Goal: Transaction & Acquisition: Purchase product/service

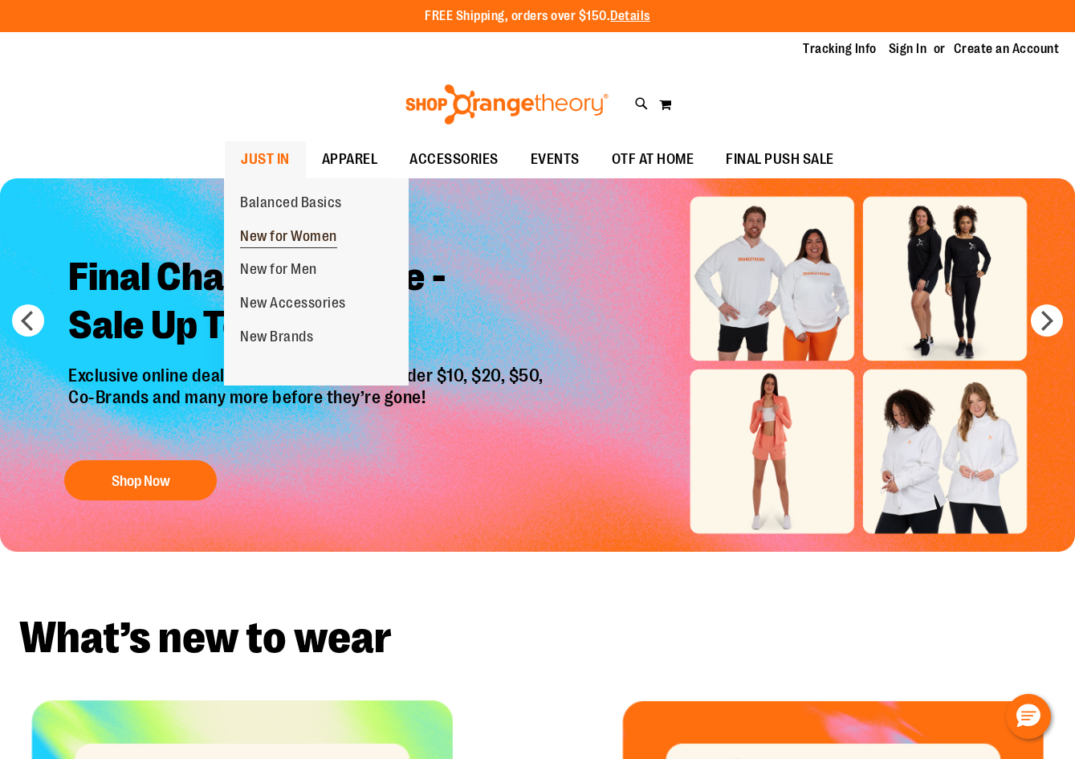
click at [287, 238] on span "New for Women" at bounding box center [288, 238] width 97 height 20
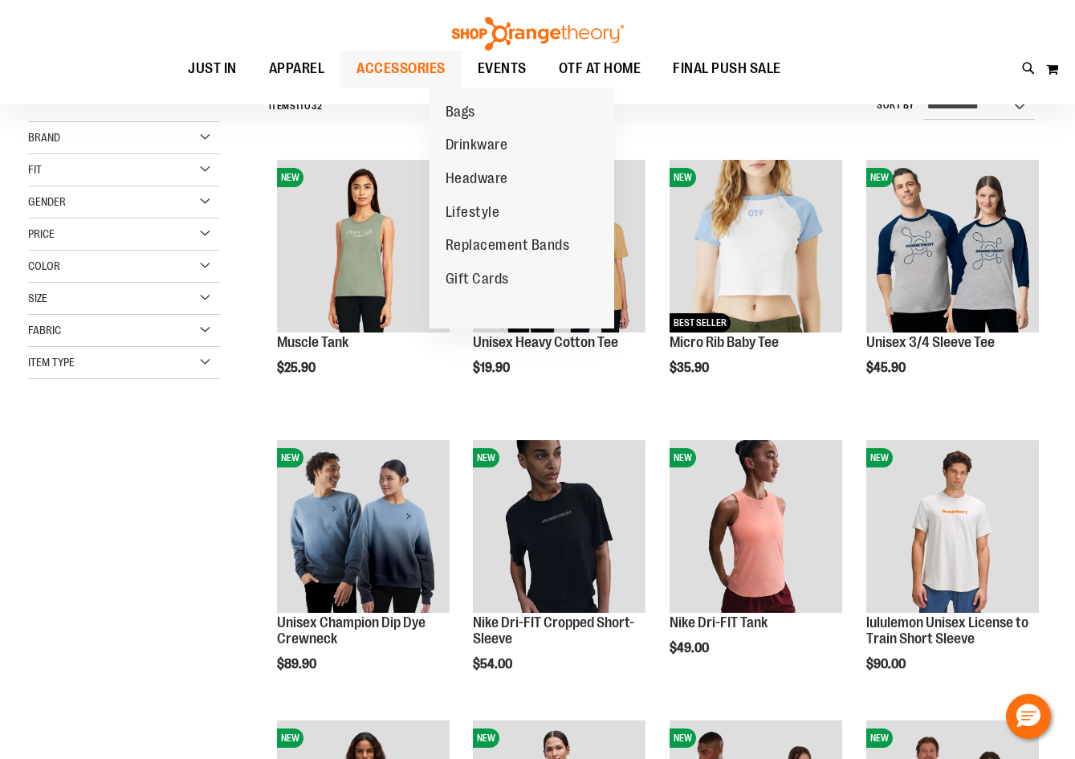
scroll to position [160, 0]
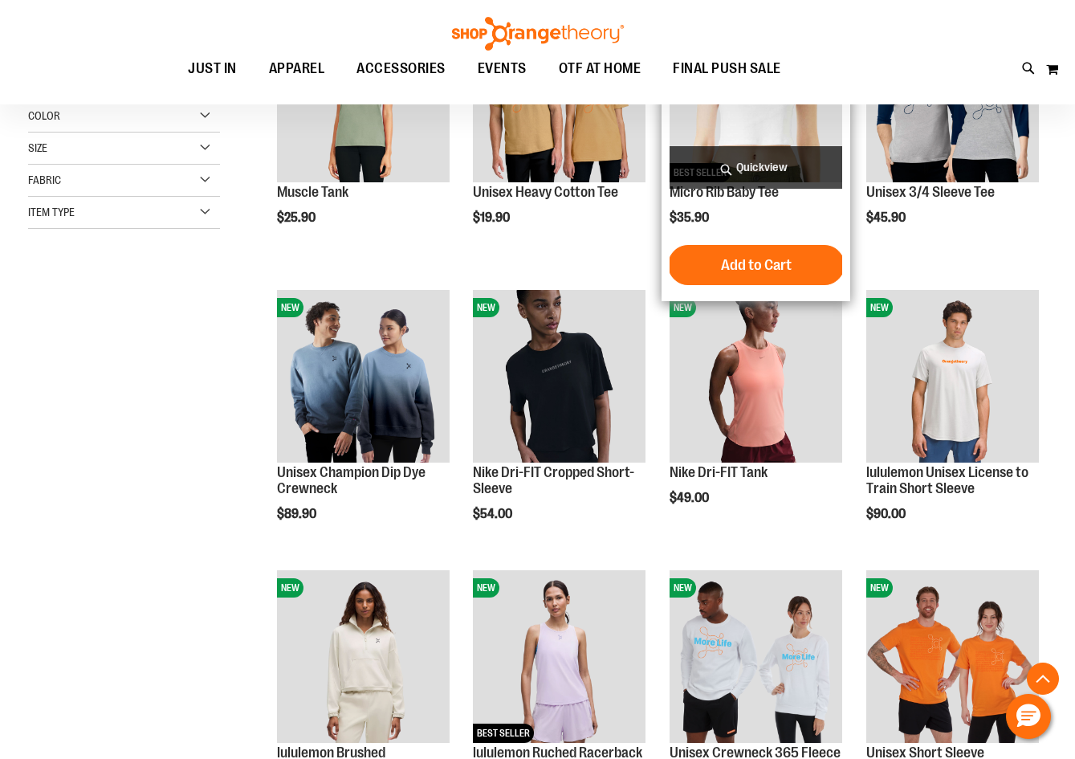
scroll to position [160, 0]
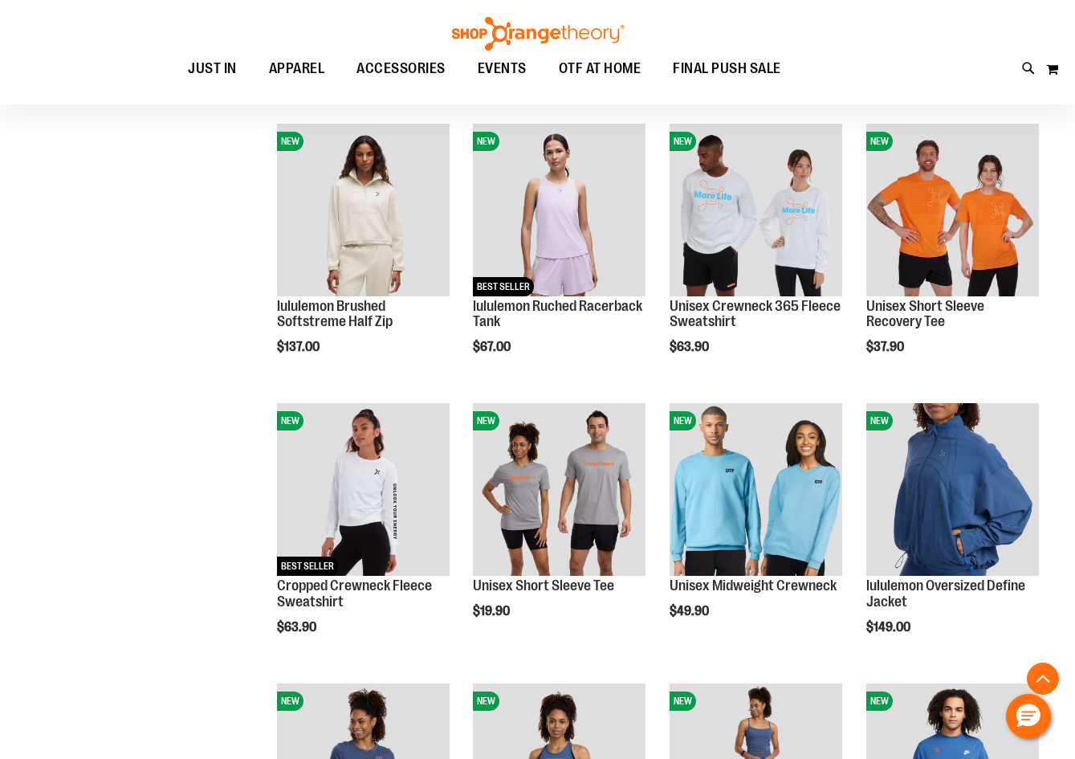
scroll to position [879, 0]
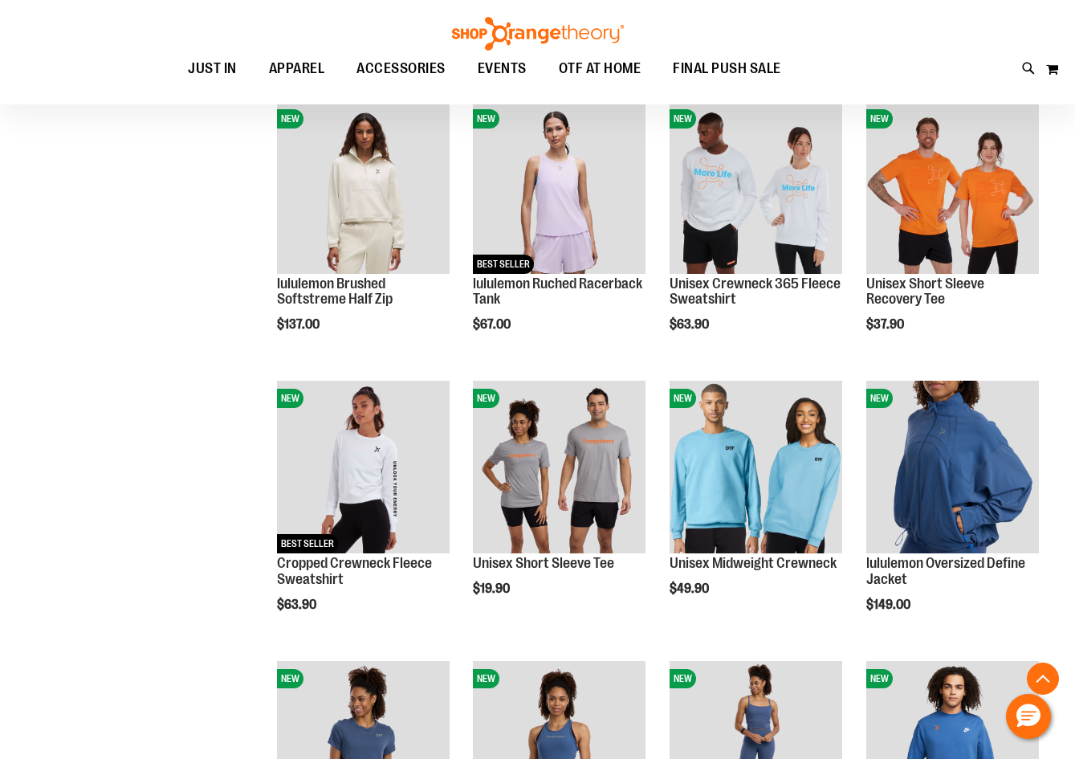
scroll to position [941, 0]
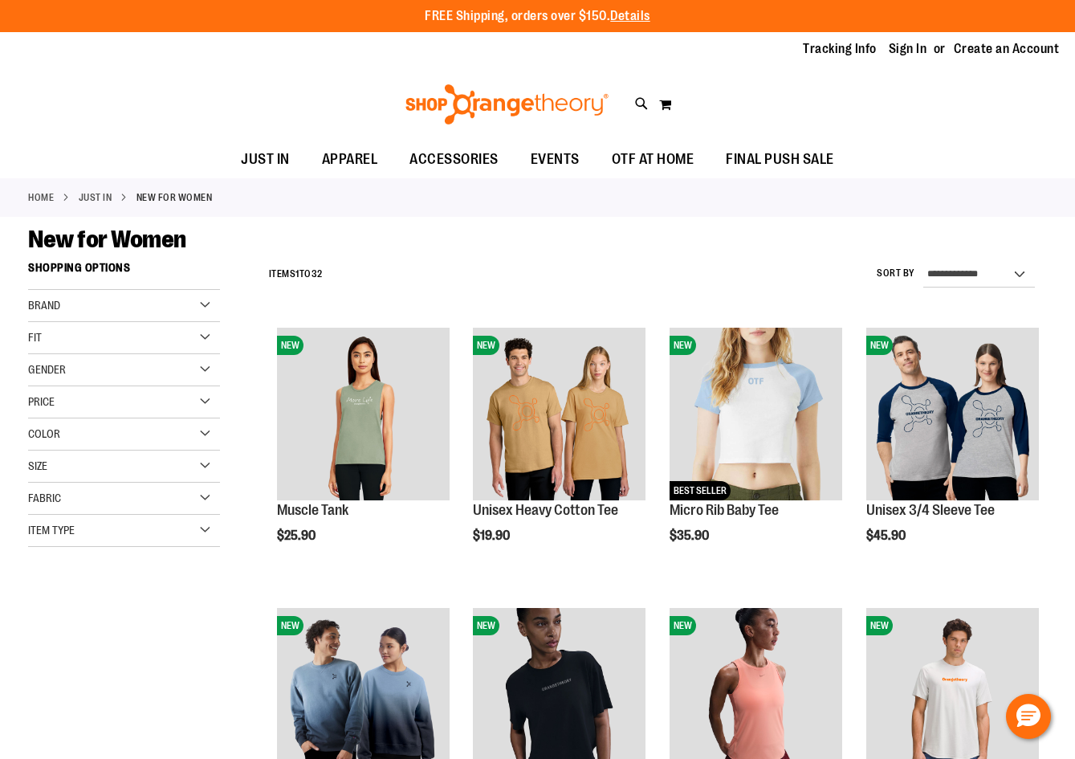
click at [206, 299] on div "Brand" at bounding box center [124, 306] width 192 height 32
click at [74, 350] on link "lululemon" at bounding box center [116, 355] width 184 height 17
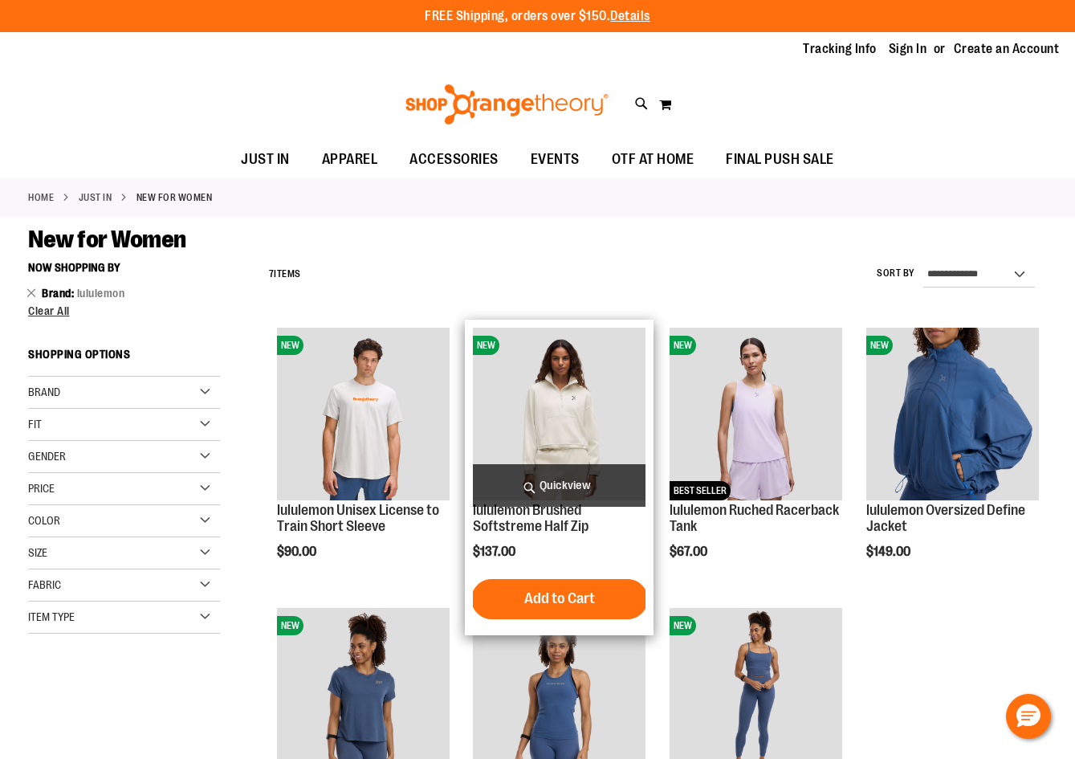
click at [563, 467] on span "Quickview" at bounding box center [559, 485] width 173 height 43
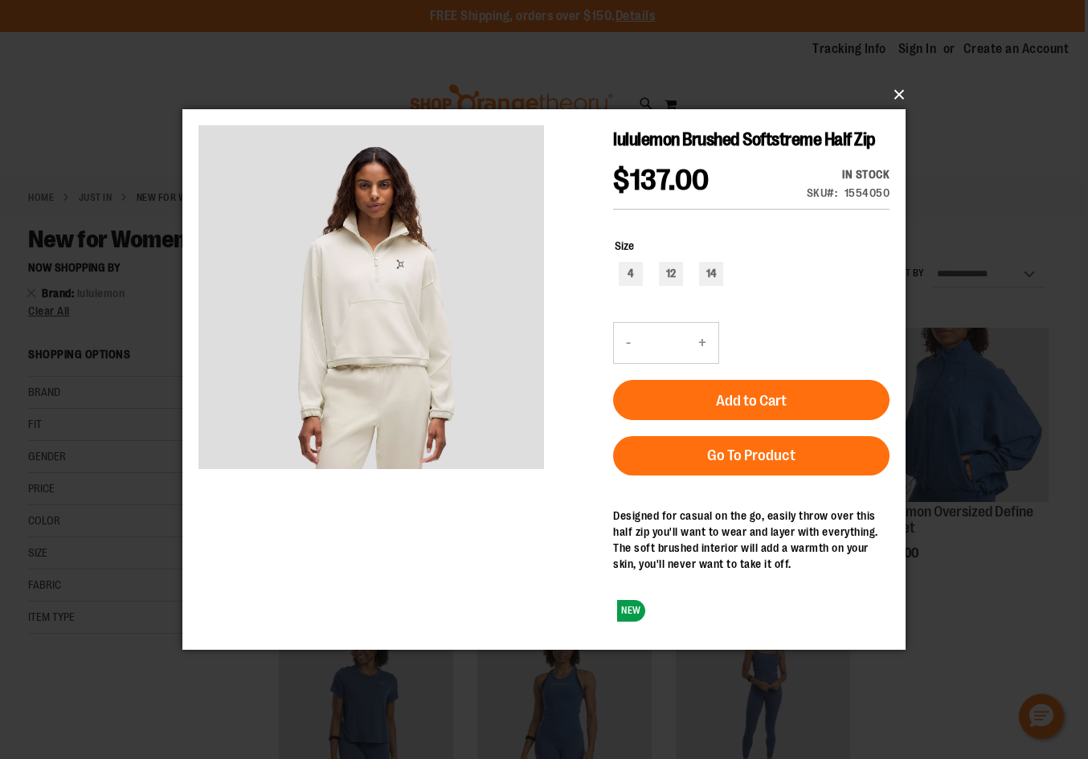
click at [900, 96] on button "×" at bounding box center [548, 94] width 723 height 35
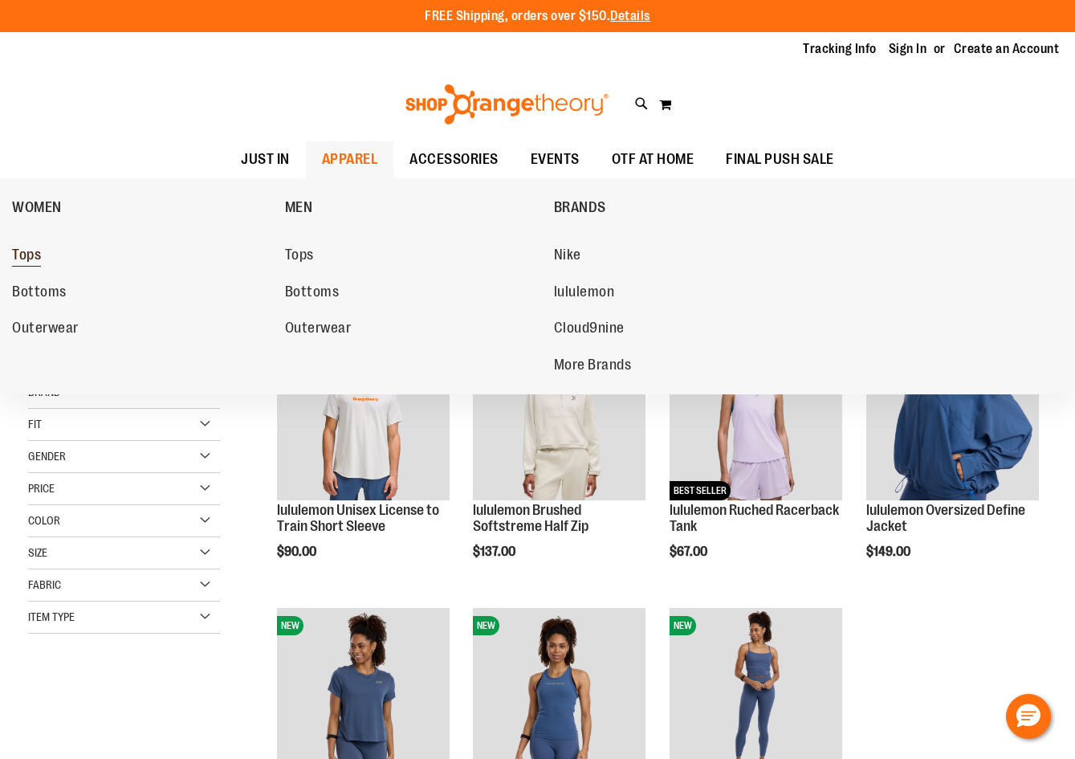
click at [25, 250] on span "Tops" at bounding box center [26, 257] width 29 height 20
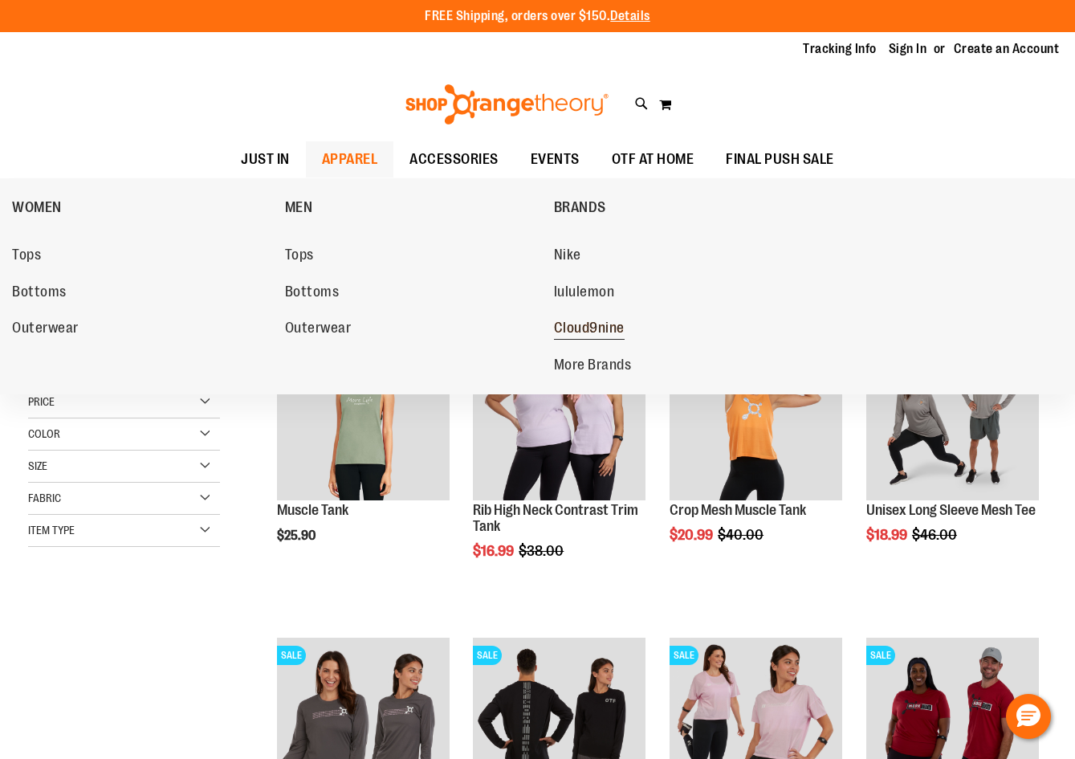
click at [608, 327] on span "Cloud9nine" at bounding box center [589, 330] width 71 height 20
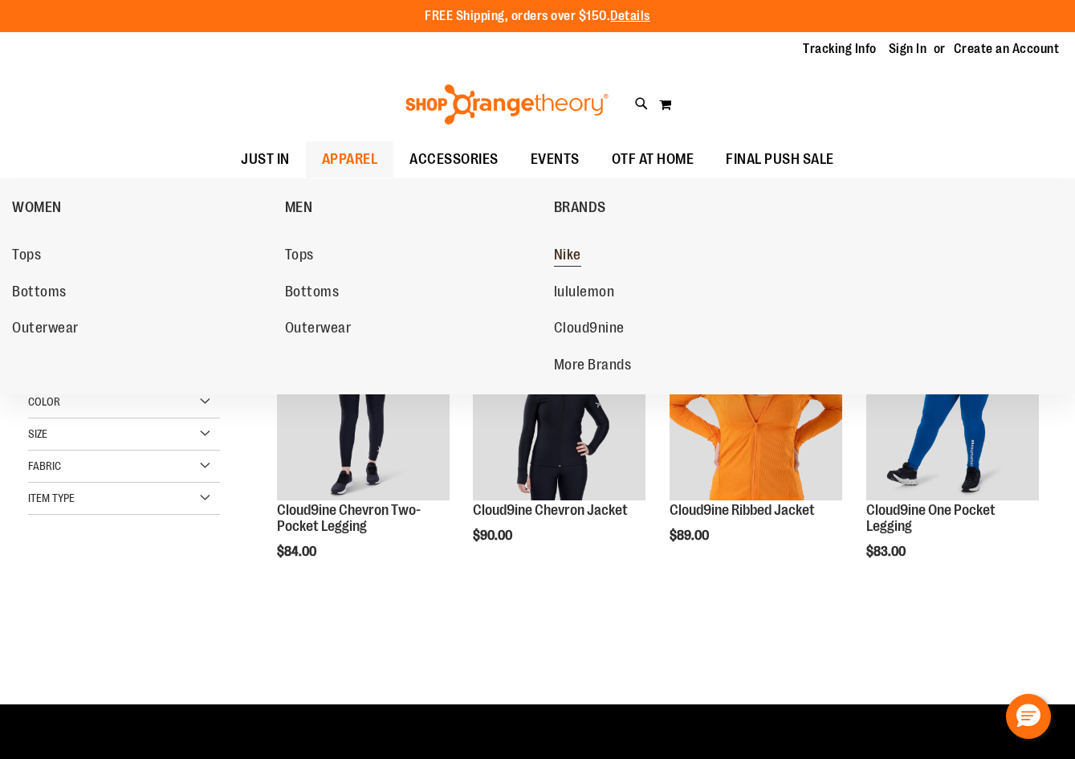
click at [577, 256] on span "Nike" at bounding box center [567, 257] width 27 height 20
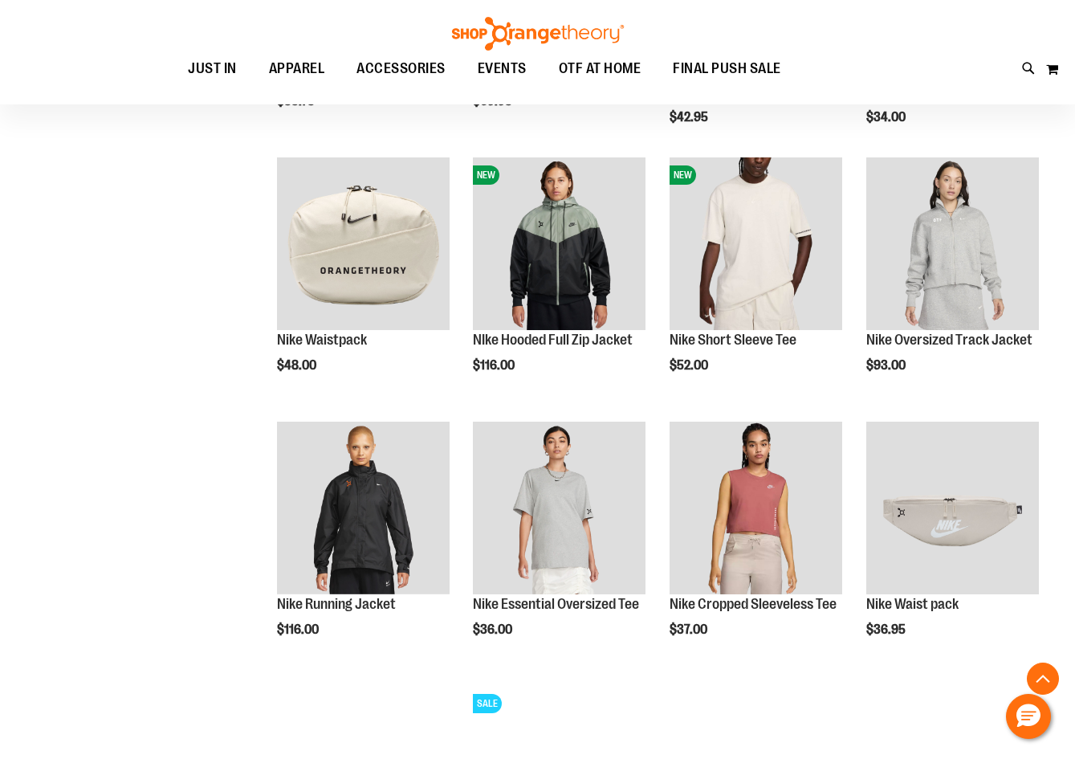
scroll to position [722, 0]
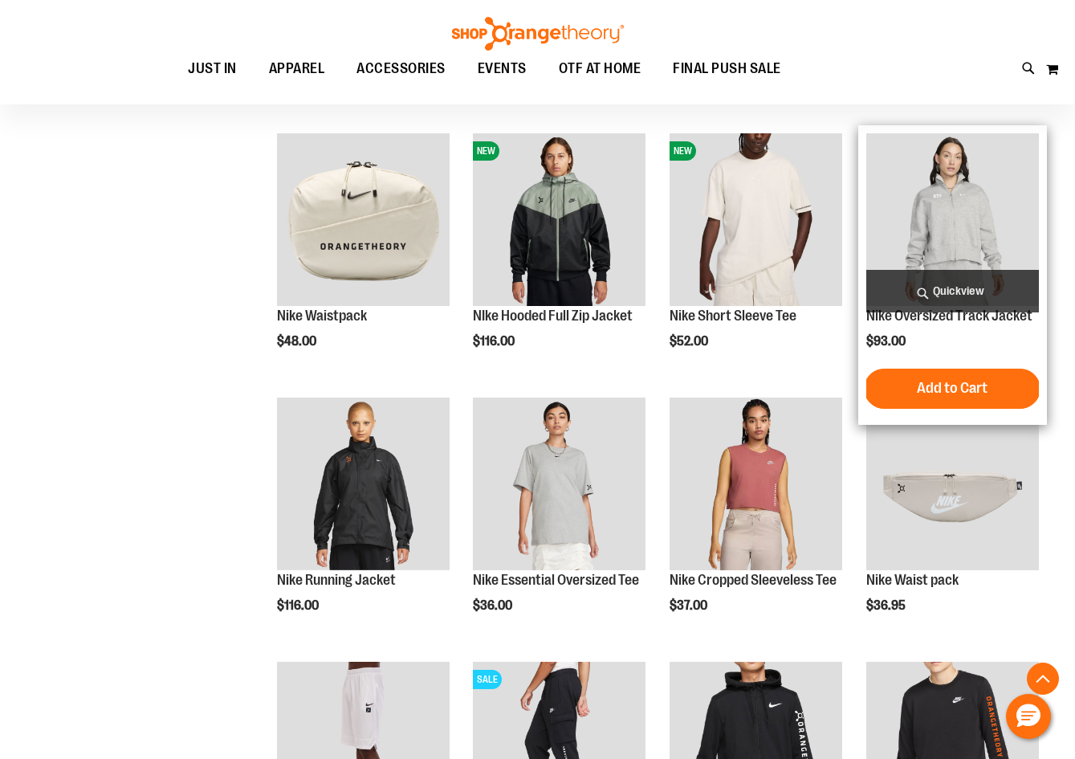
click at [948, 223] on img "product" at bounding box center [953, 219] width 173 height 173
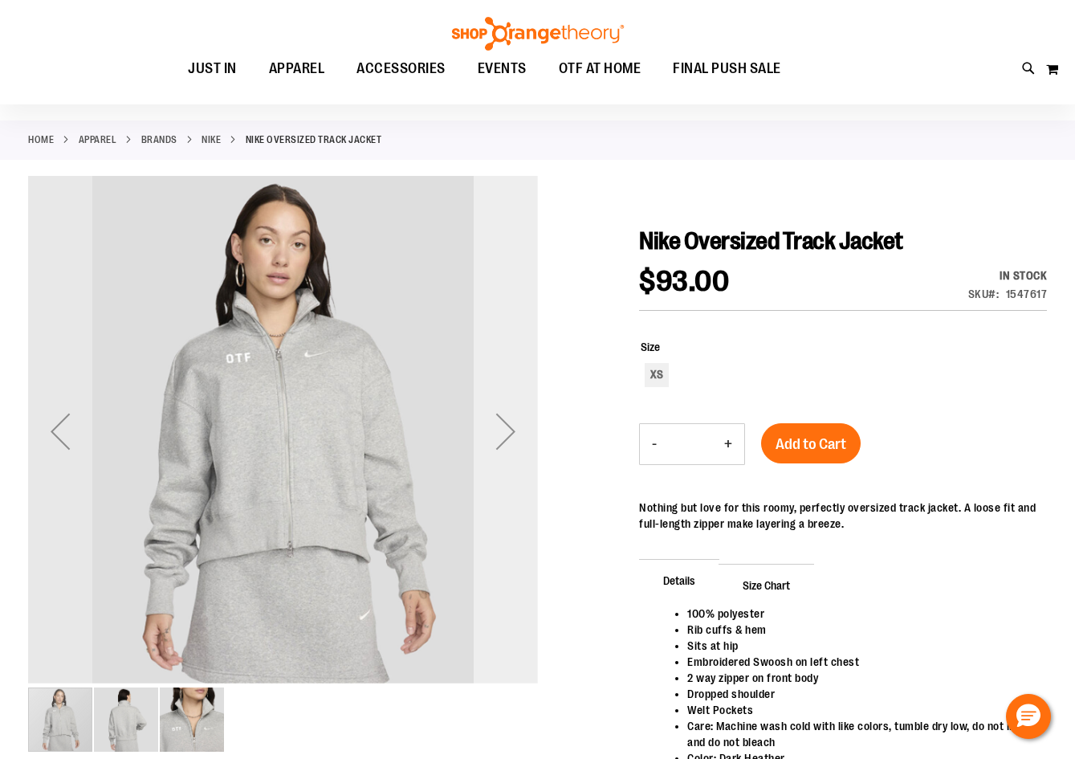
scroll to position [160, 0]
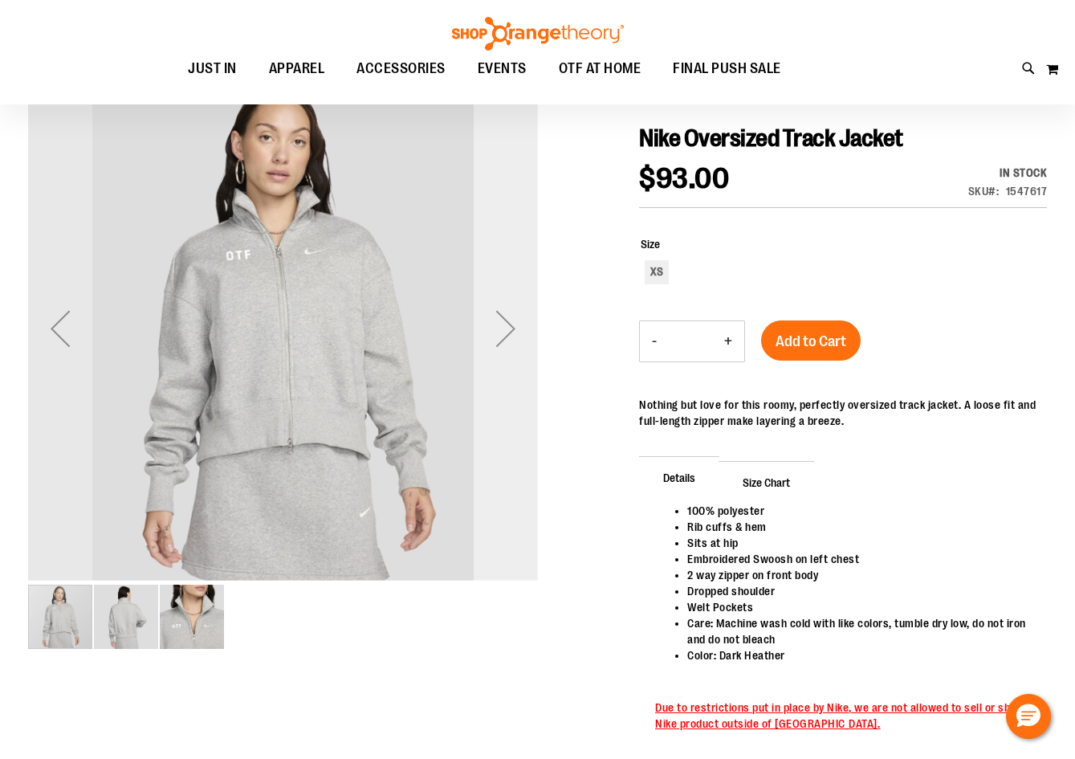
click at [504, 327] on div "Next" at bounding box center [506, 328] width 64 height 64
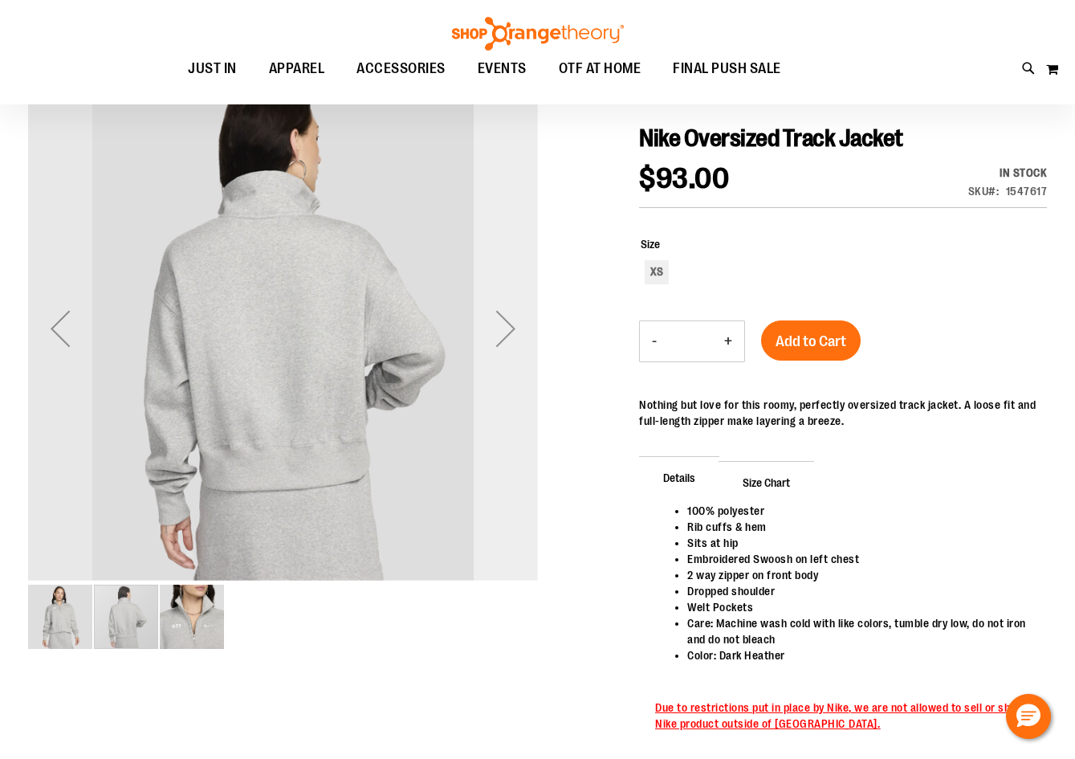
click at [502, 327] on div "Next" at bounding box center [506, 328] width 64 height 64
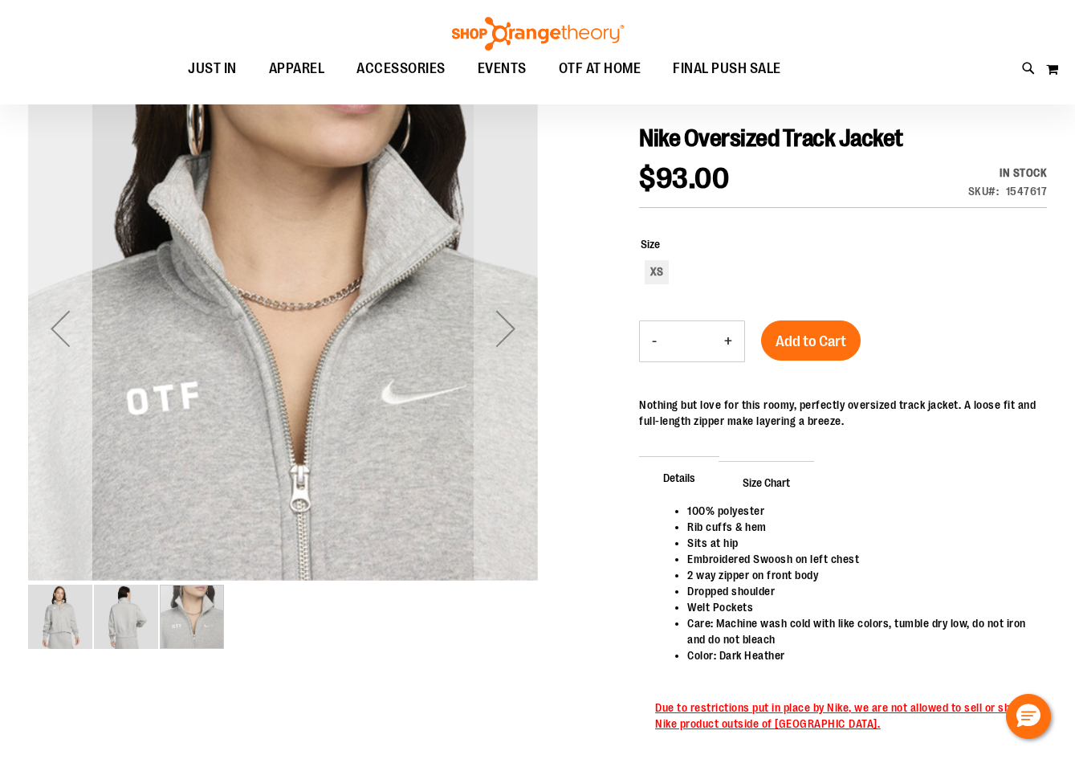
click at [47, 318] on div "Previous" at bounding box center [60, 328] width 64 height 64
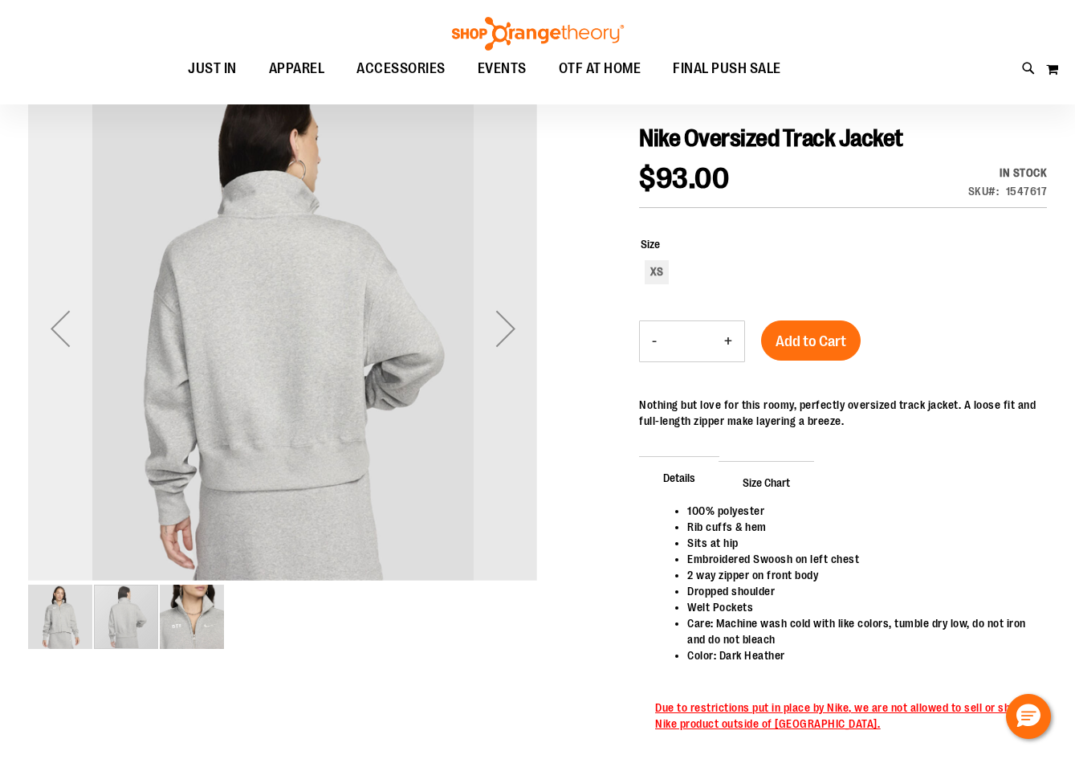
click at [49, 319] on div "Previous" at bounding box center [60, 328] width 64 height 64
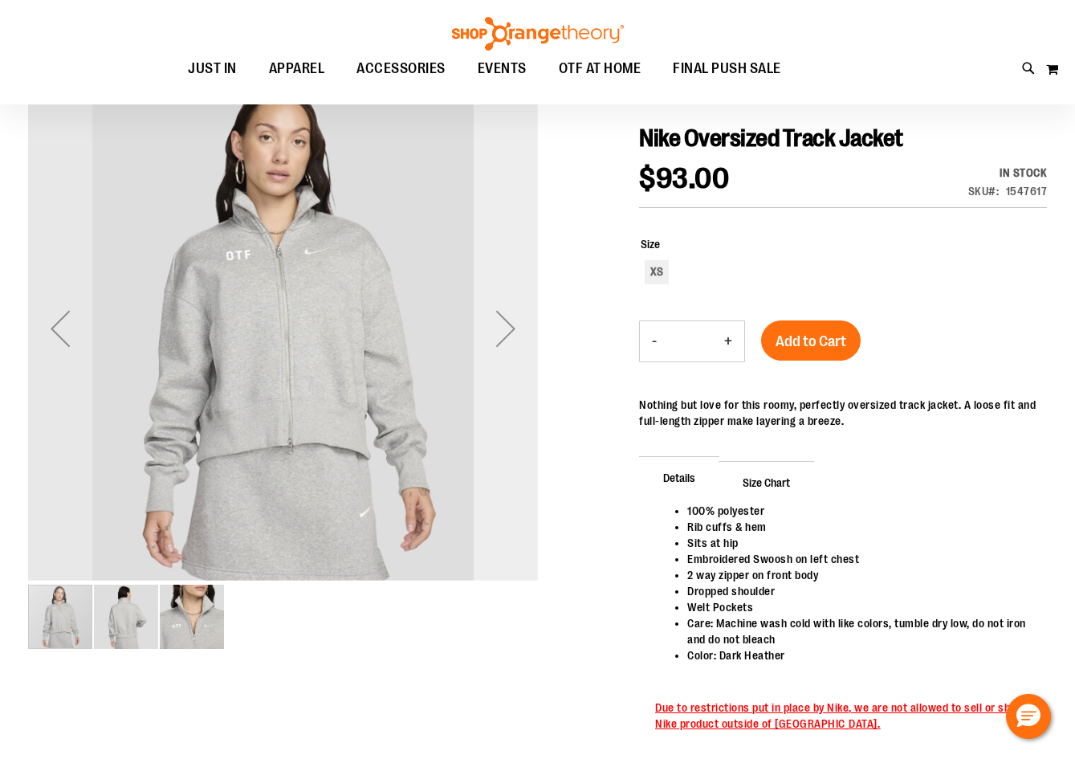
click at [509, 335] on div "Next" at bounding box center [506, 328] width 64 height 64
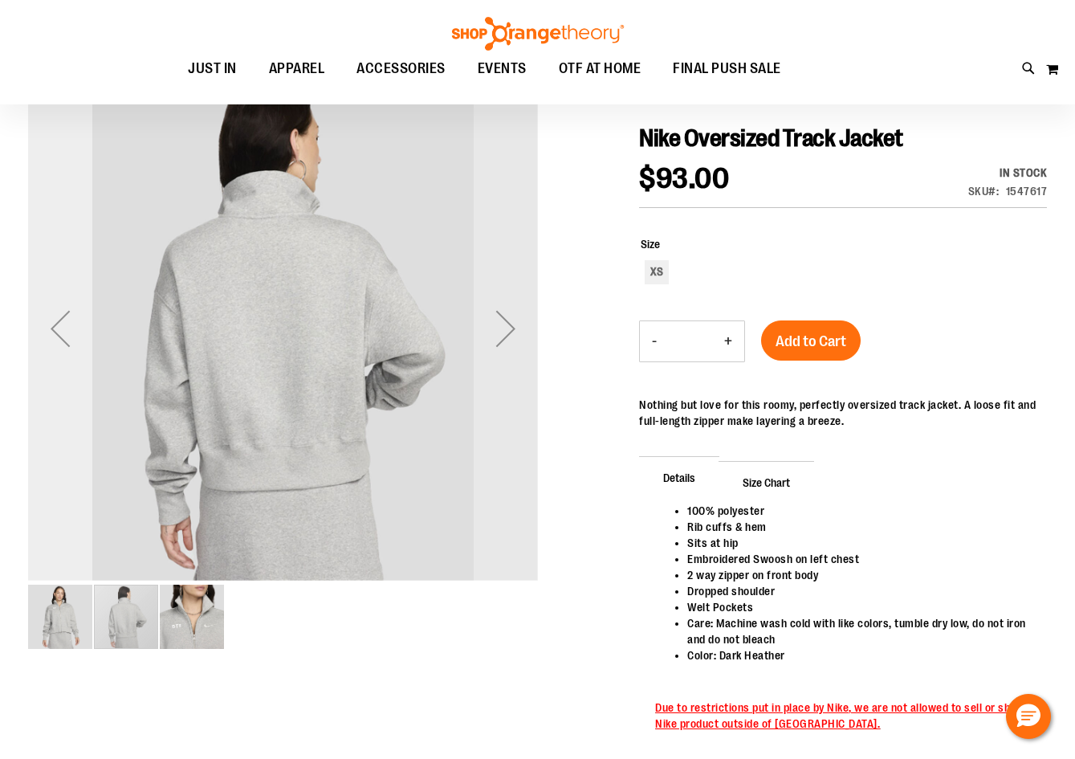
drag, startPoint x: 59, startPoint y: 325, endPoint x: 53, endPoint y: 281, distance: 44.5
click at [57, 321] on div "Previous" at bounding box center [60, 328] width 64 height 64
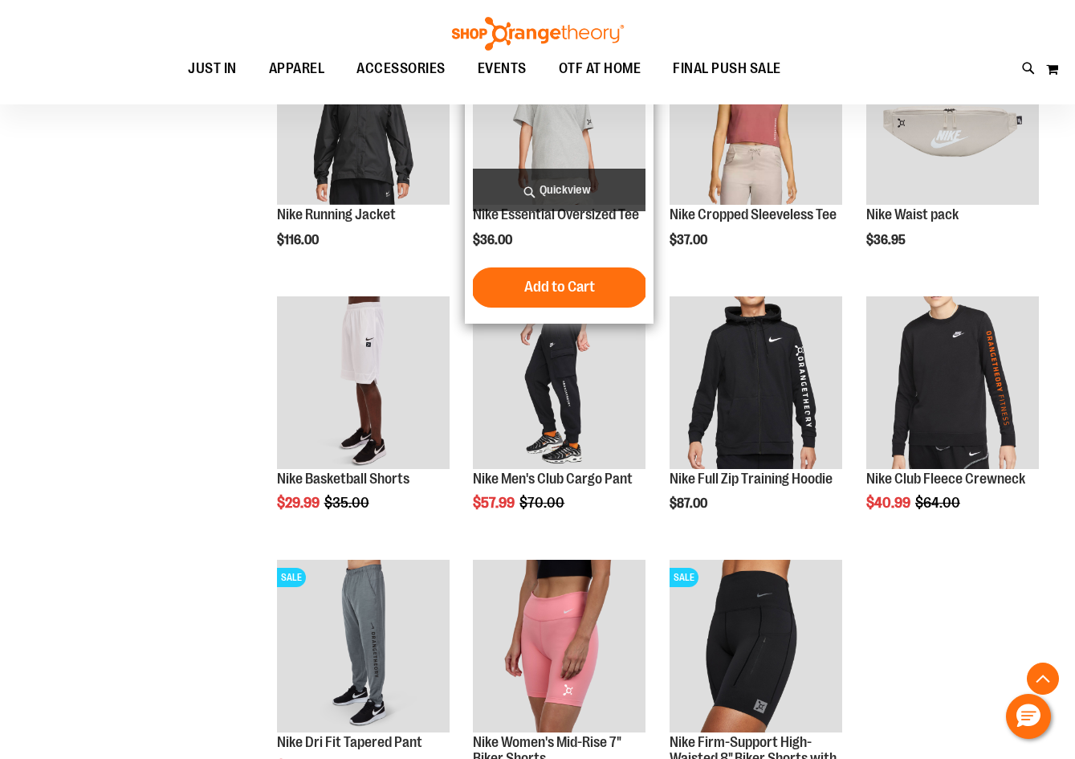
scroll to position [1300, 0]
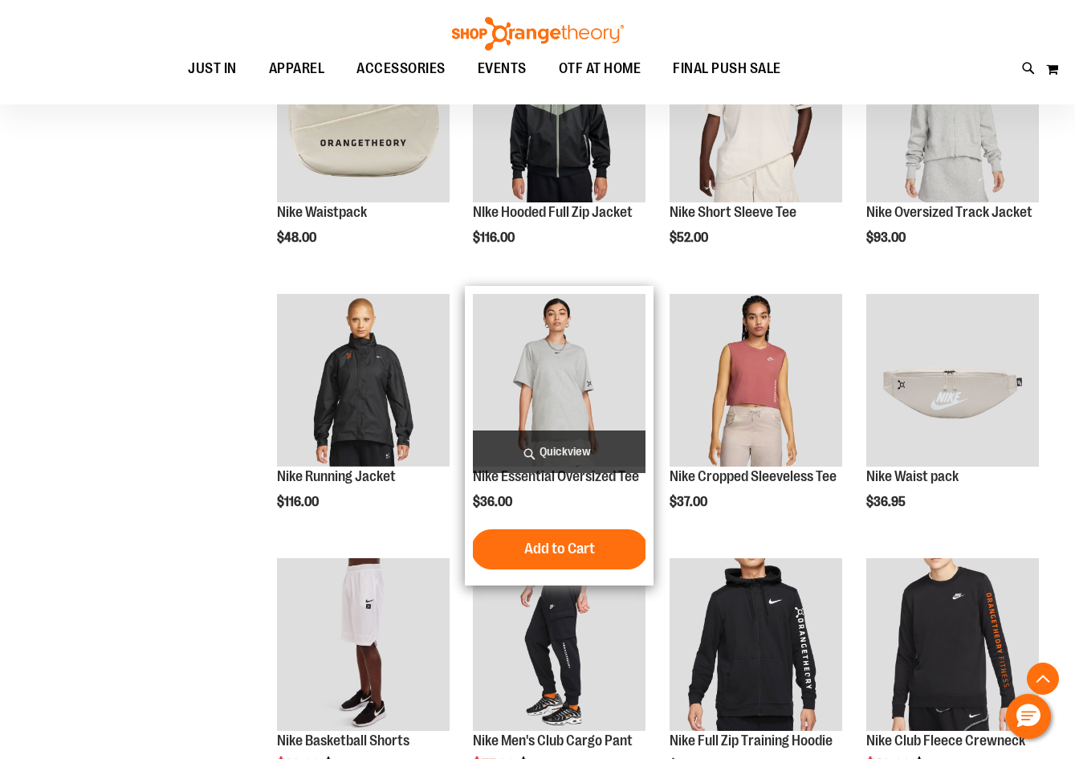
scroll to position [578, 0]
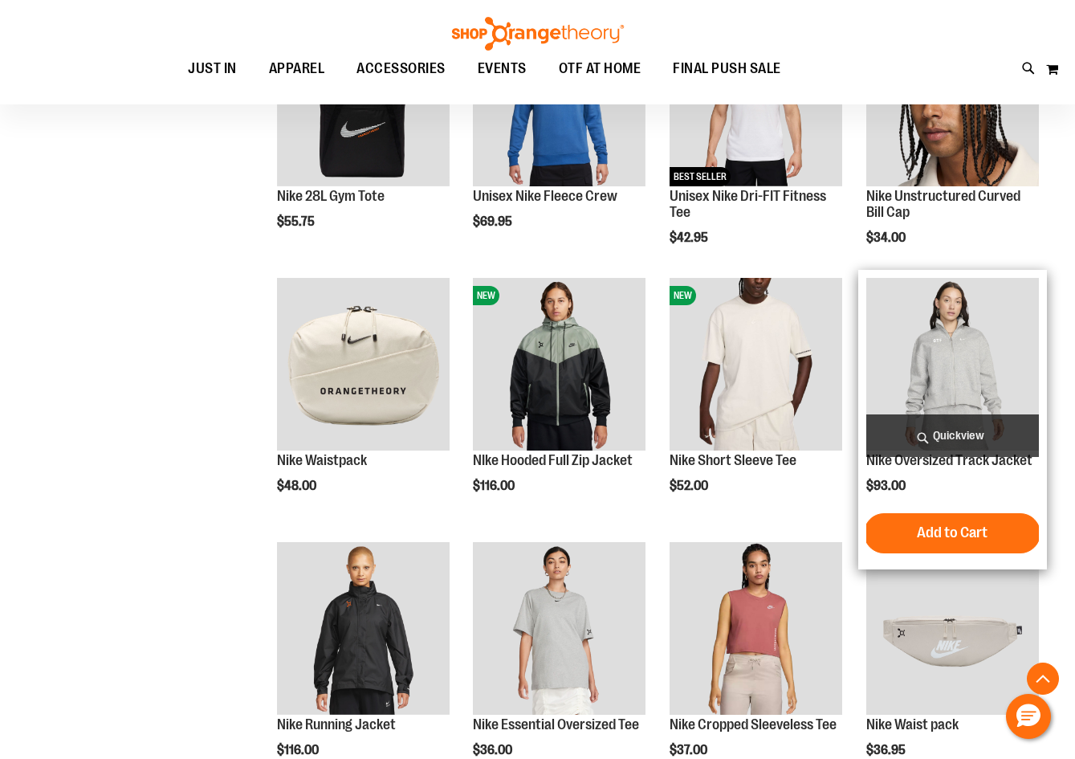
click at [976, 360] on img "product" at bounding box center [953, 364] width 173 height 173
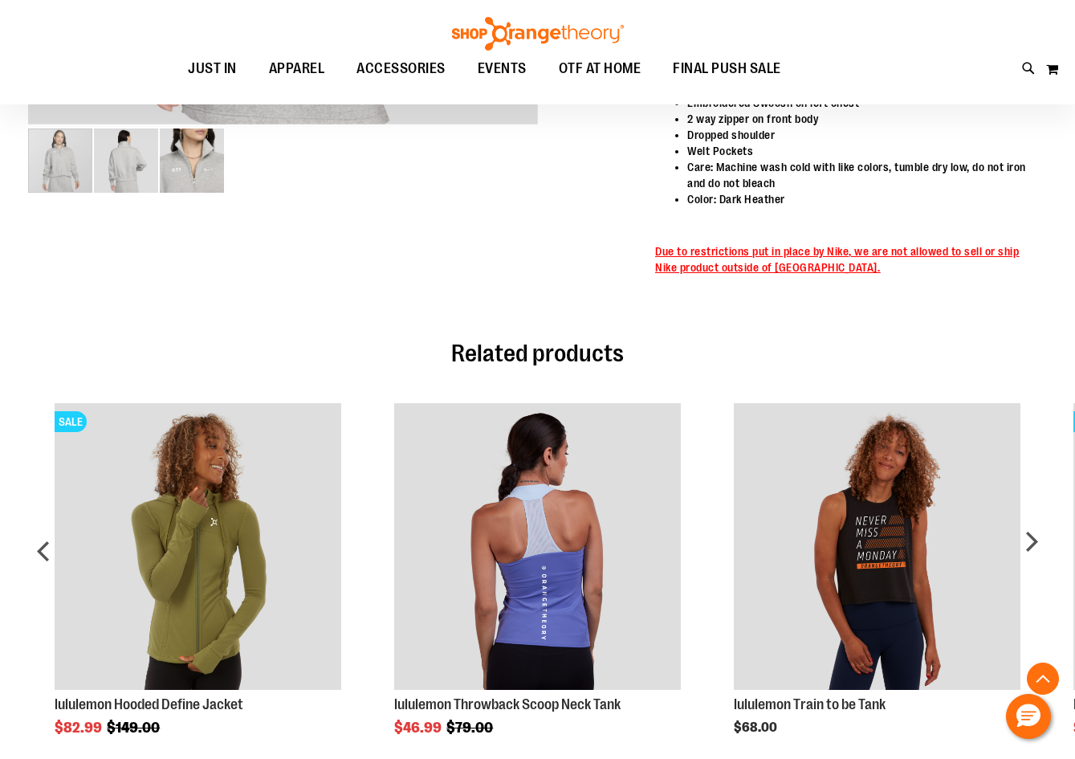
scroll to position [671, 0]
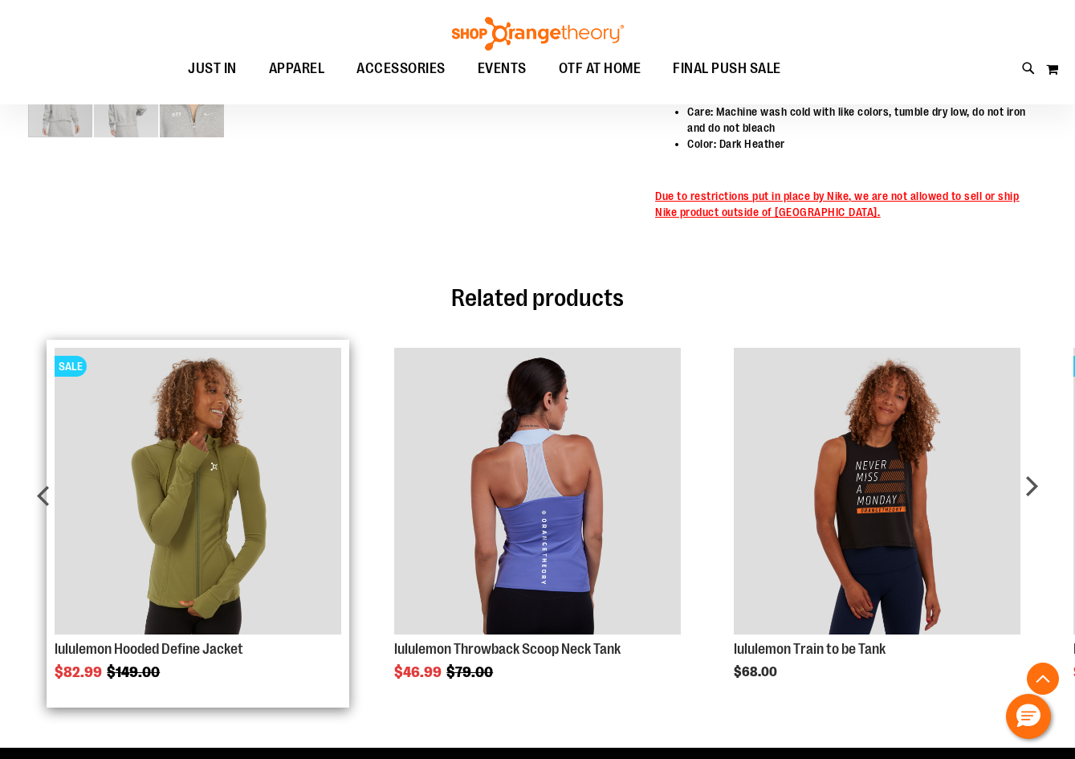
click at [236, 493] on img "Product Page Link" at bounding box center [198, 491] width 286 height 286
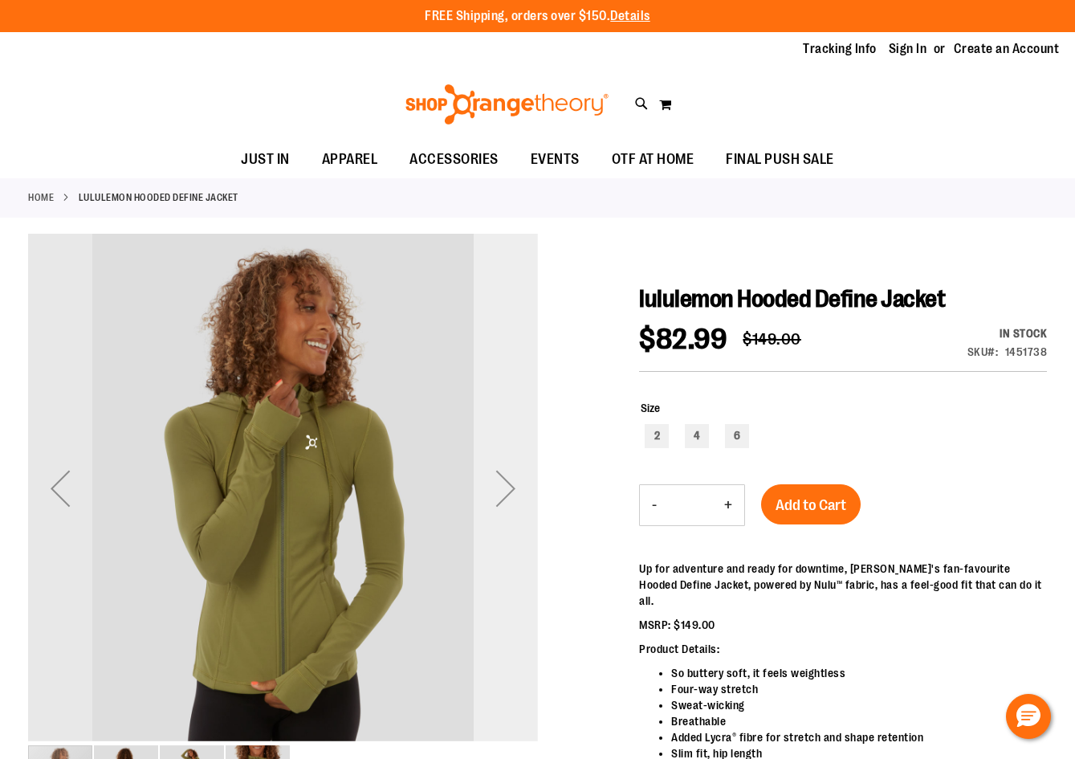
click at [503, 484] on div "Next" at bounding box center [506, 488] width 64 height 64
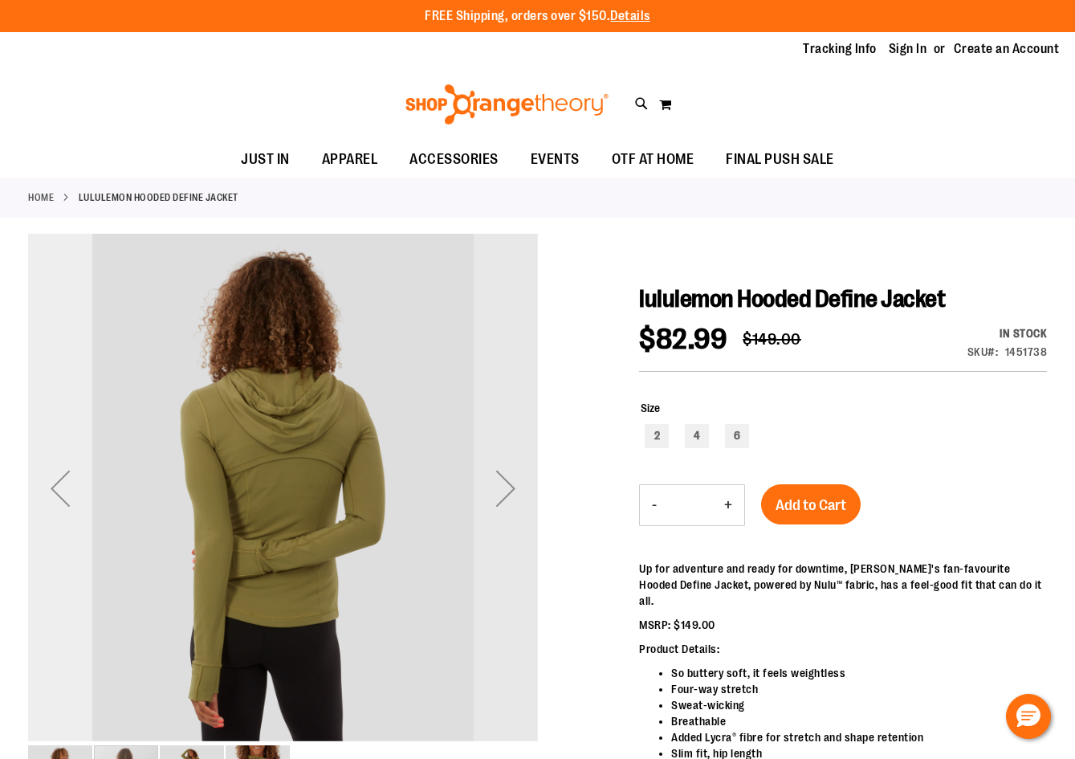
click at [59, 486] on div "Previous" at bounding box center [60, 488] width 64 height 64
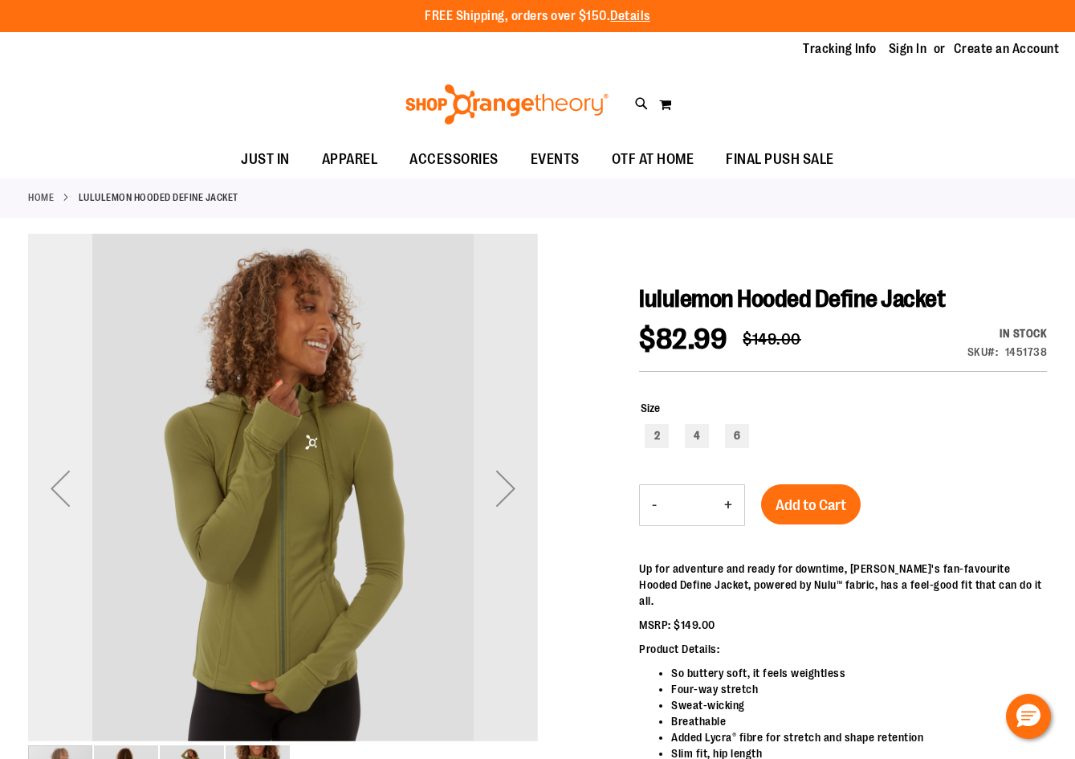
click at [59, 493] on div "Previous" at bounding box center [60, 488] width 64 height 64
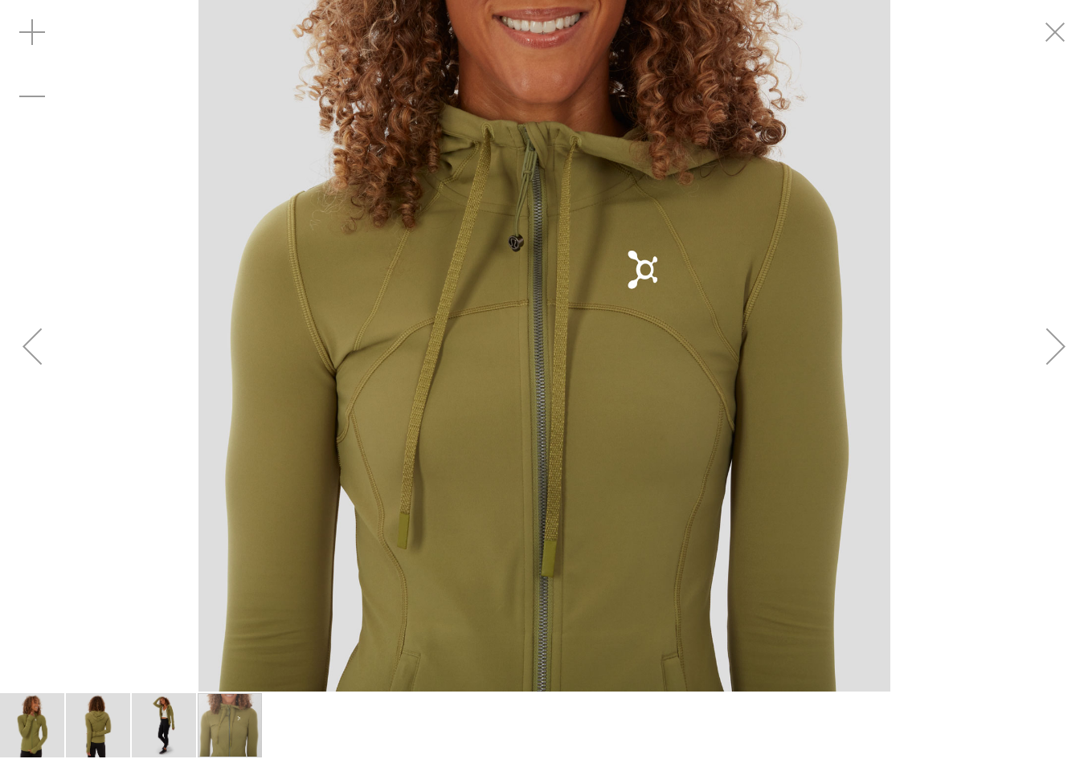
click at [31, 349] on div "Previous" at bounding box center [32, 346] width 64 height 64
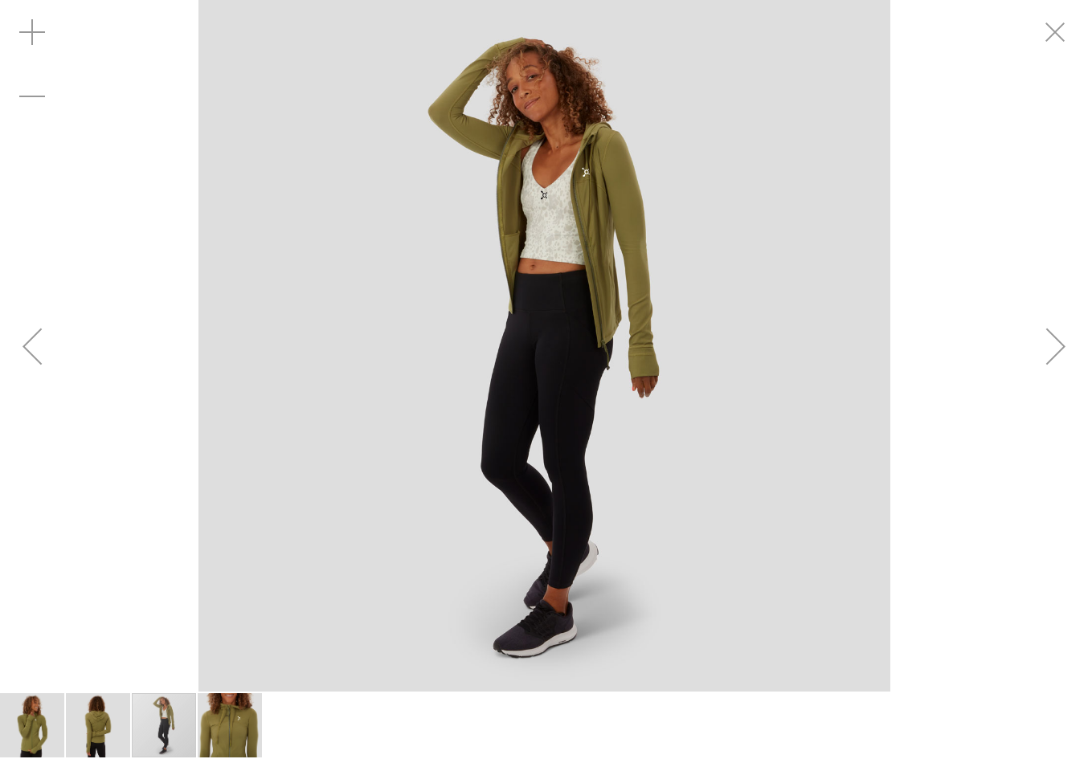
click at [1059, 341] on div "Next" at bounding box center [1055, 346] width 64 height 64
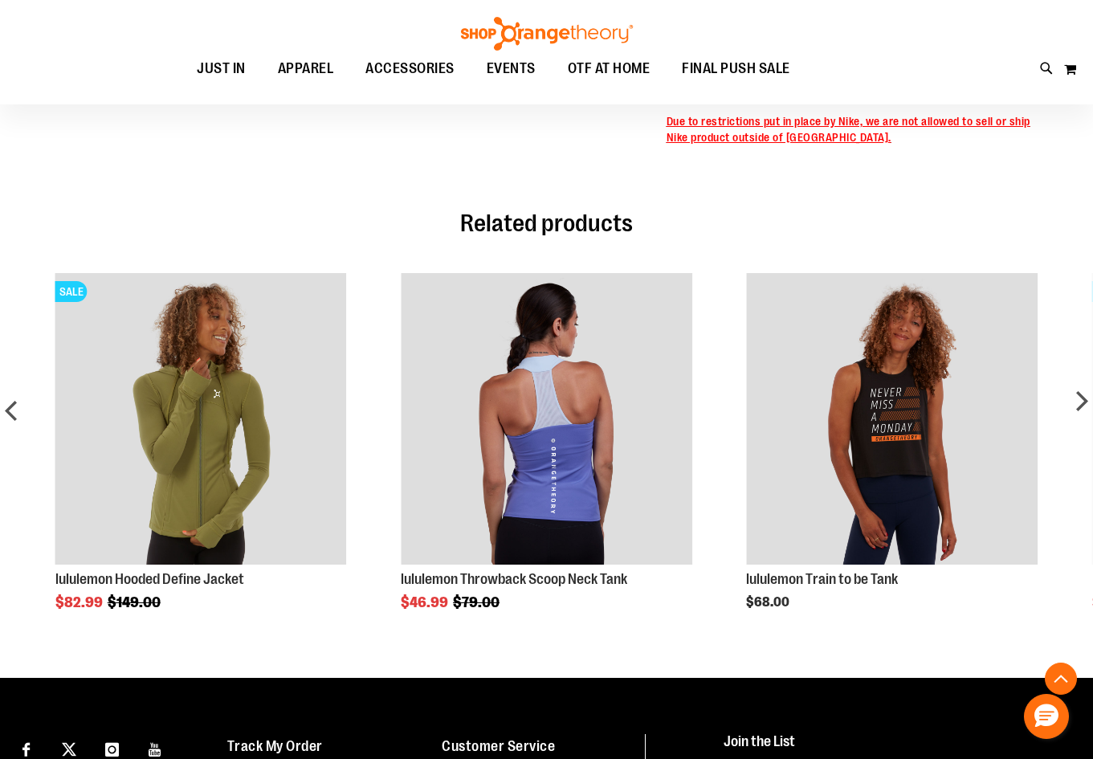
scroll to position [671, 0]
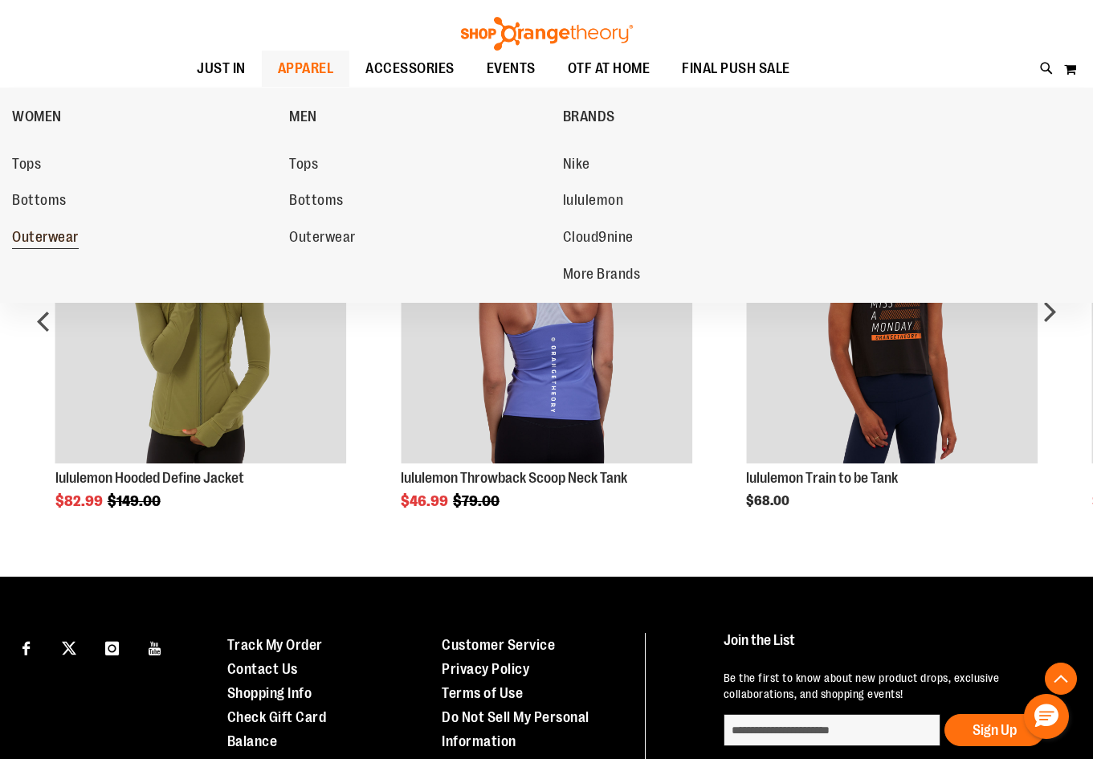
click at [30, 237] on span "Outerwear" at bounding box center [45, 239] width 67 height 20
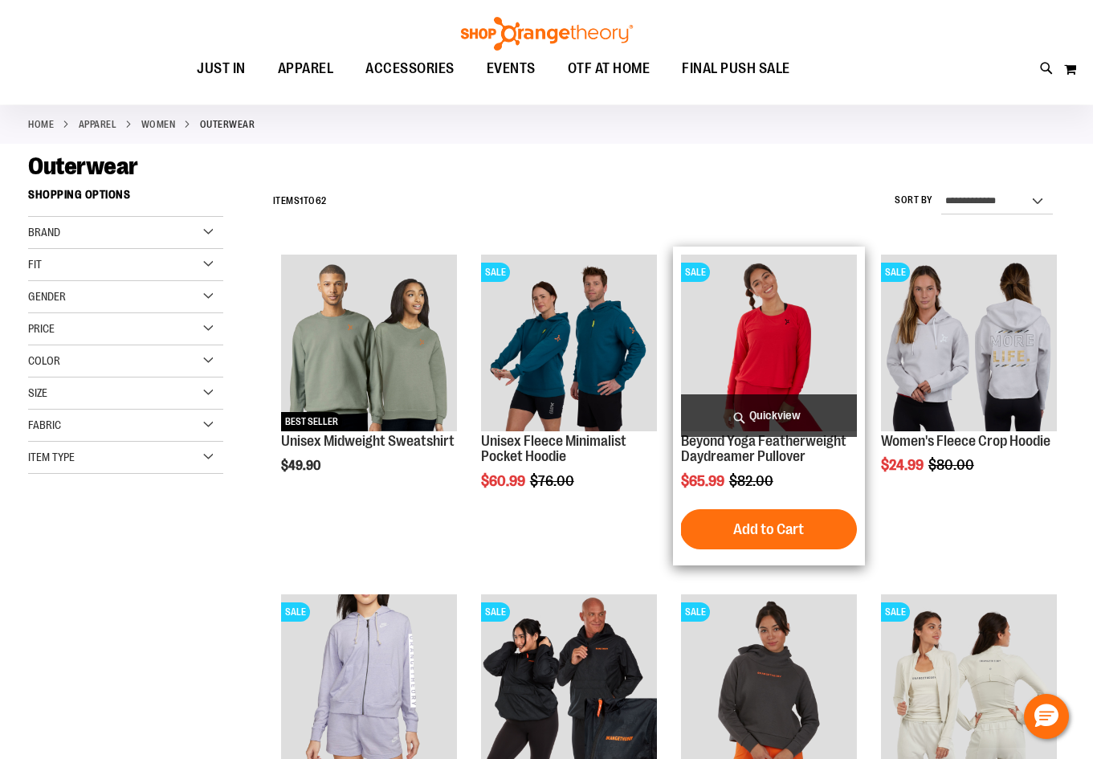
scroll to position [240, 0]
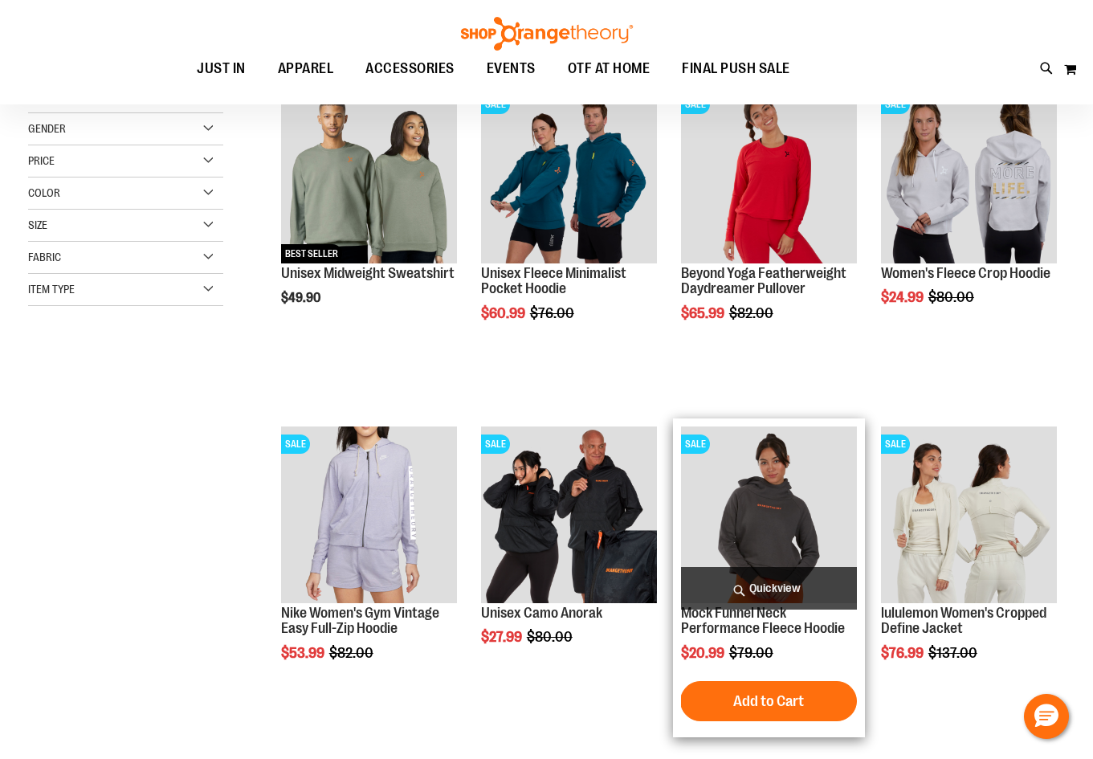
click at [775, 491] on img "product" at bounding box center [769, 514] width 176 height 176
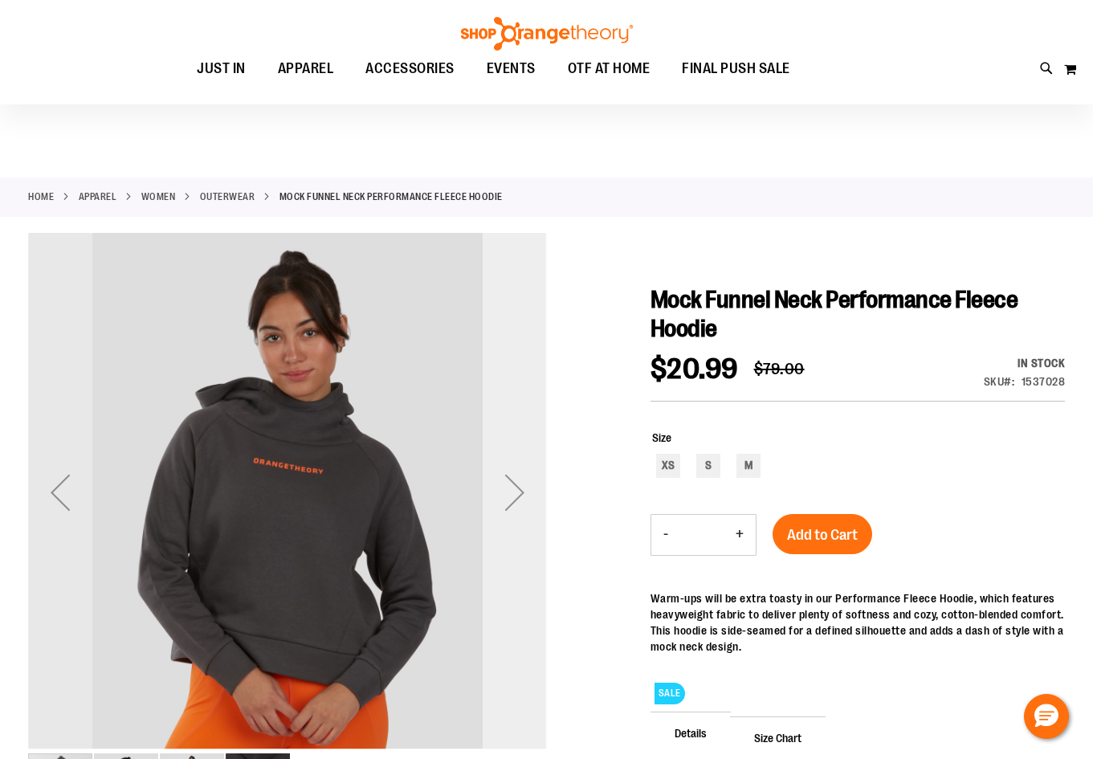
scroll to position [240, 0]
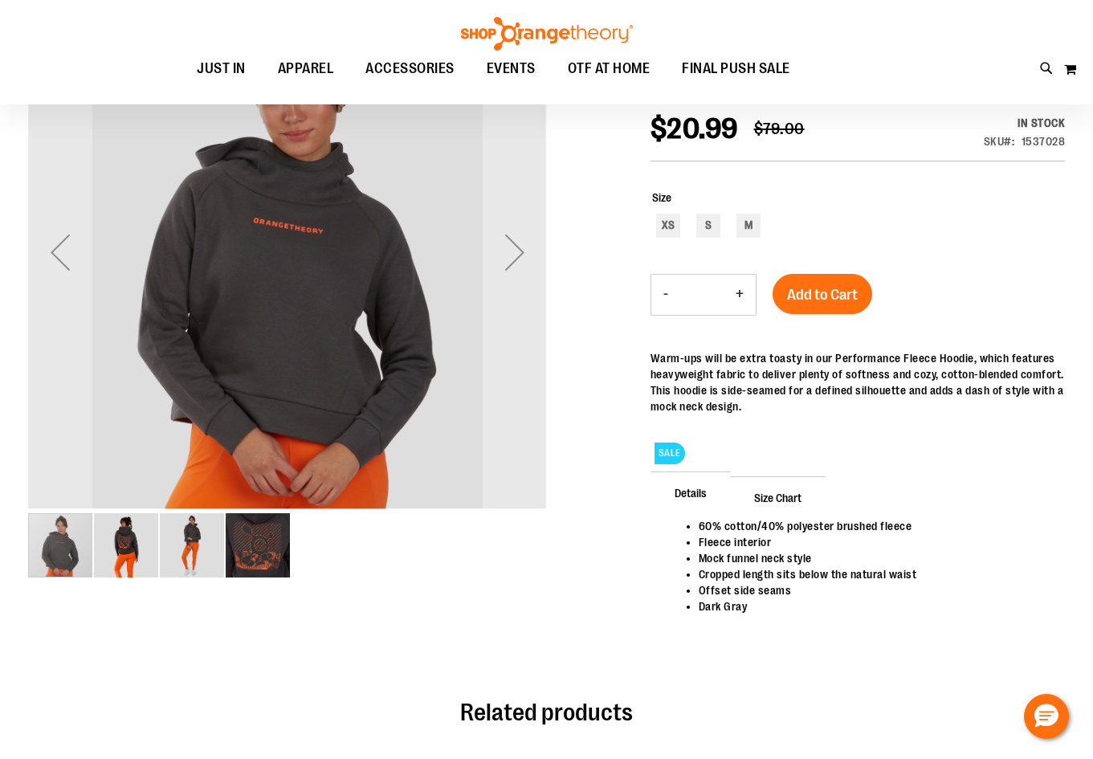
click at [140, 552] on img "image 2 of 4" at bounding box center [126, 545] width 64 height 64
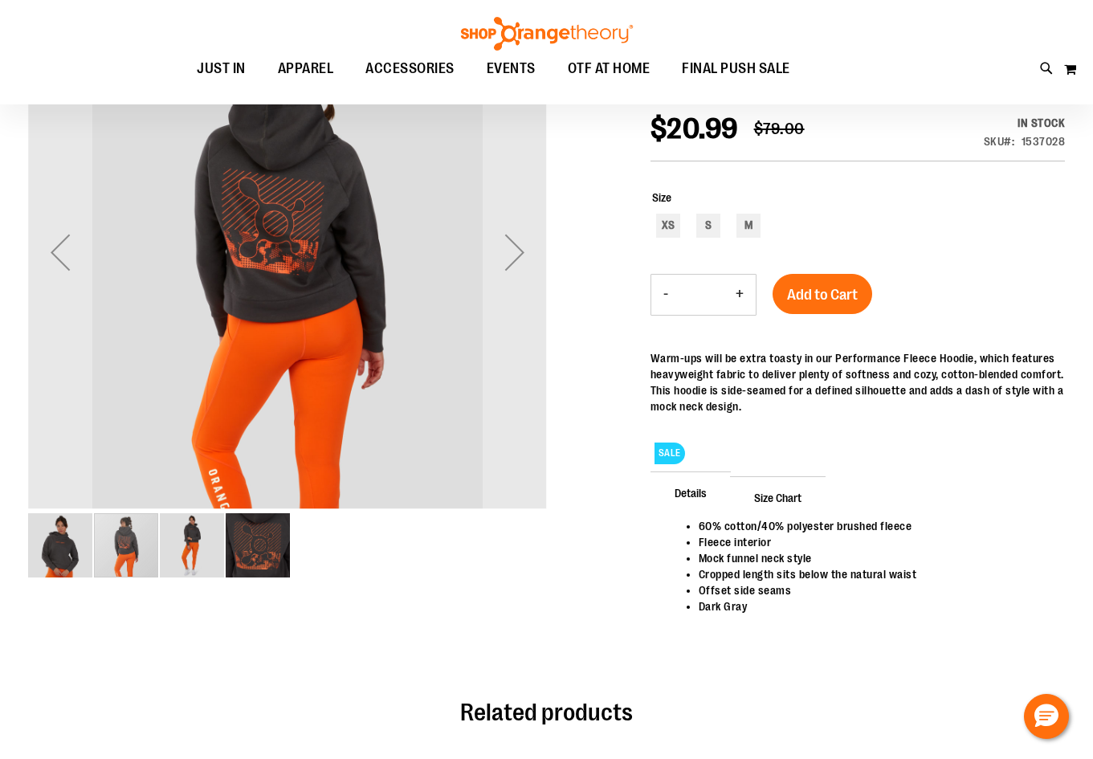
click at [139, 557] on div "carousel" at bounding box center [126, 545] width 64 height 64
click at [54, 541] on img "image 1 of 4" at bounding box center [60, 545] width 64 height 64
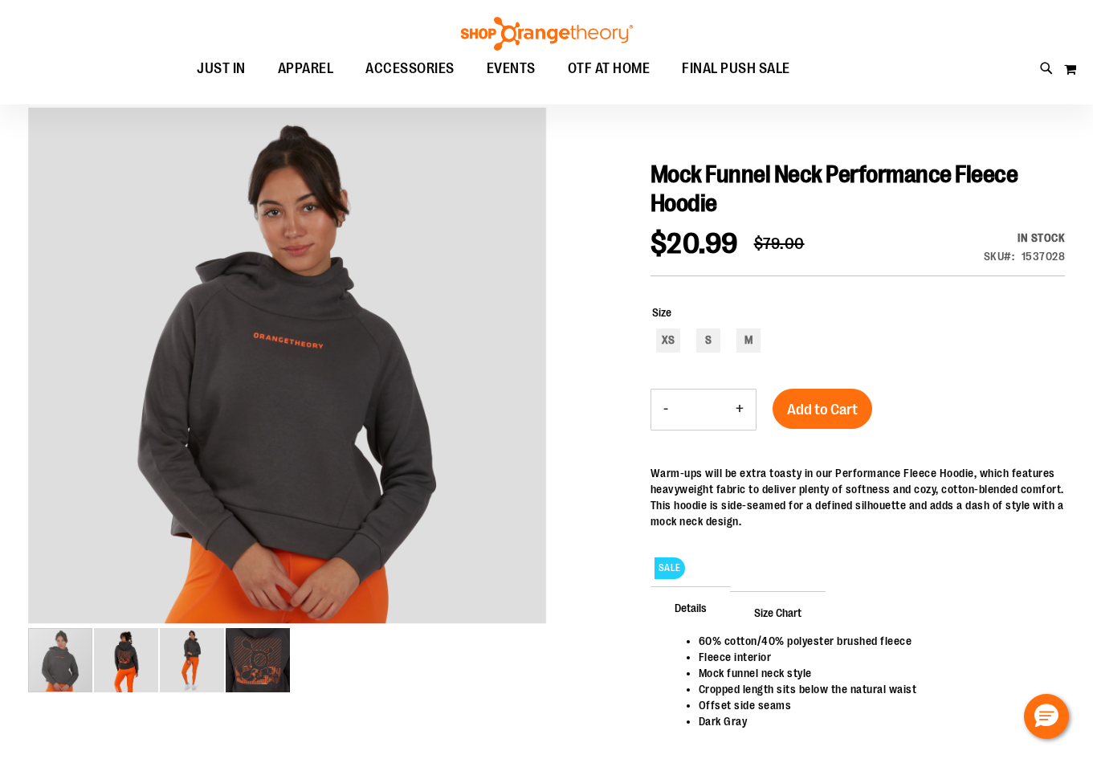
scroll to position [120, 0]
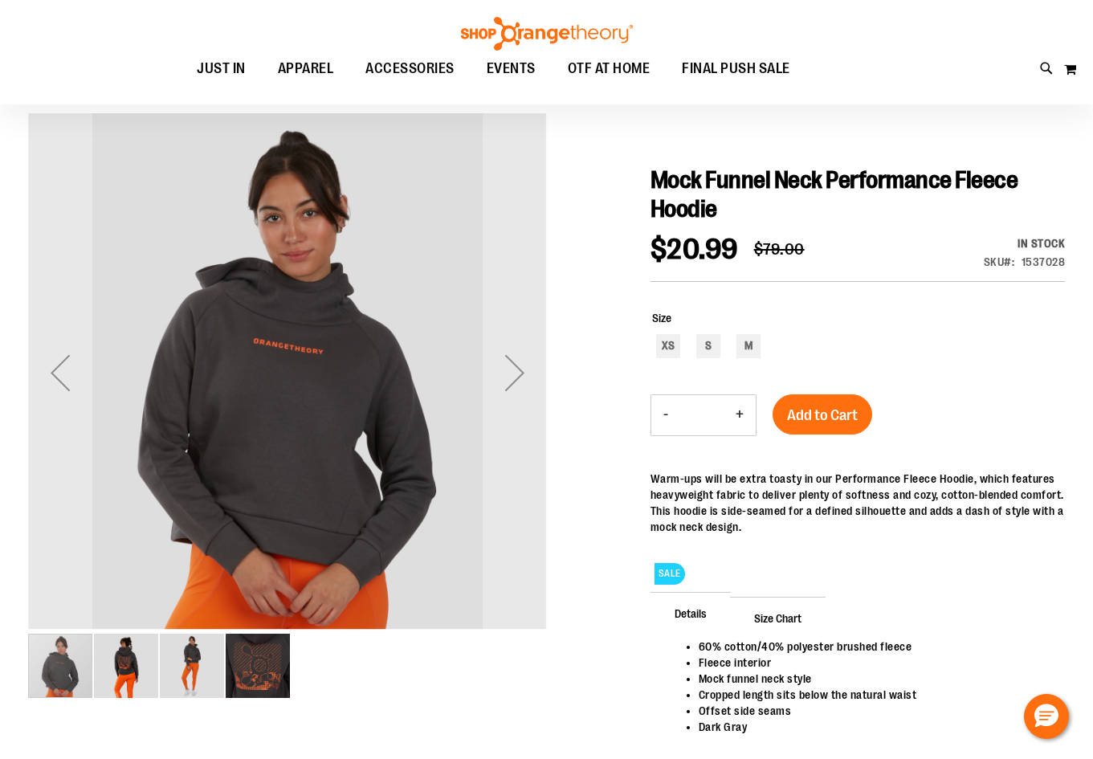
click at [132, 671] on img "image 2 of 4" at bounding box center [126, 666] width 64 height 64
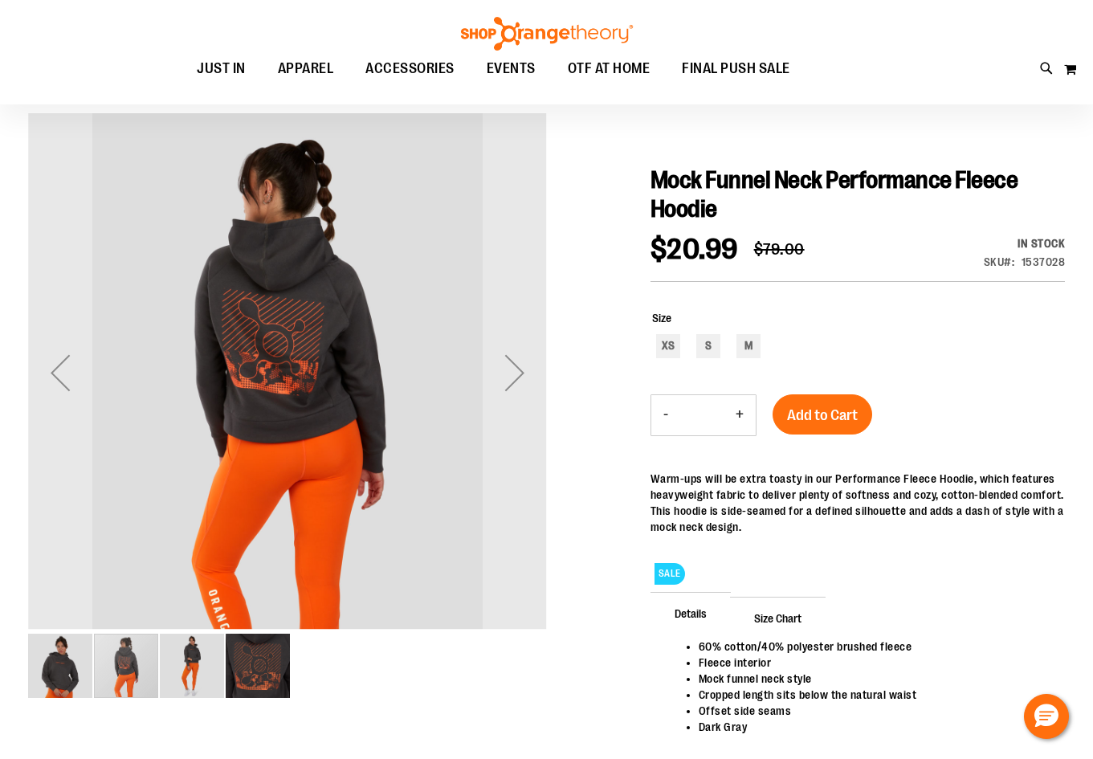
click at [198, 664] on img "image 3 of 4" at bounding box center [192, 666] width 64 height 64
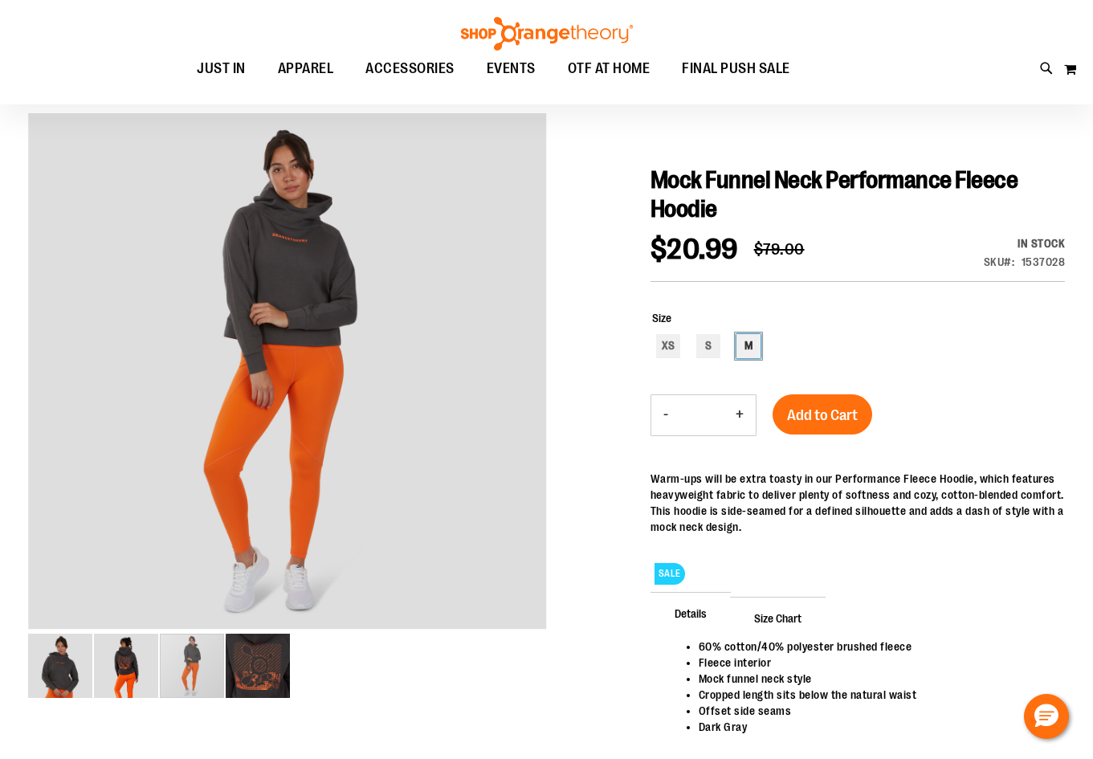
click at [753, 342] on div "M" at bounding box center [749, 346] width 24 height 24
type input "***"
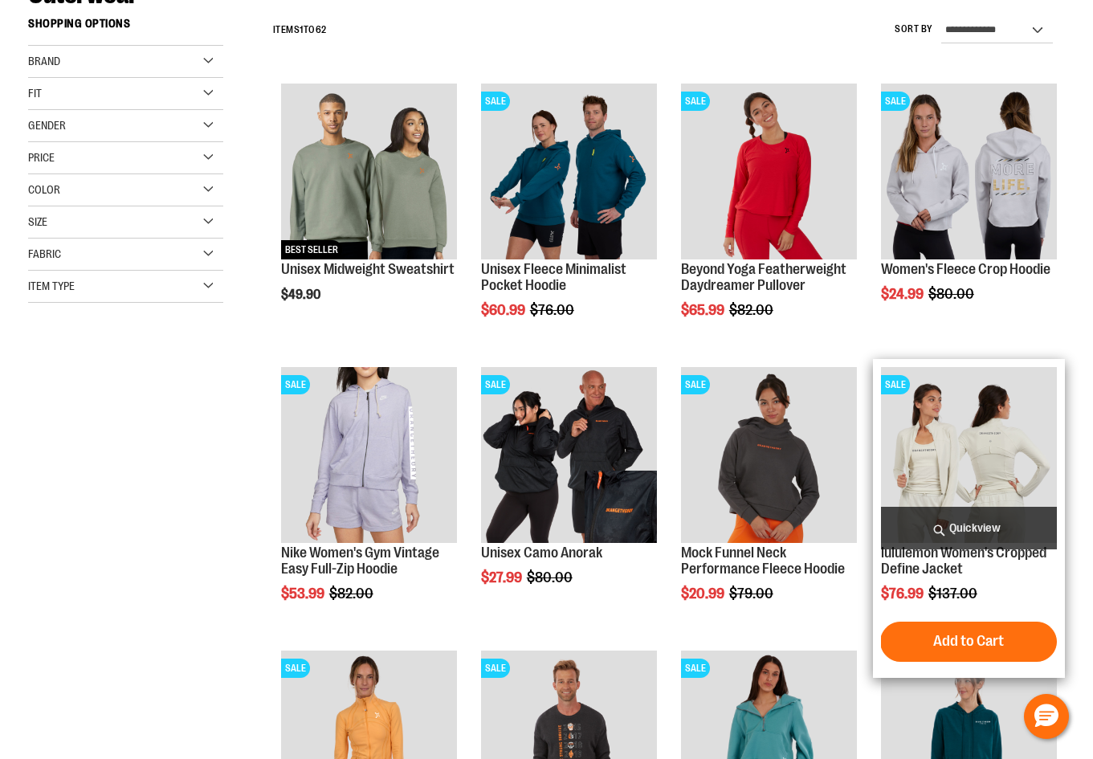
scroll to position [239, 0]
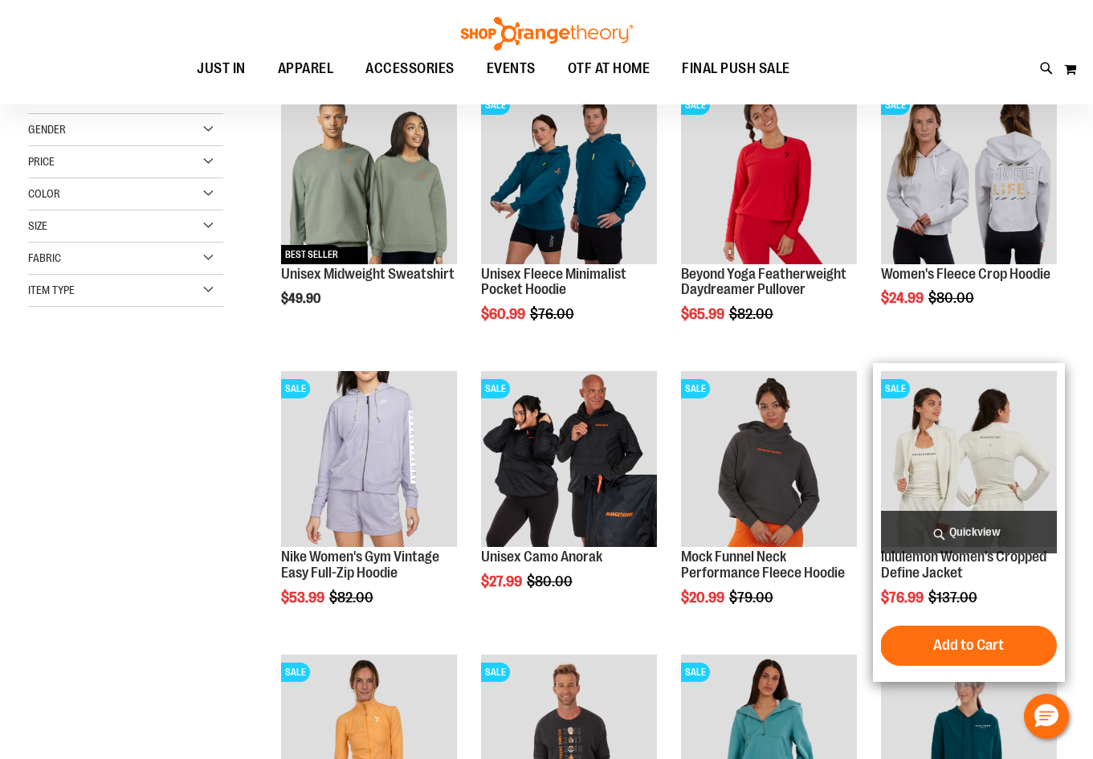
click at [1006, 451] on img "product" at bounding box center [969, 459] width 176 height 176
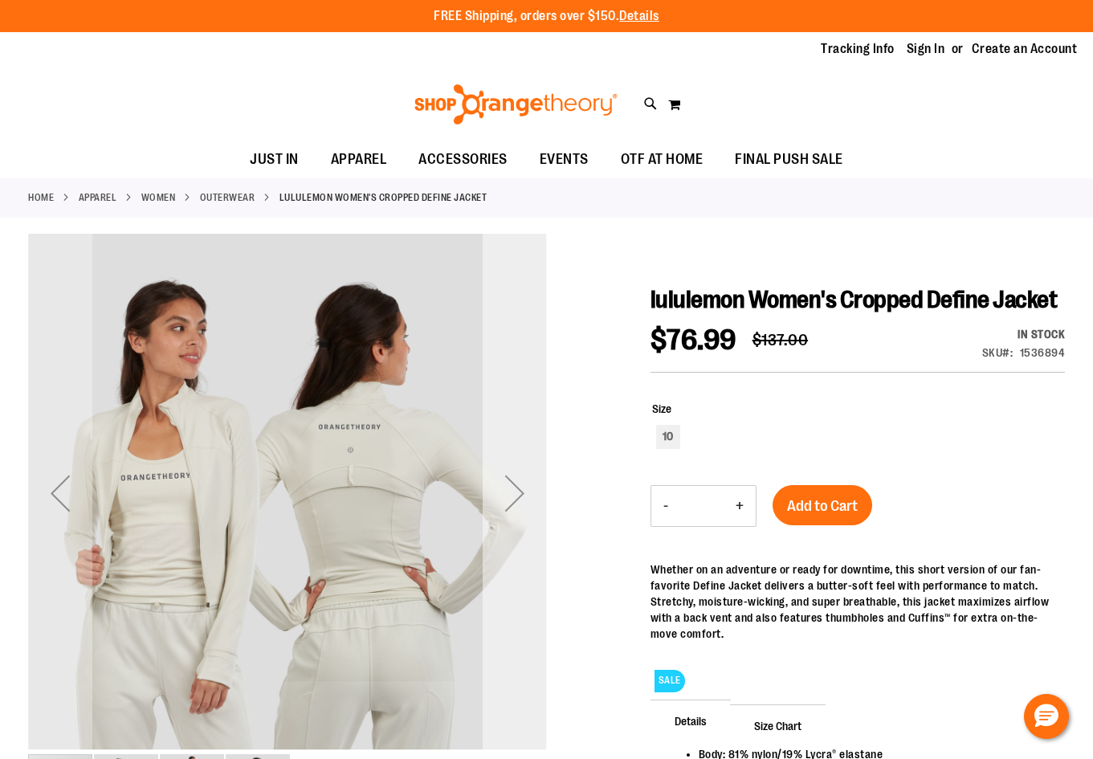
drag, startPoint x: 523, startPoint y: 486, endPoint x: 500, endPoint y: 566, distance: 83.6
click at [500, 566] on div "Next" at bounding box center [515, 493] width 64 height 519
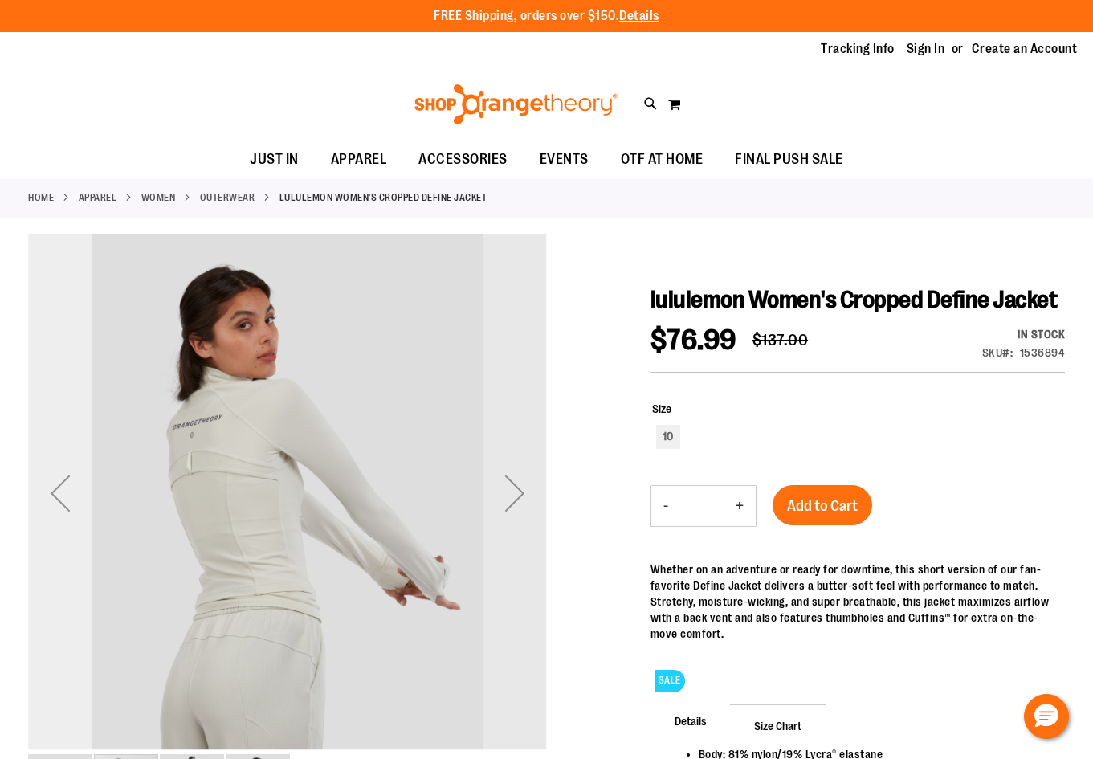
click at [55, 493] on div "Previous" at bounding box center [60, 493] width 64 height 64
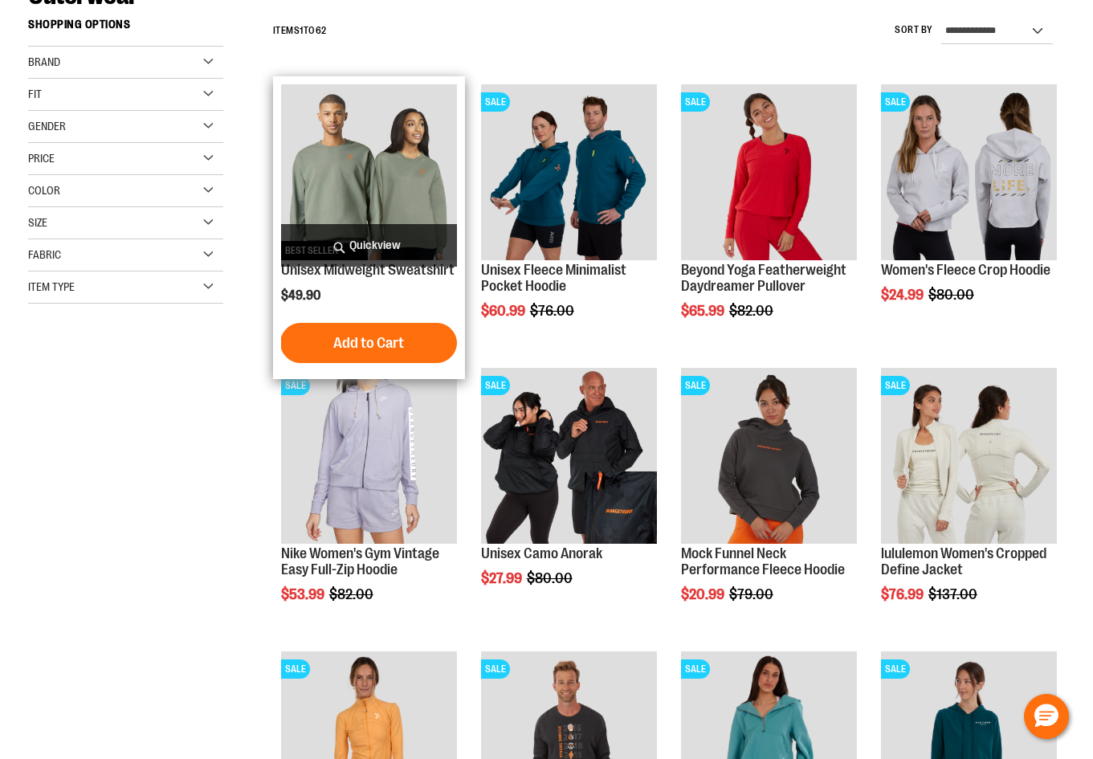
scroll to position [239, 0]
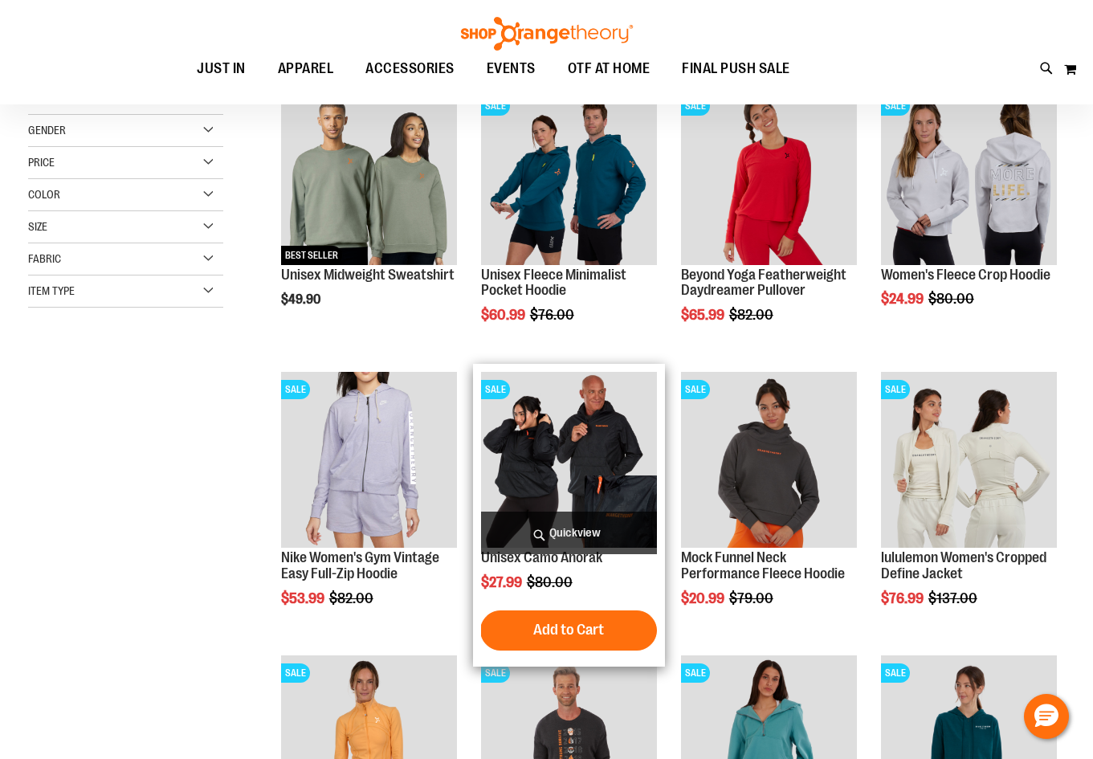
click at [596, 455] on img "product" at bounding box center [569, 460] width 176 height 176
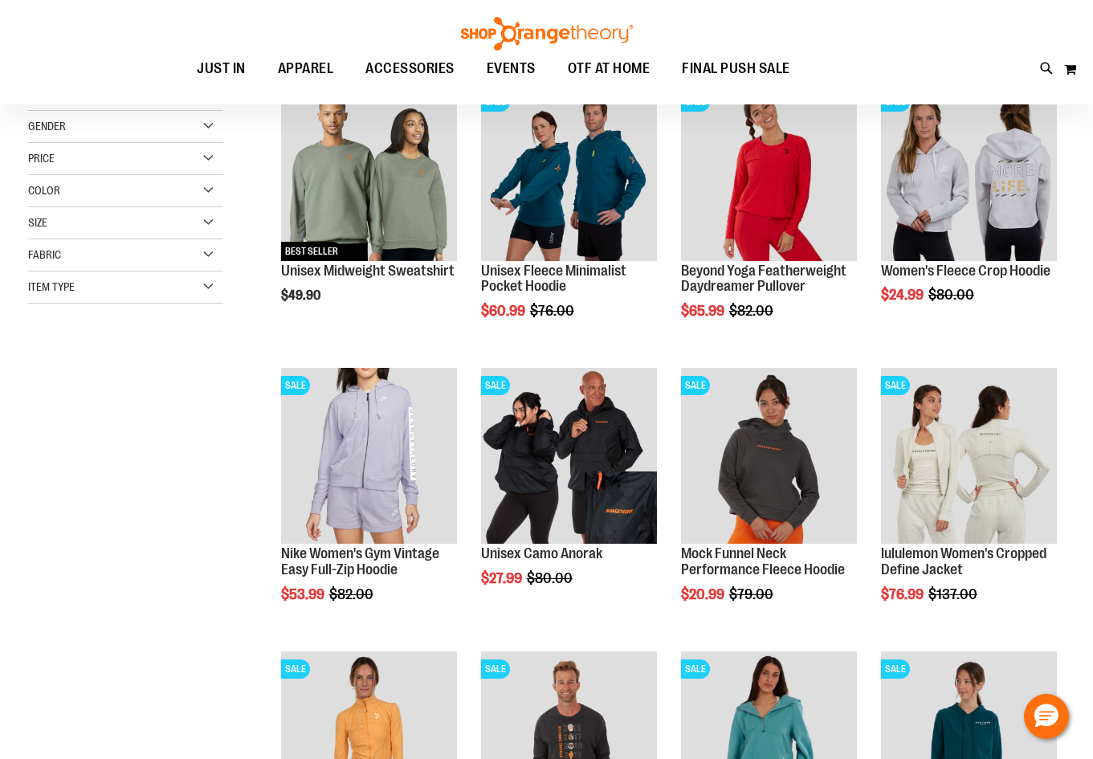
scroll to position [238, 0]
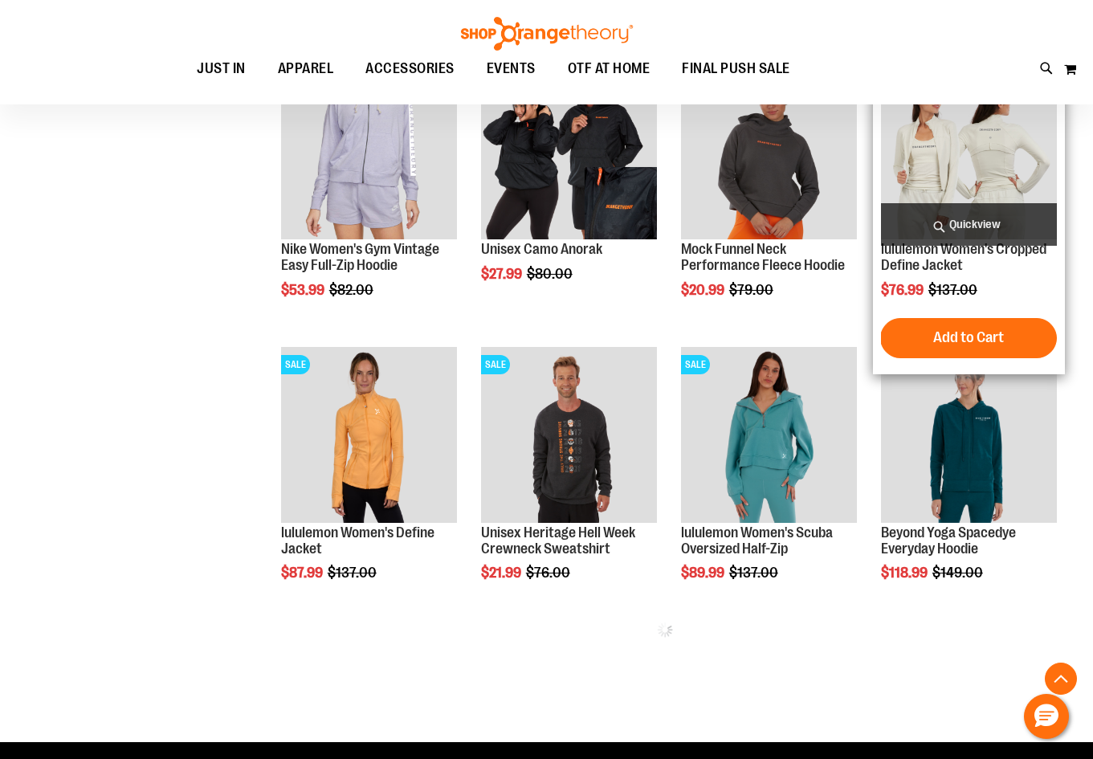
scroll to position [559, 0]
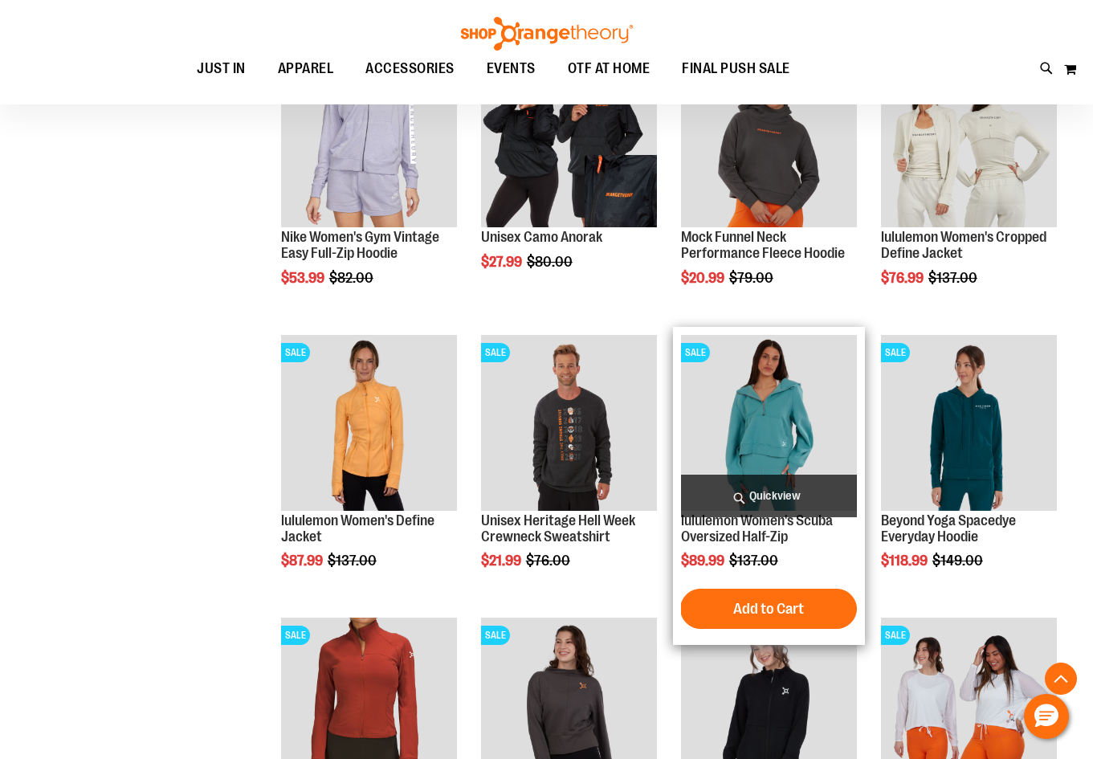
click at [793, 419] on img "product" at bounding box center [769, 423] width 176 height 176
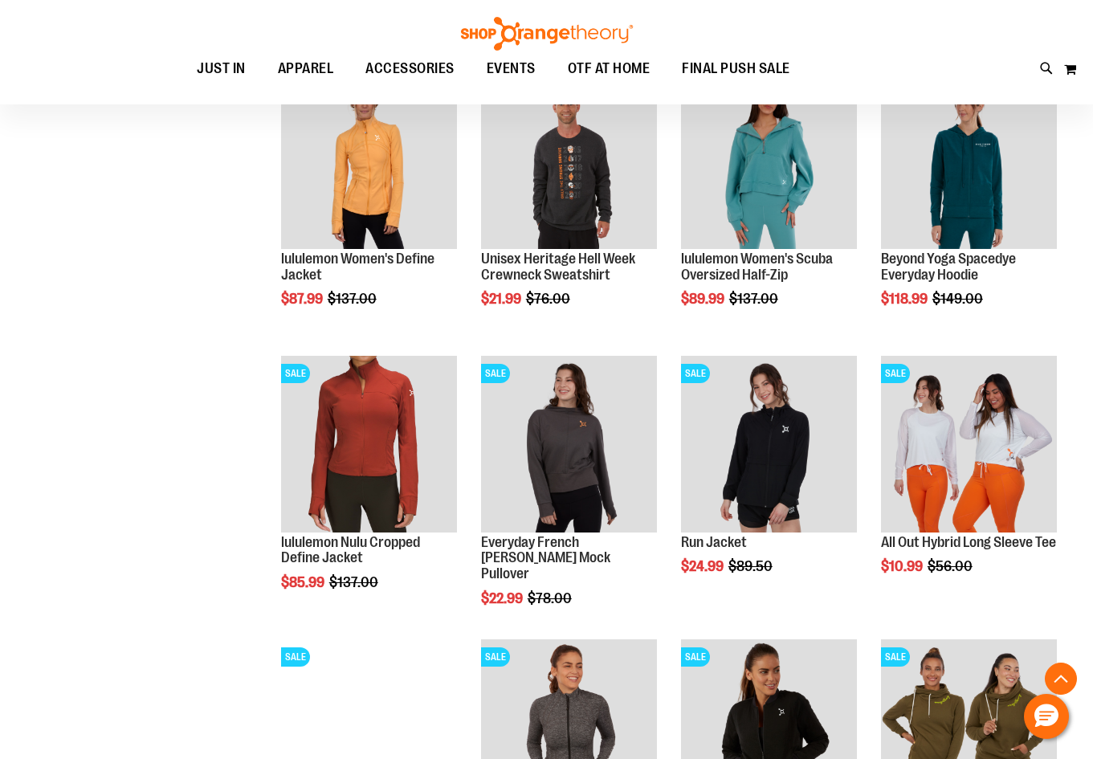
scroll to position [824, 0]
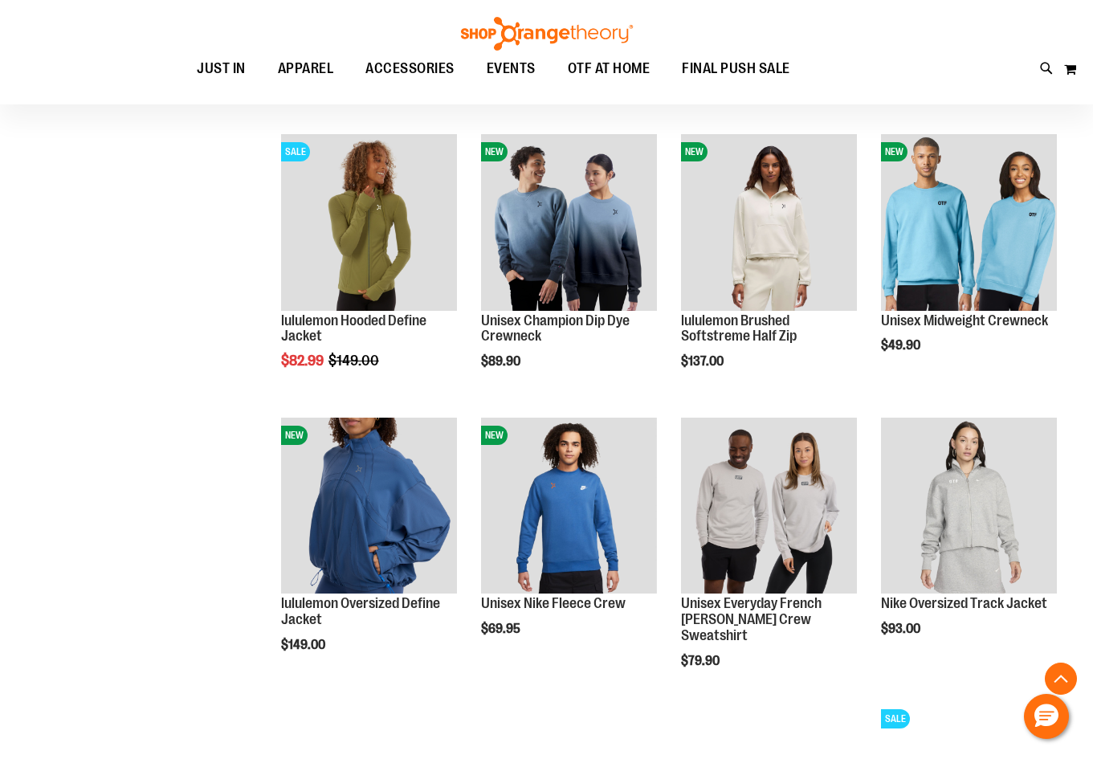
scroll to position [1867, 0]
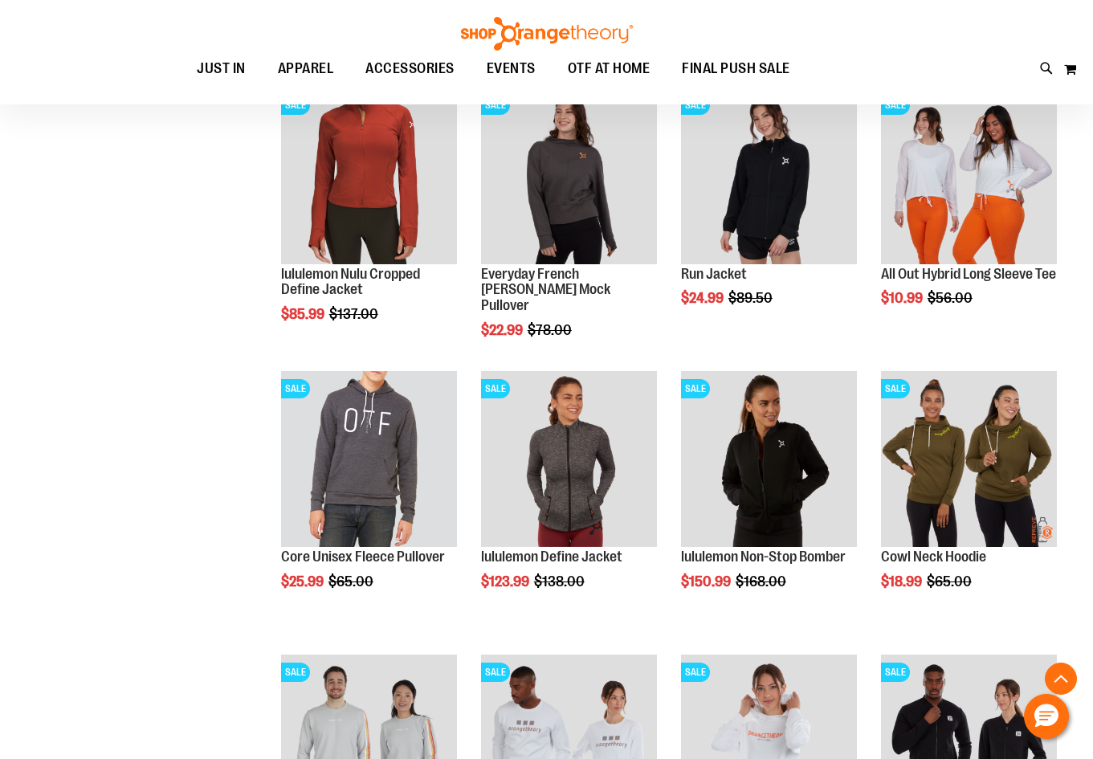
scroll to position [1052, 0]
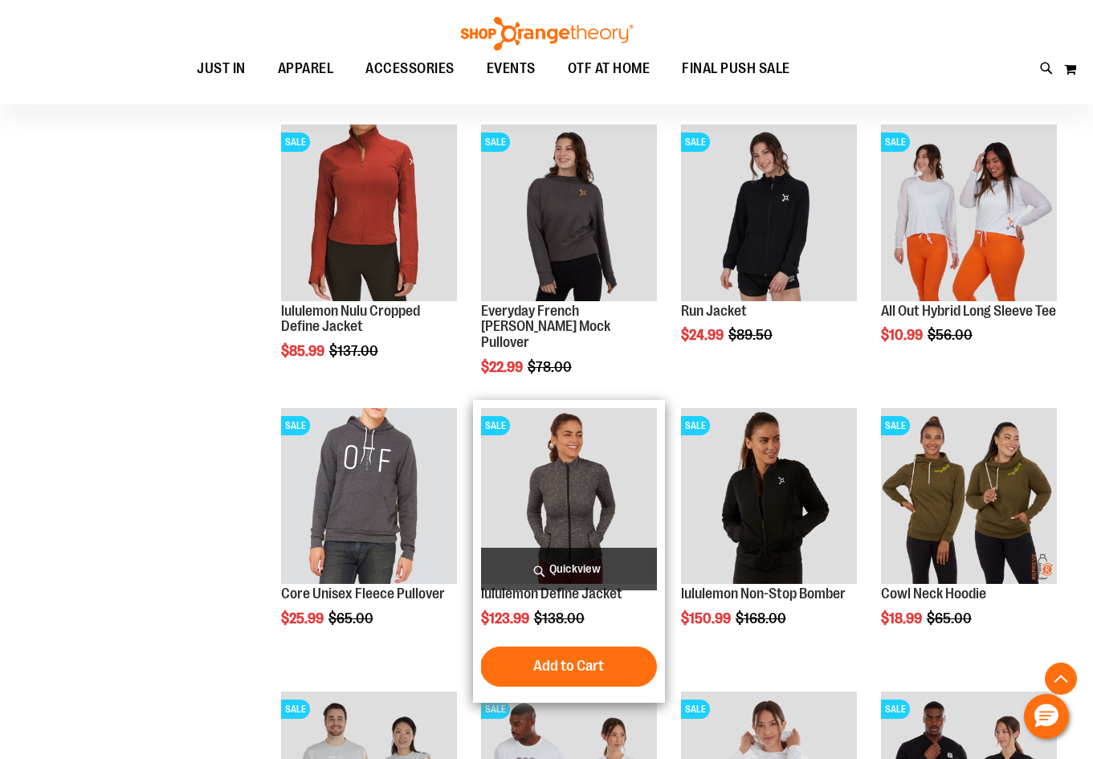
click at [586, 480] on img "product" at bounding box center [569, 496] width 176 height 176
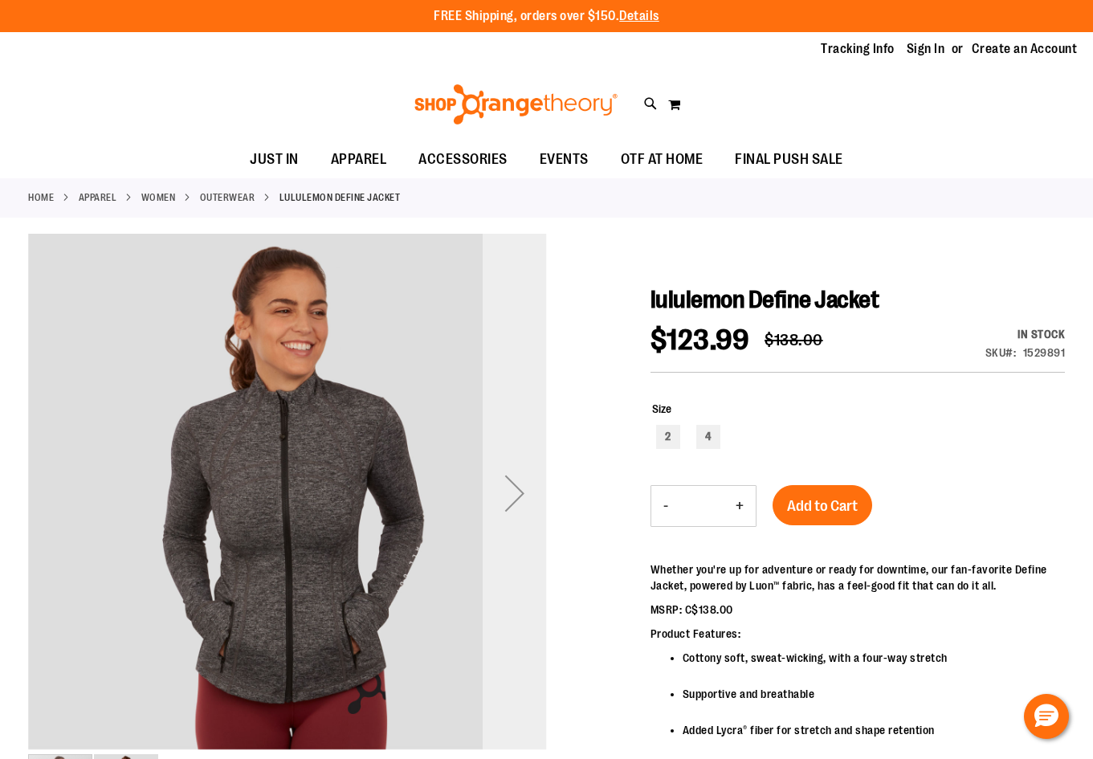
click at [523, 486] on div "Next" at bounding box center [515, 493] width 64 height 64
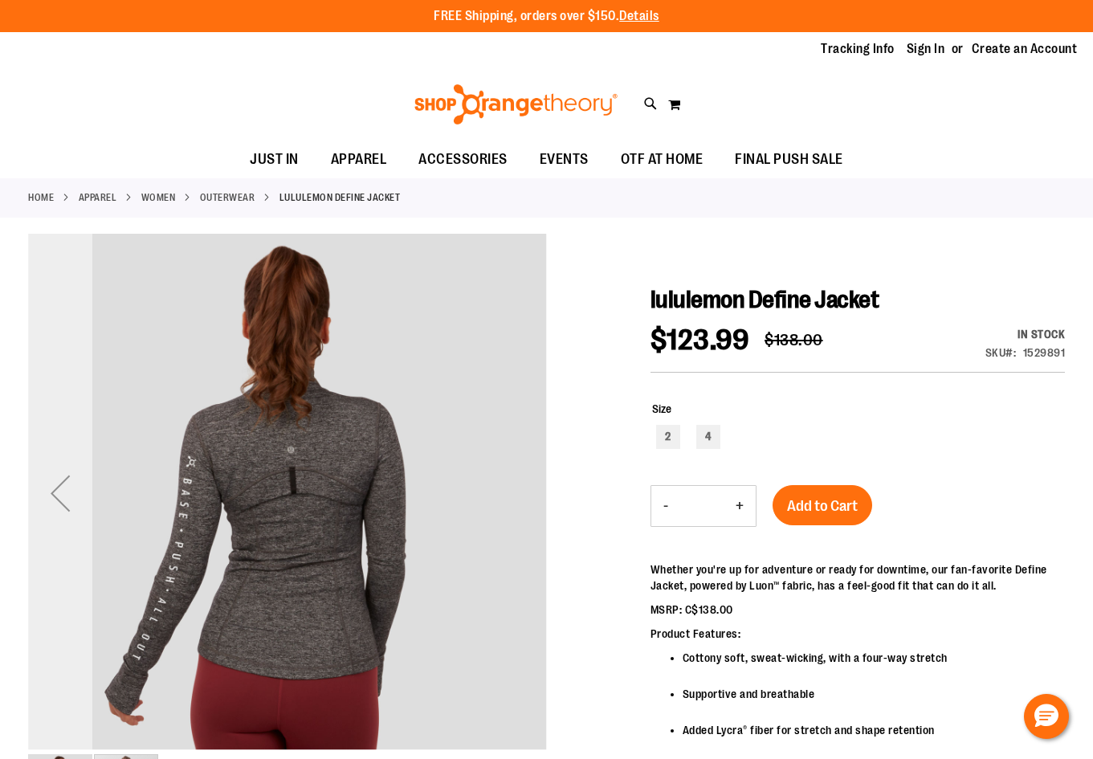
click at [72, 494] on div "Previous" at bounding box center [60, 493] width 64 height 64
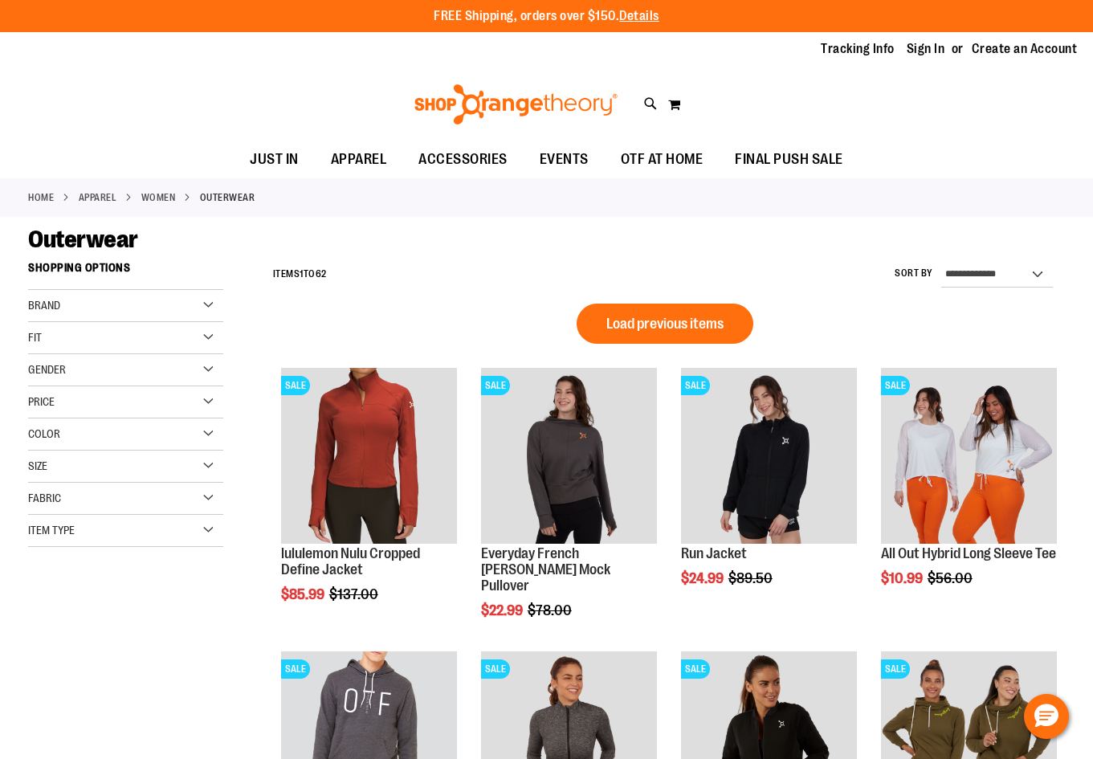
scroll to position [809, 0]
click at [678, 326] on span "Load previous items" at bounding box center [664, 324] width 117 height 16
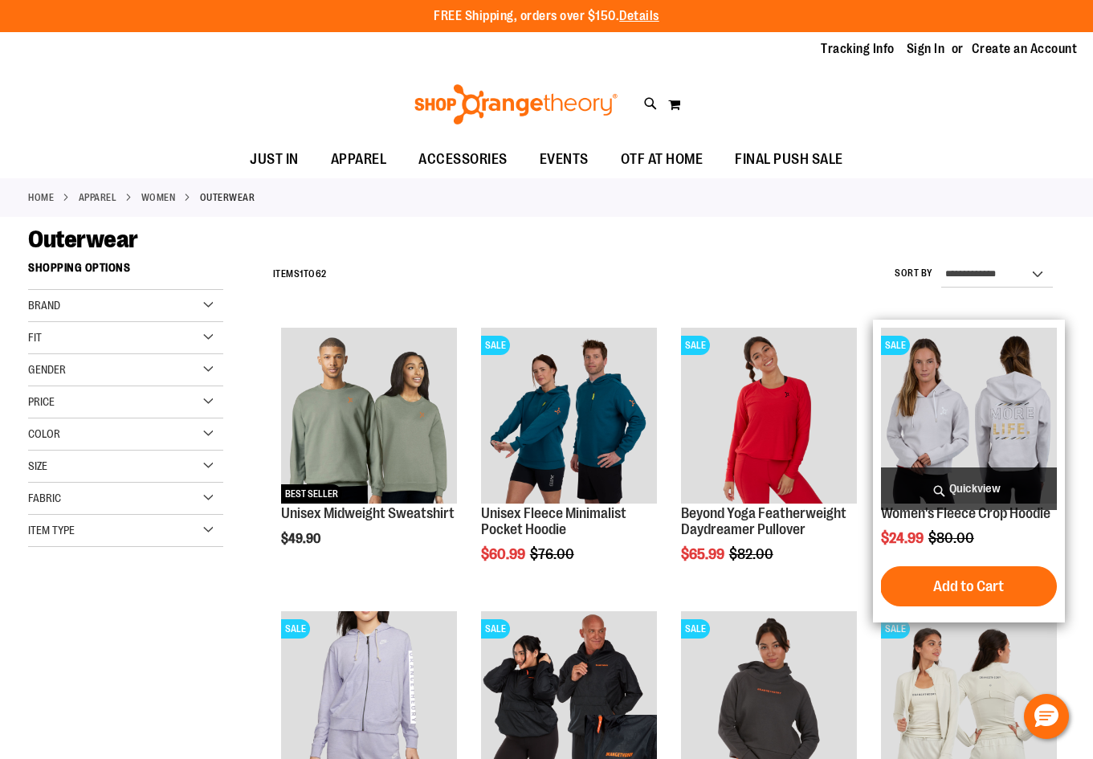
click at [957, 394] on img "product" at bounding box center [969, 416] width 176 height 176
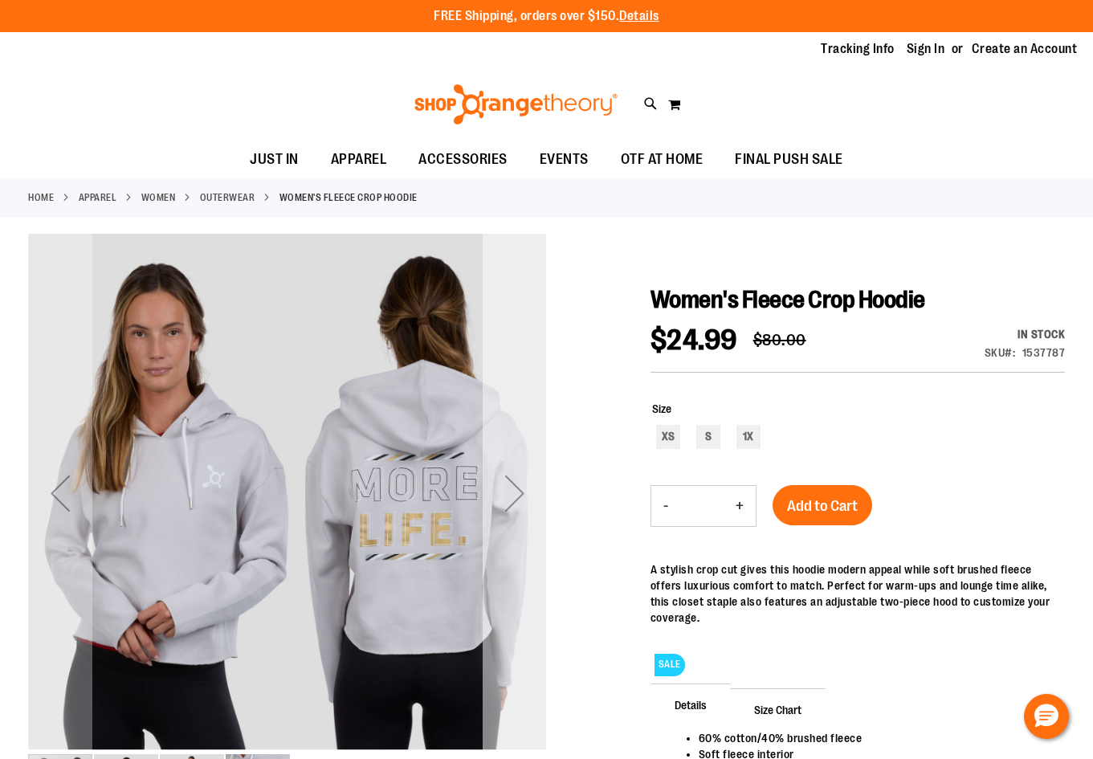
click at [515, 489] on div "Next" at bounding box center [515, 493] width 64 height 64
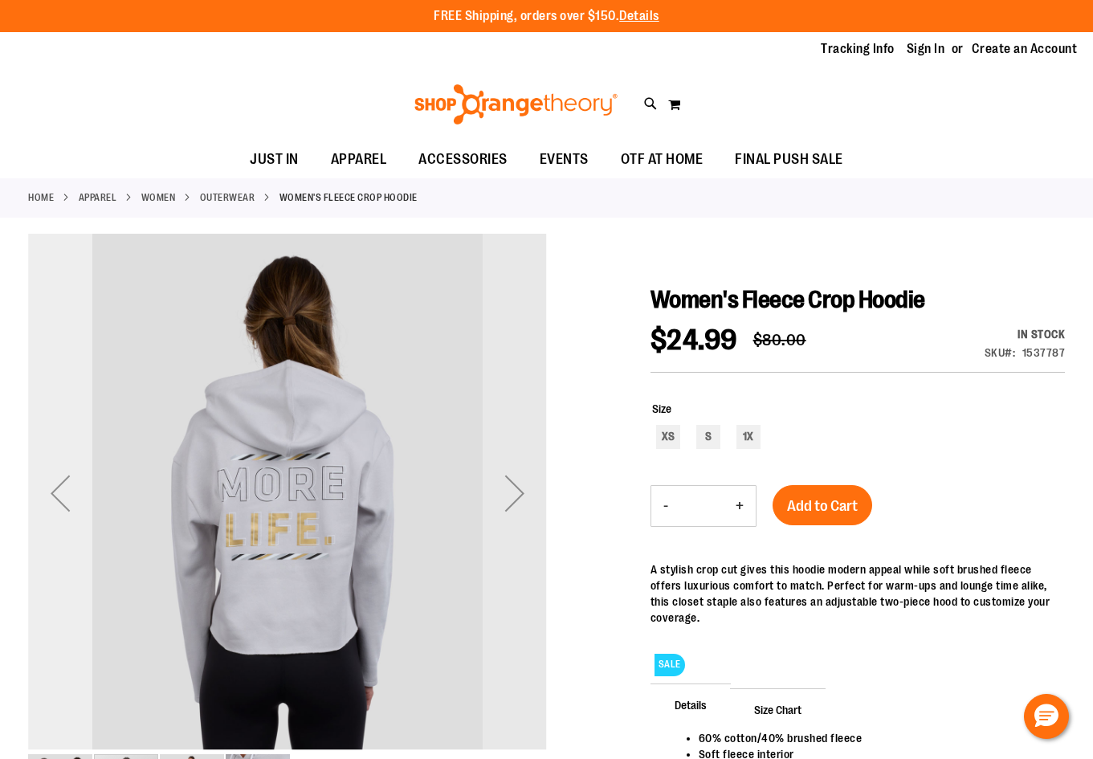
click at [63, 499] on div "Previous" at bounding box center [60, 493] width 64 height 64
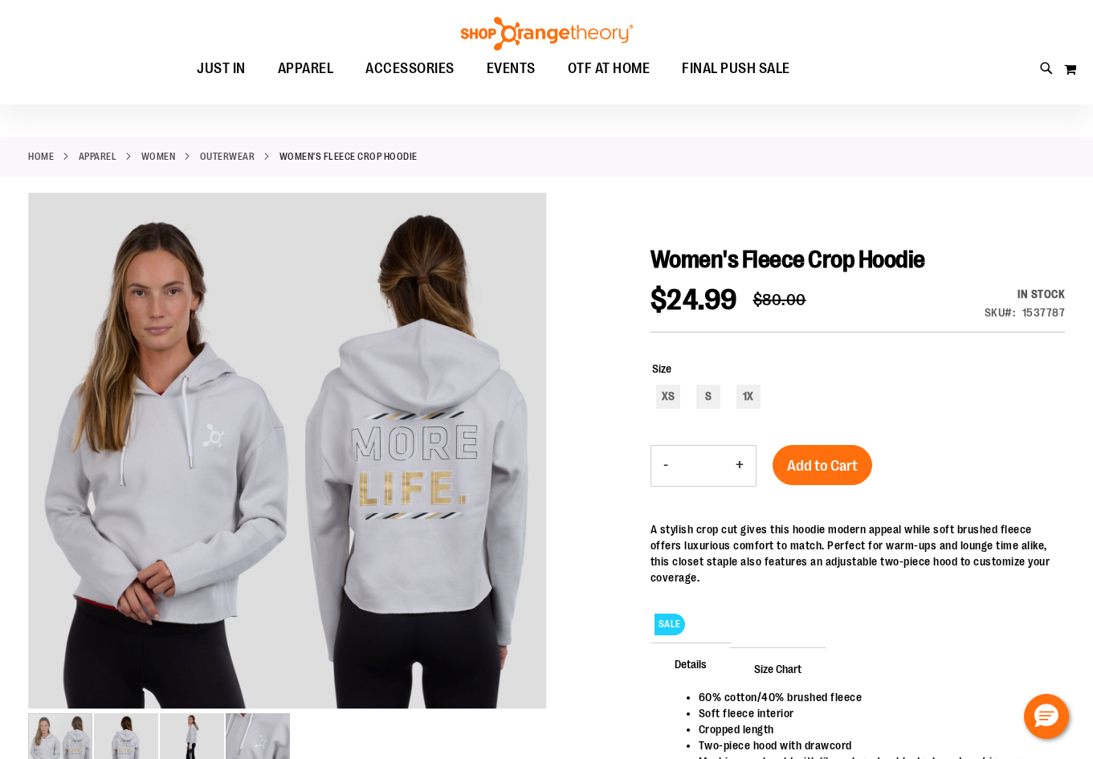
scroll to position [80, 0]
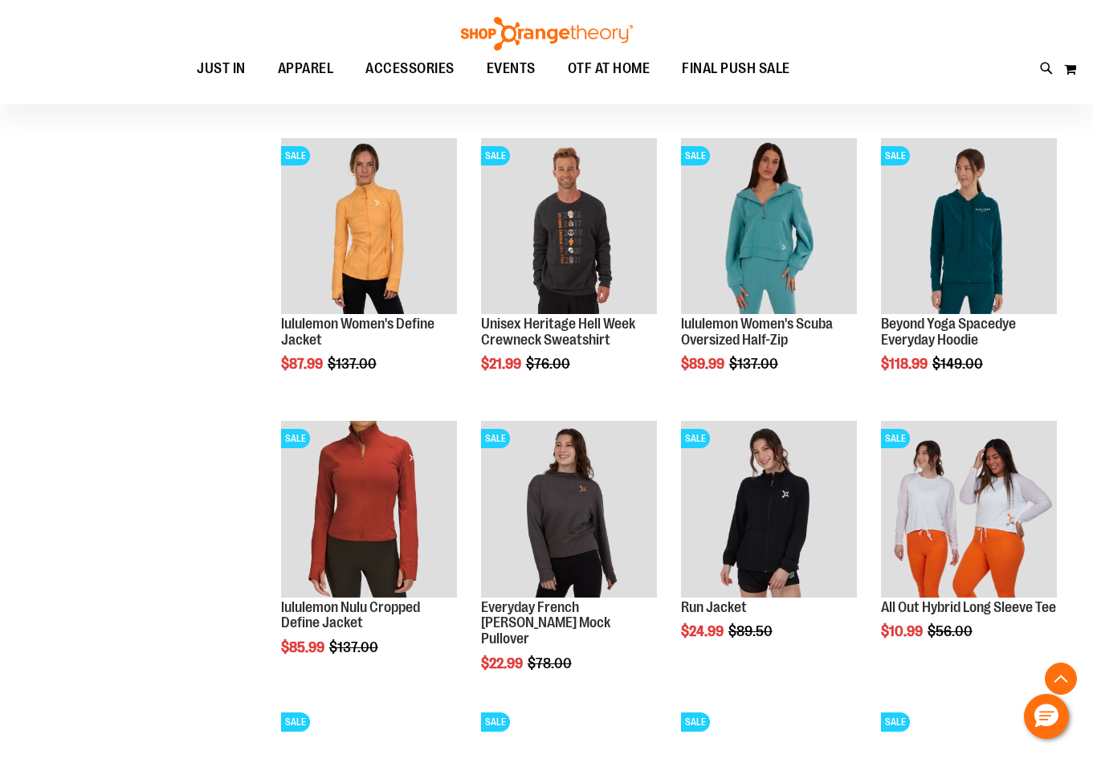
scroll to position [769, 0]
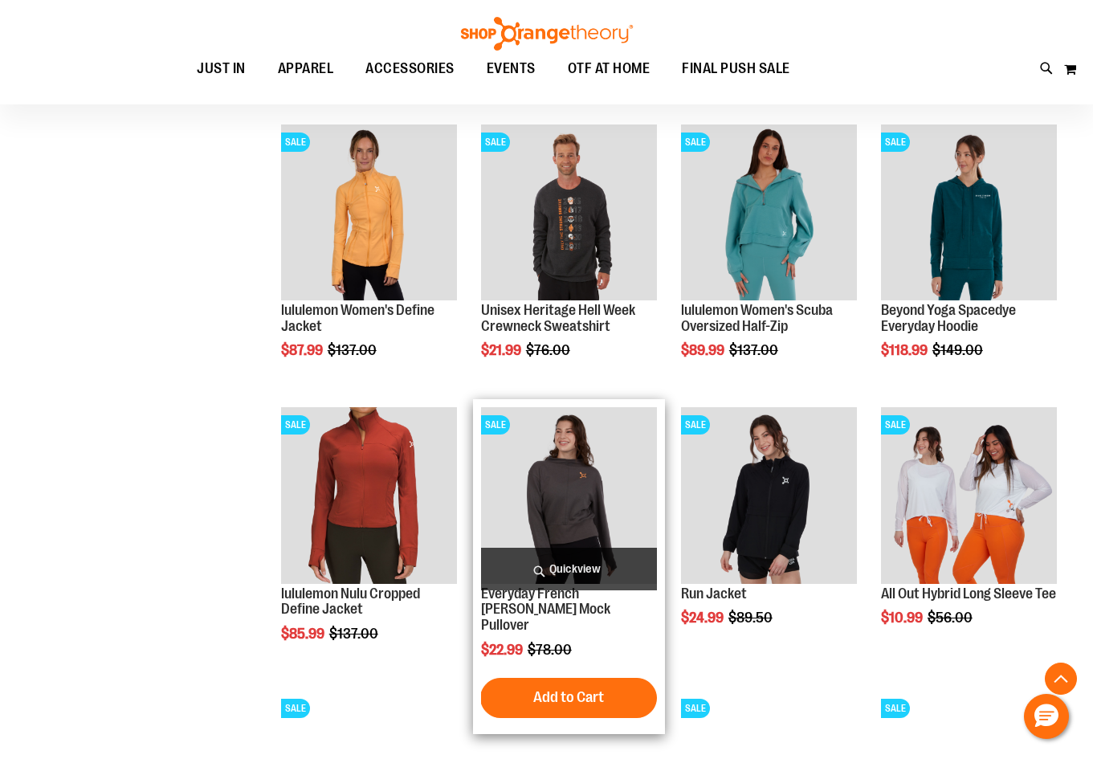
click at [586, 460] on img "product" at bounding box center [569, 495] width 176 height 176
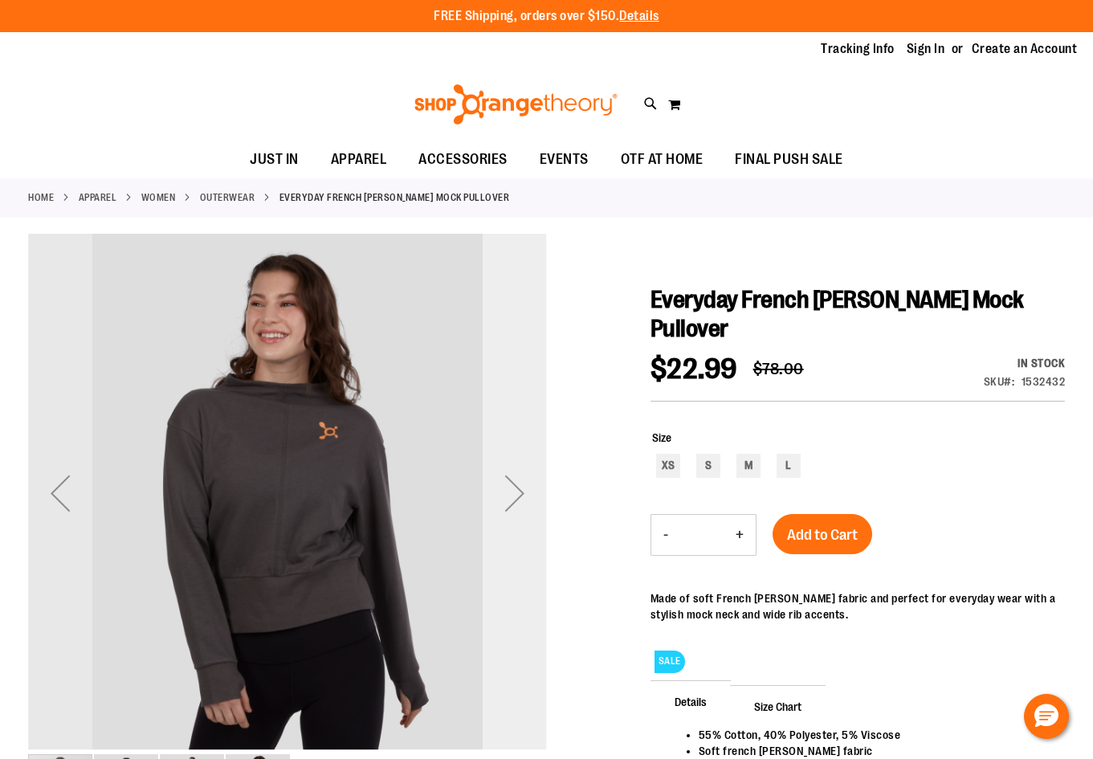
click at [520, 488] on div "Next" at bounding box center [515, 493] width 64 height 64
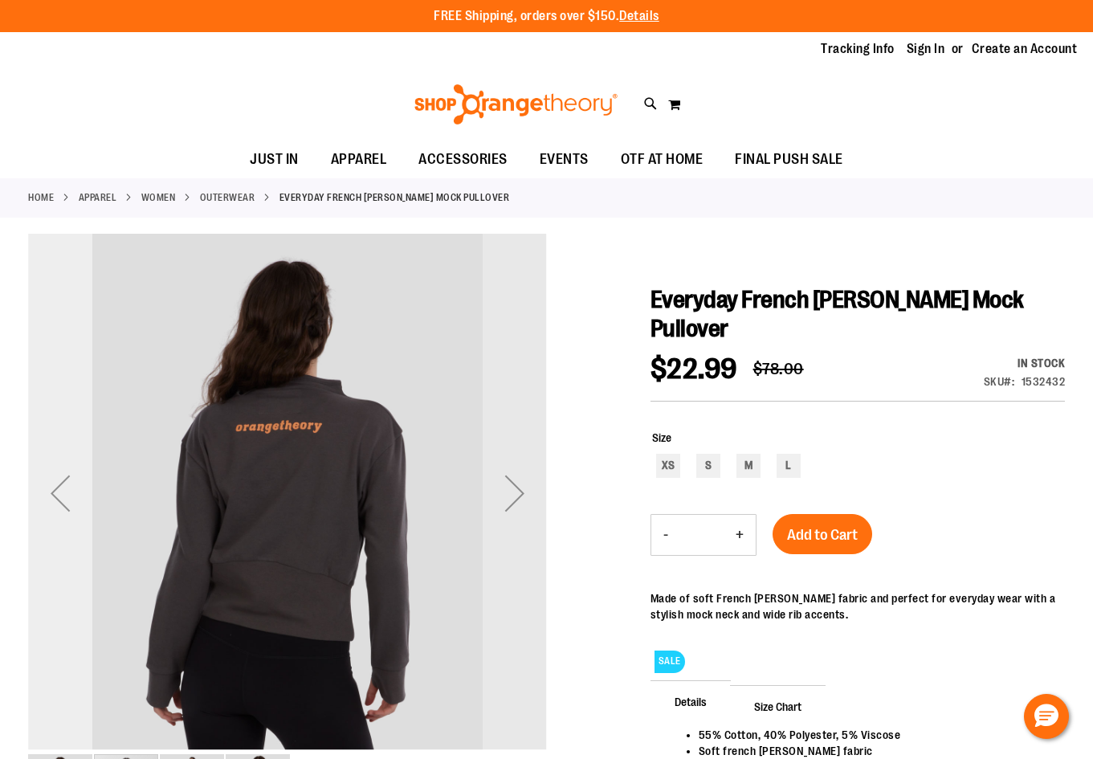
click at [59, 486] on div "Previous" at bounding box center [60, 493] width 64 height 64
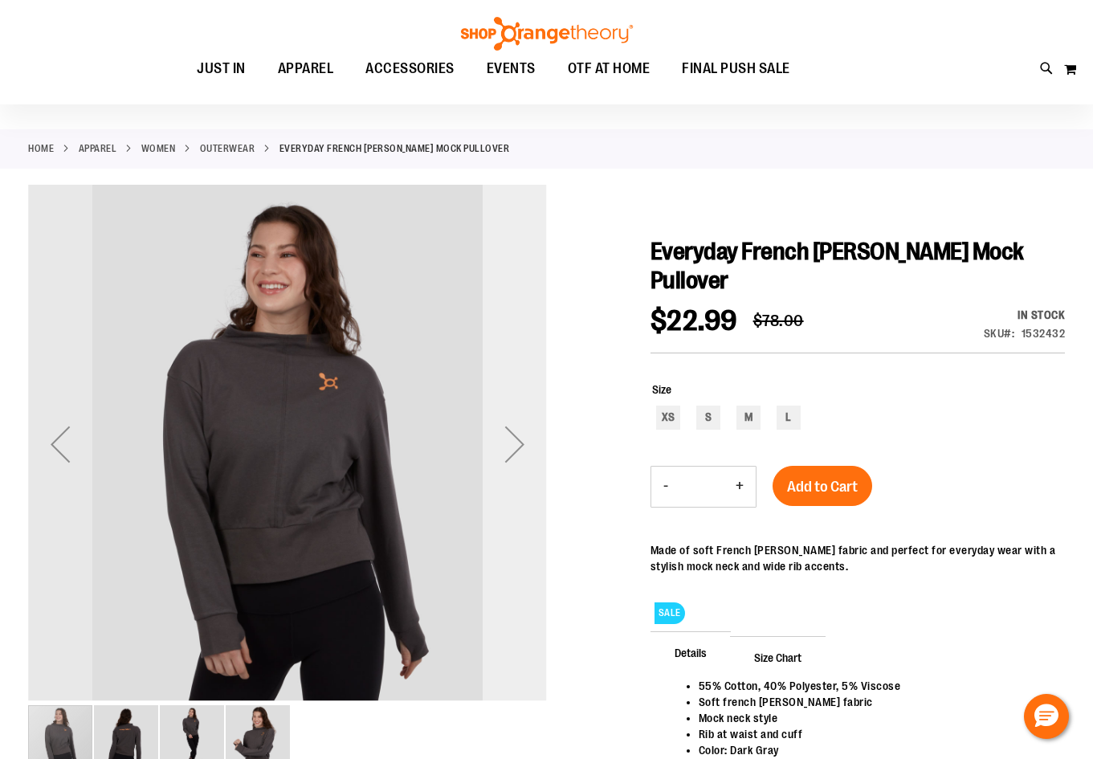
scroll to position [320, 0]
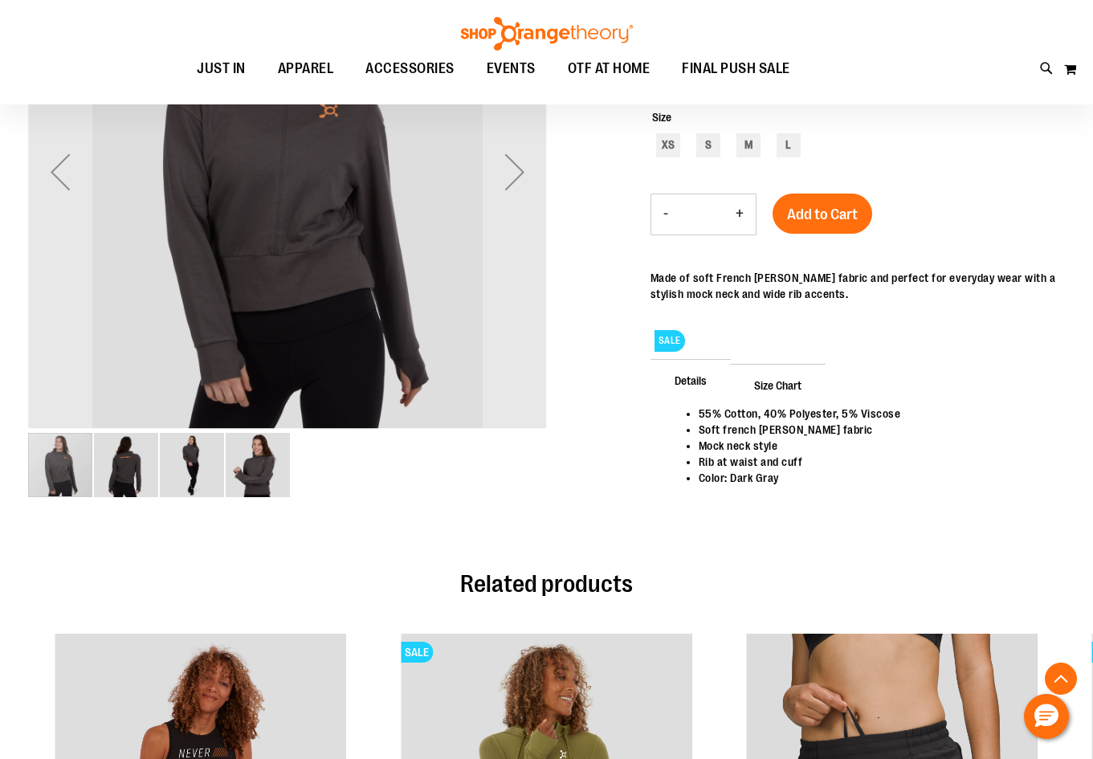
click at [186, 465] on img "image 3 of 4" at bounding box center [192, 465] width 64 height 64
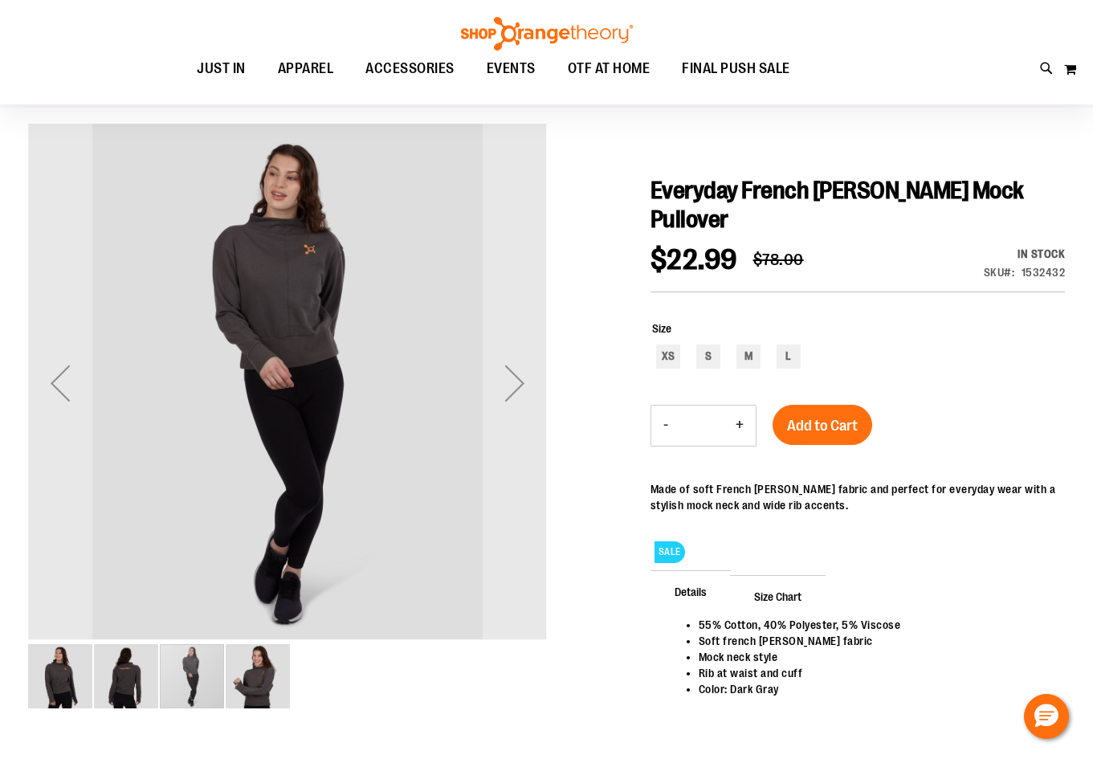
scroll to position [0, 0]
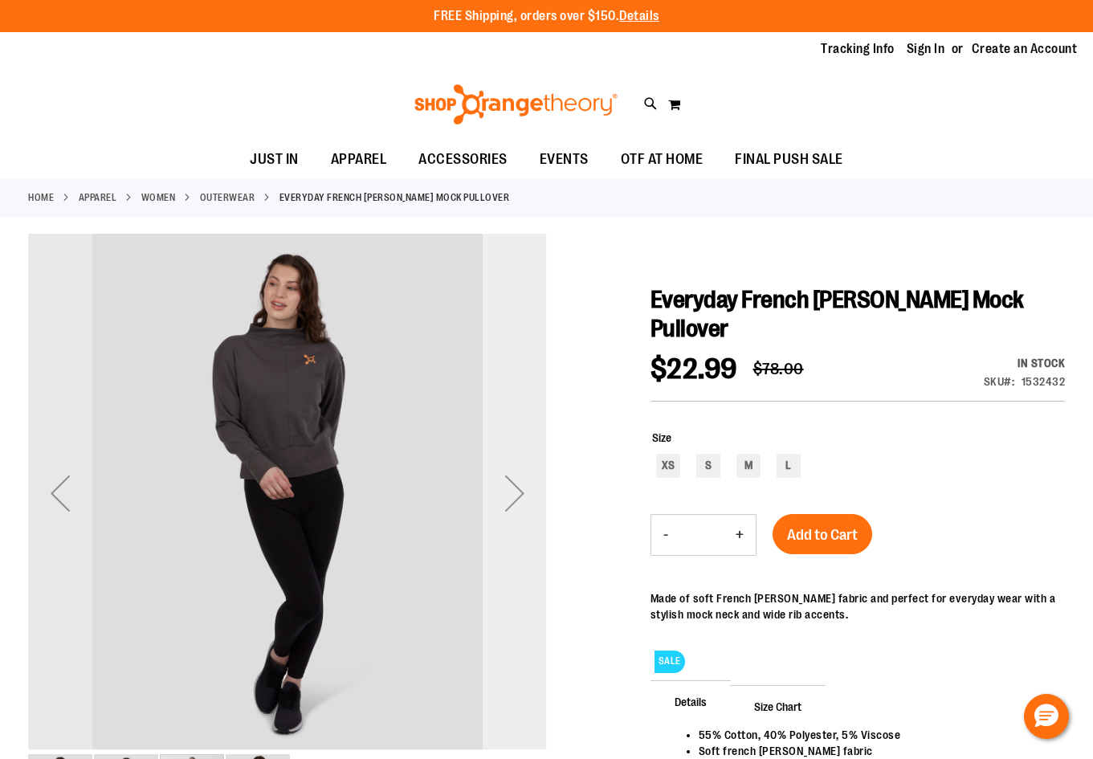
click at [518, 496] on div "Next" at bounding box center [515, 493] width 64 height 64
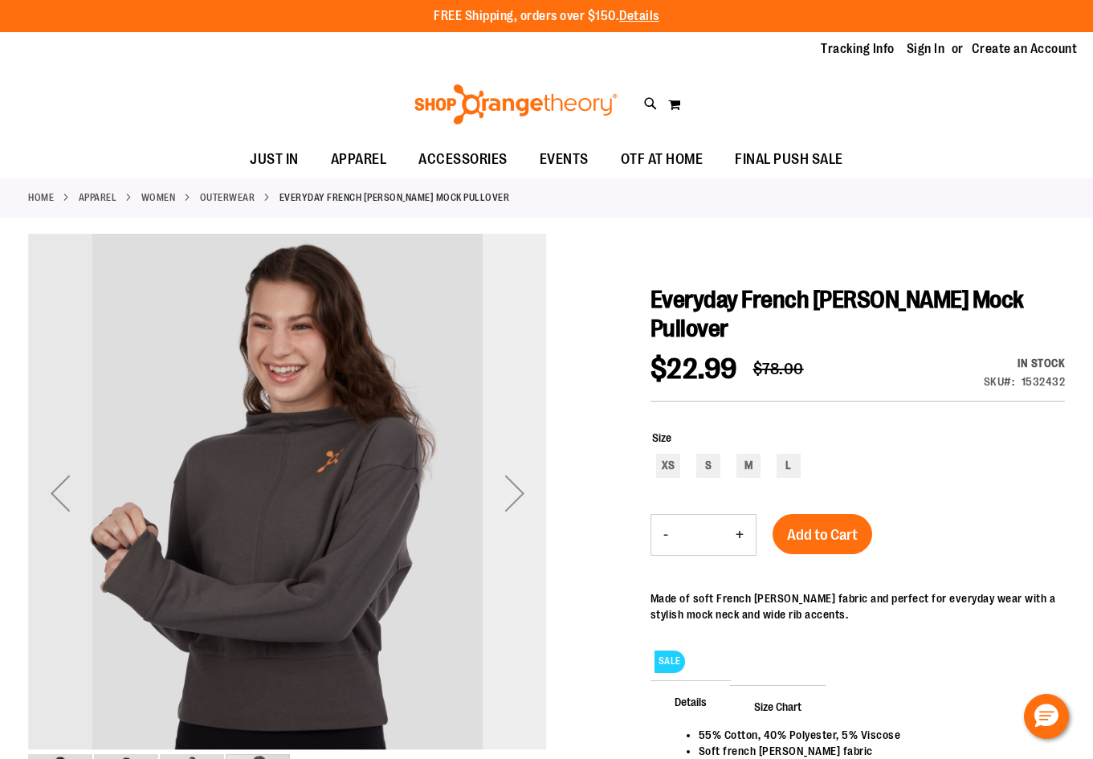
click at [518, 496] on div "Next" at bounding box center [515, 493] width 64 height 64
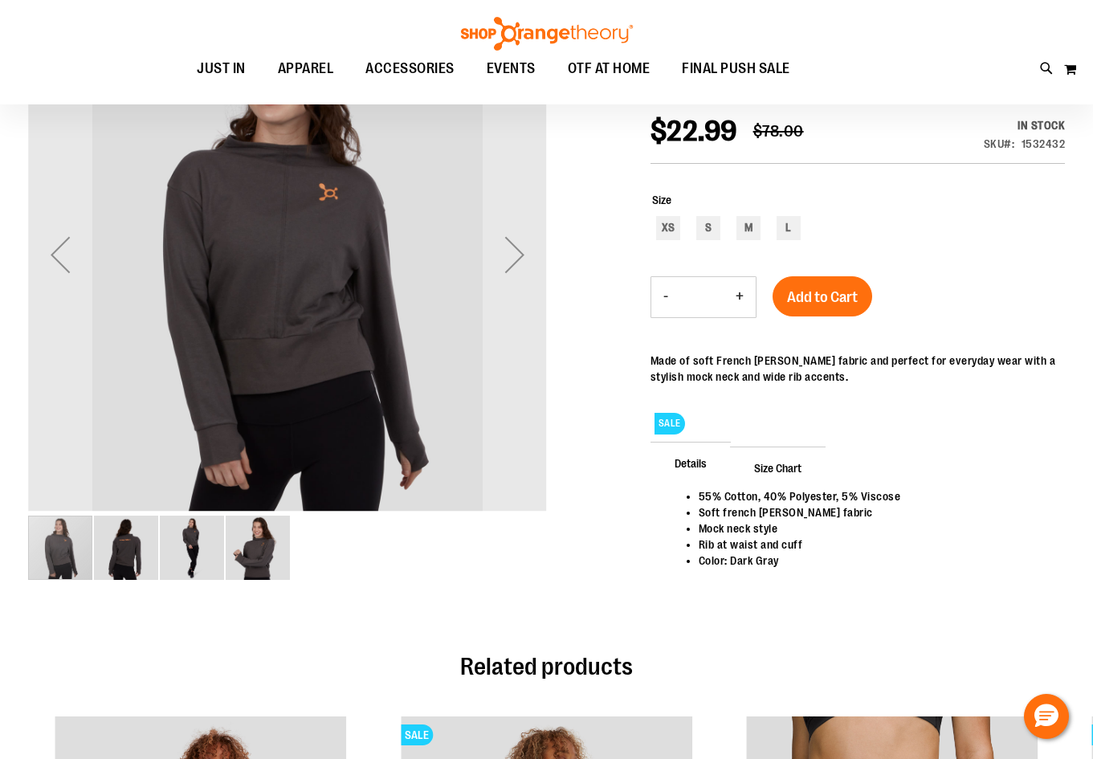
scroll to position [240, 0]
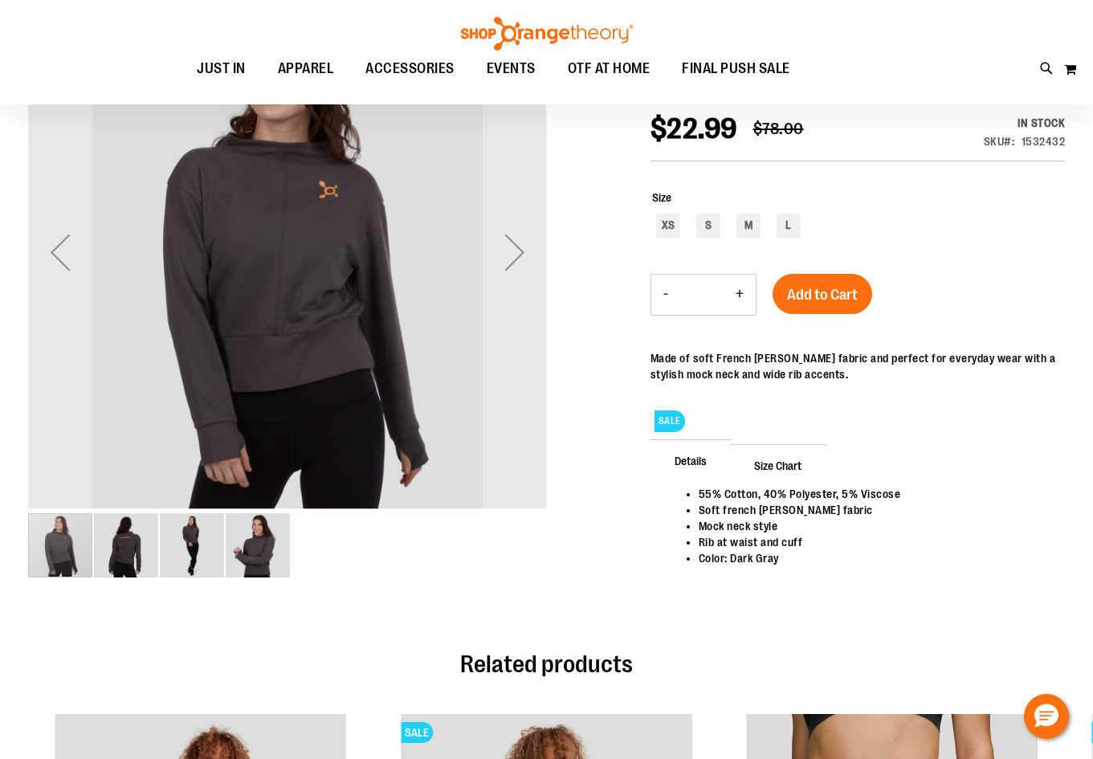
click at [131, 541] on img "image 2 of 4" at bounding box center [126, 545] width 64 height 64
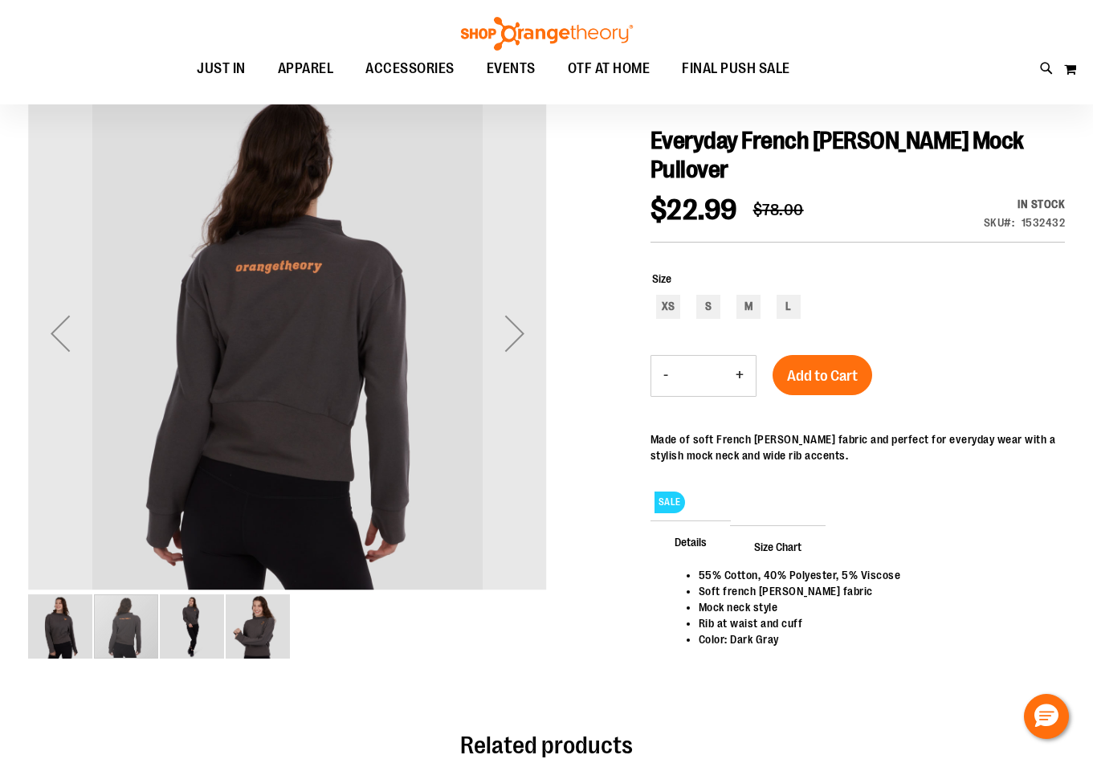
scroll to position [0, 0]
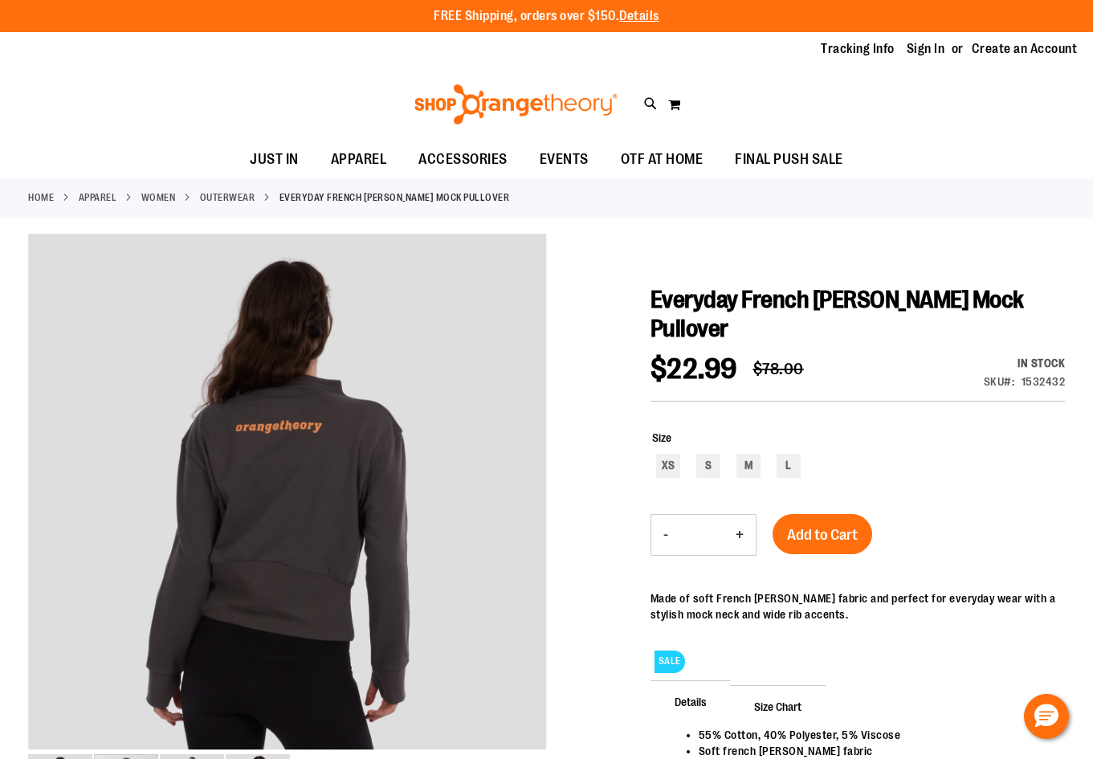
drag, startPoint x: 21, startPoint y: 1, endPoint x: 337, endPoint y: 72, distance: 324.4
click at [338, 75] on div "Toggle Nav Search Popular Suggestions Advanced Search" at bounding box center [546, 104] width 1093 height 74
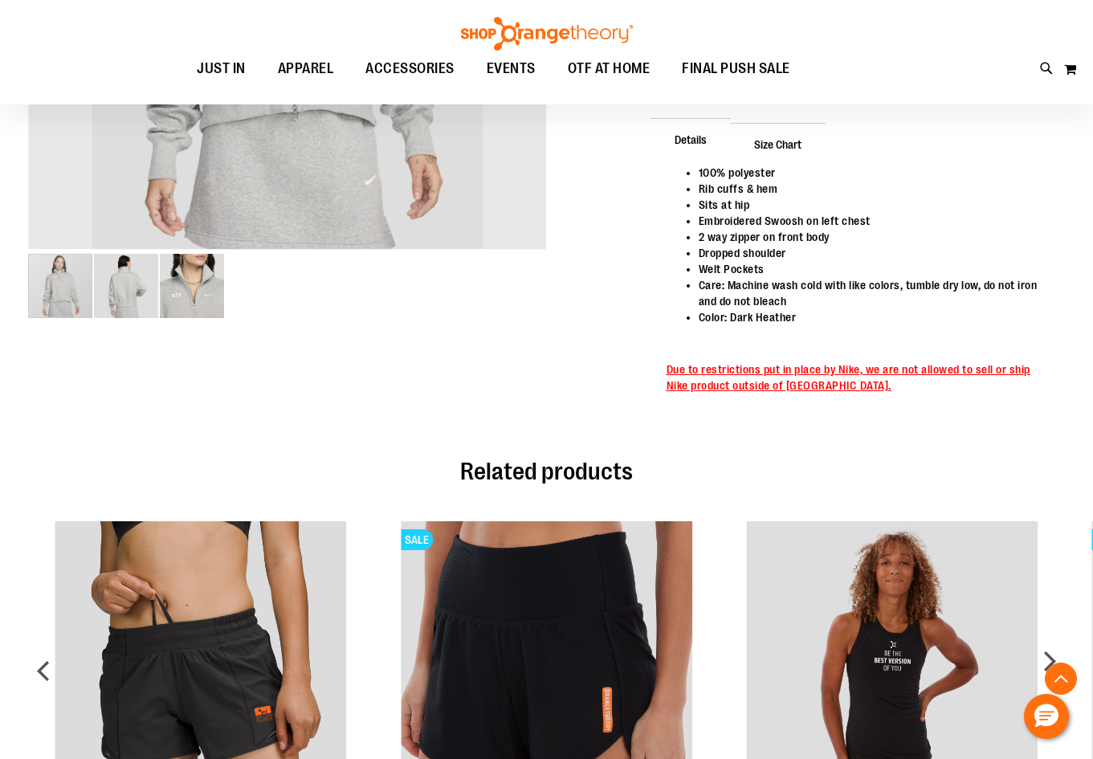
scroll to position [240, 0]
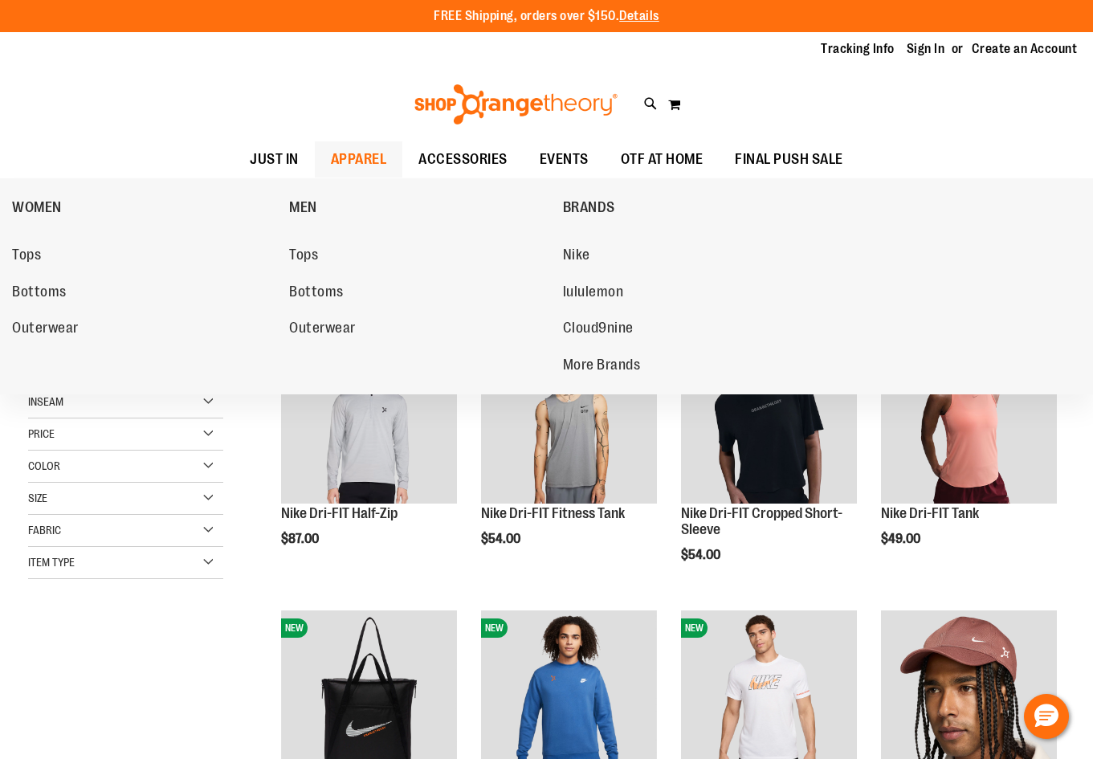
click at [360, 157] on span "APPAREL" at bounding box center [359, 159] width 56 height 36
click at [24, 251] on span "Tops" at bounding box center [26, 257] width 29 height 20
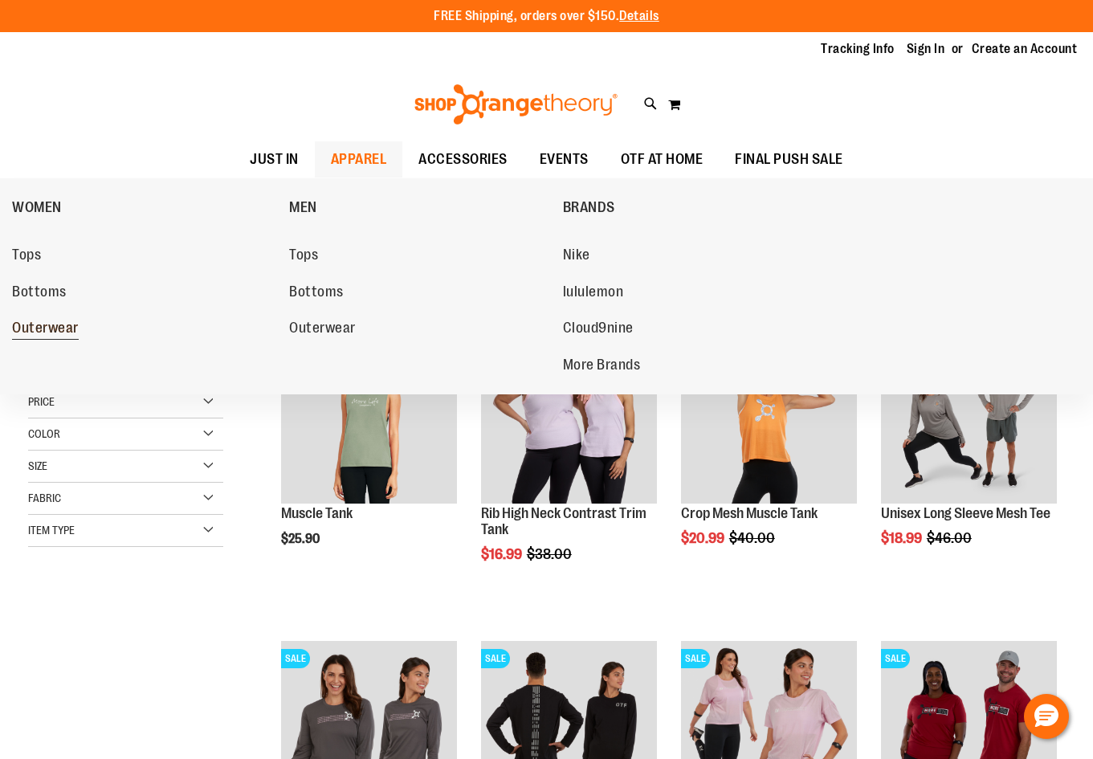
click at [47, 324] on span "Outerwear" at bounding box center [45, 330] width 67 height 20
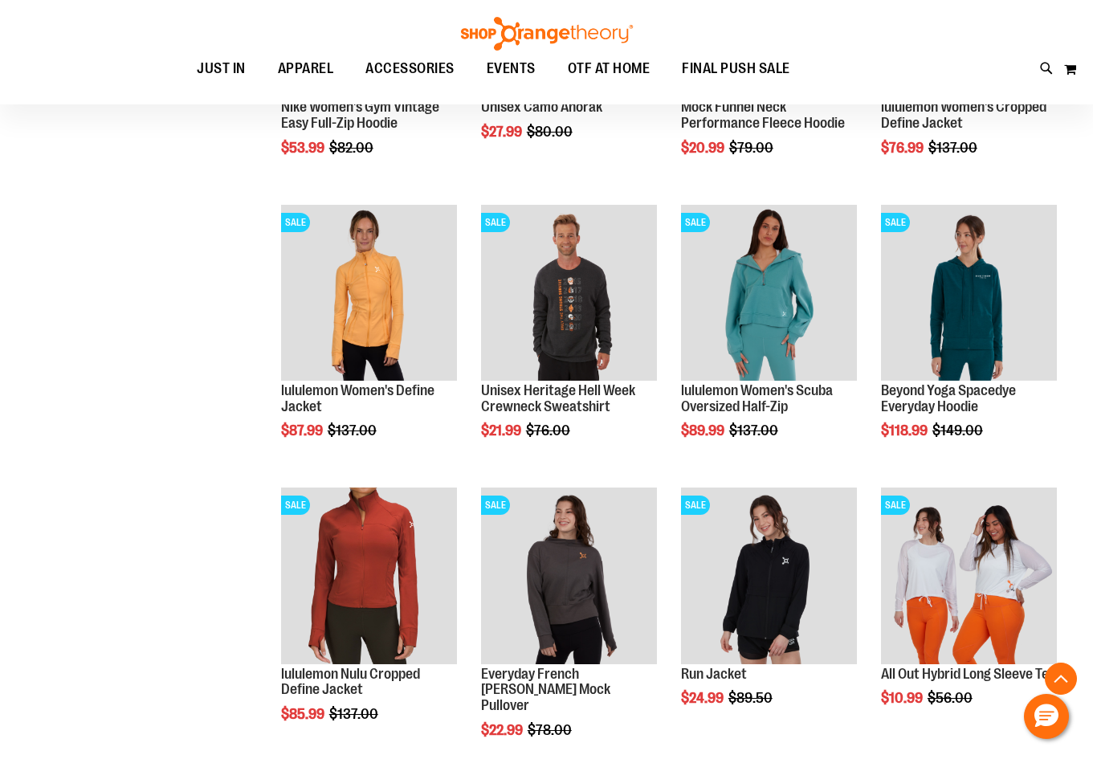
scroll to position [722, 0]
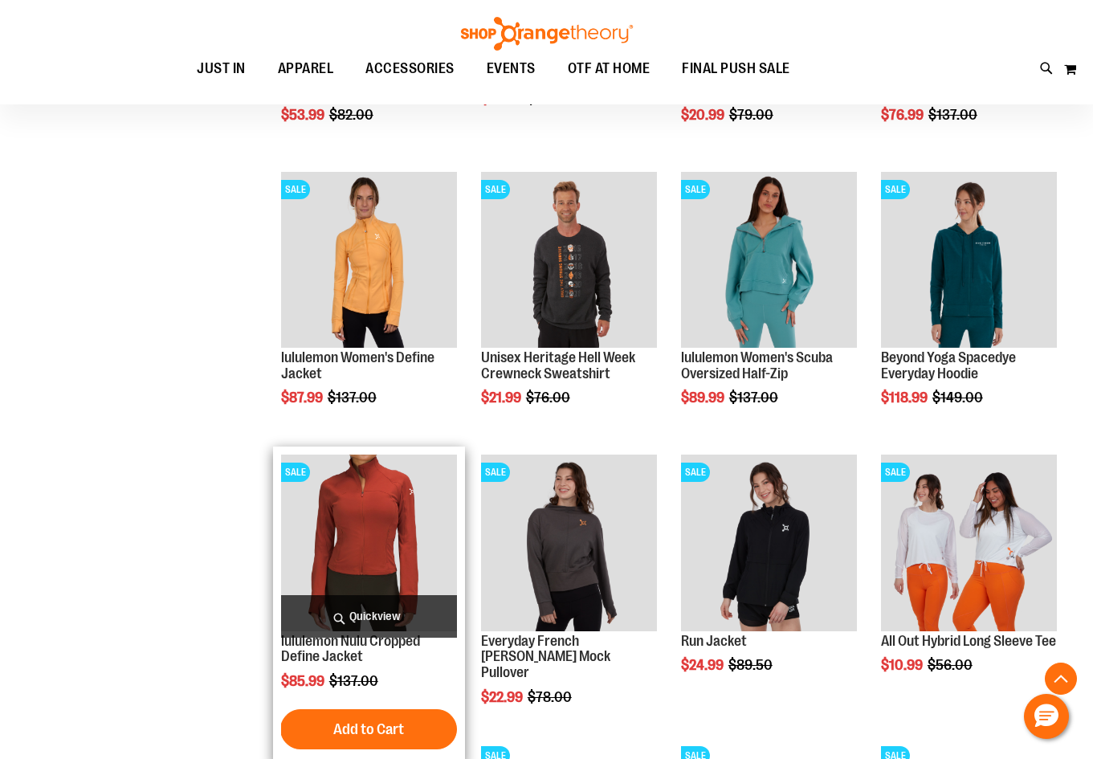
click at [309, 592] on img "product" at bounding box center [369, 543] width 176 height 176
click at [349, 568] on img "product" at bounding box center [369, 543] width 176 height 176
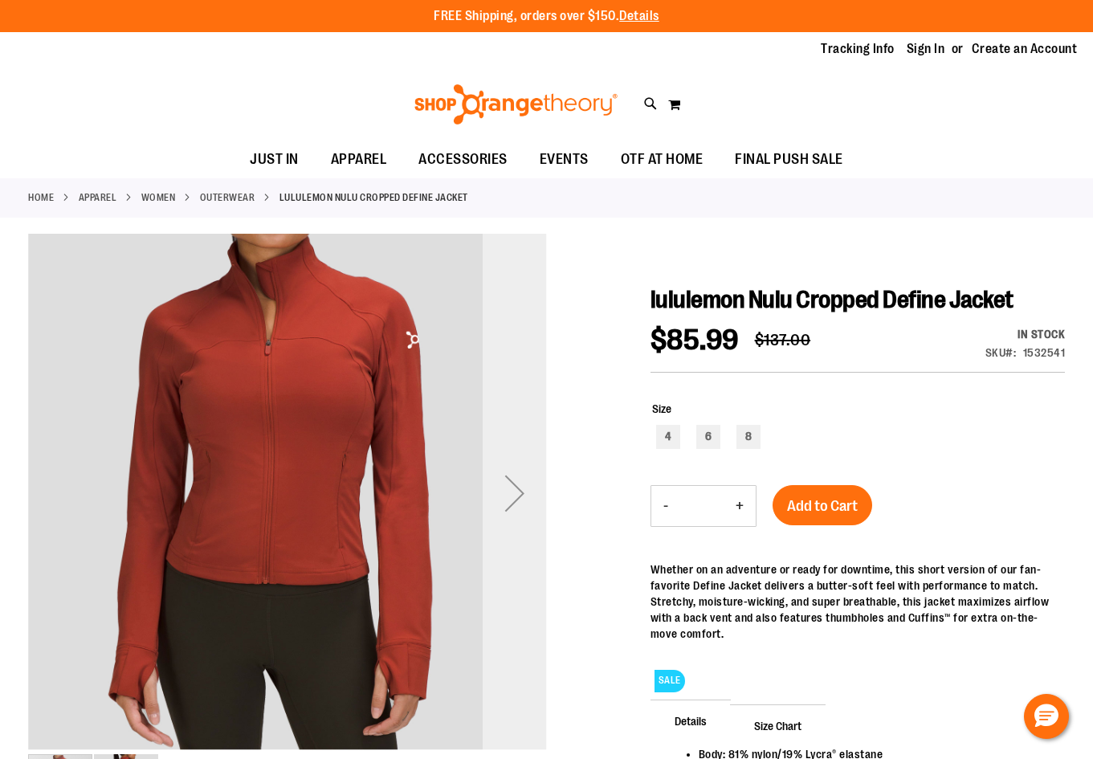
click at [511, 482] on div "Next" at bounding box center [515, 493] width 64 height 64
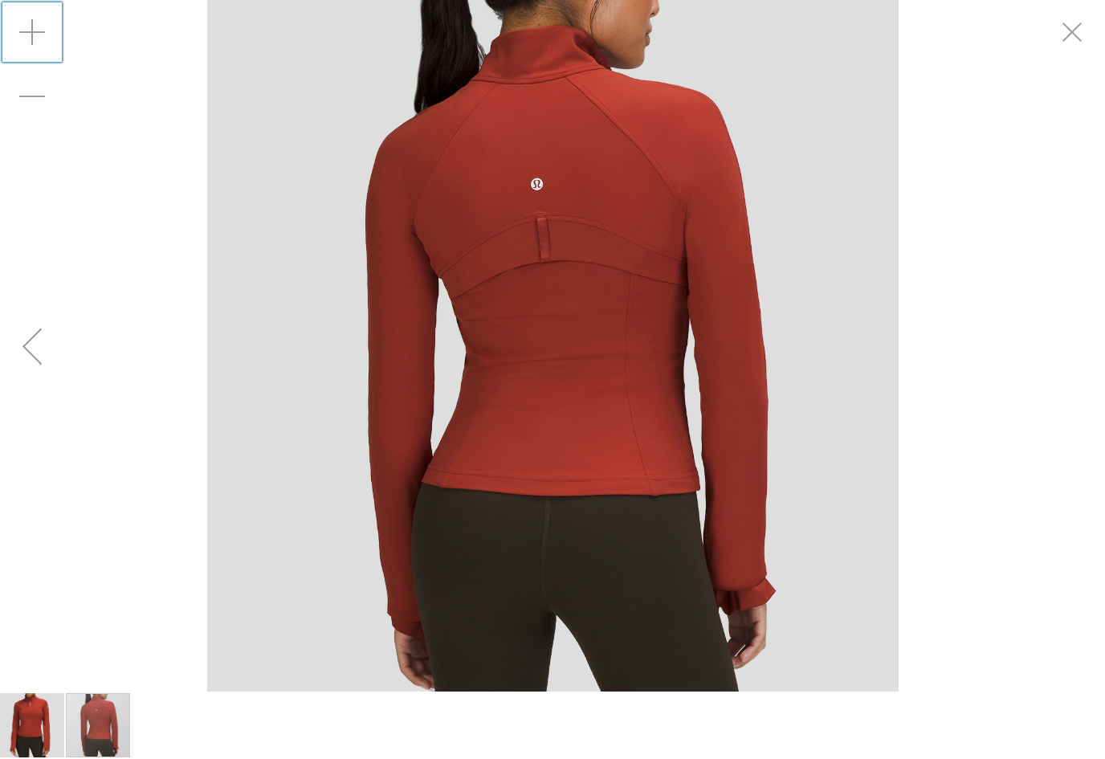
click at [23, 31] on div "Zoom in" at bounding box center [32, 32] width 64 height 64
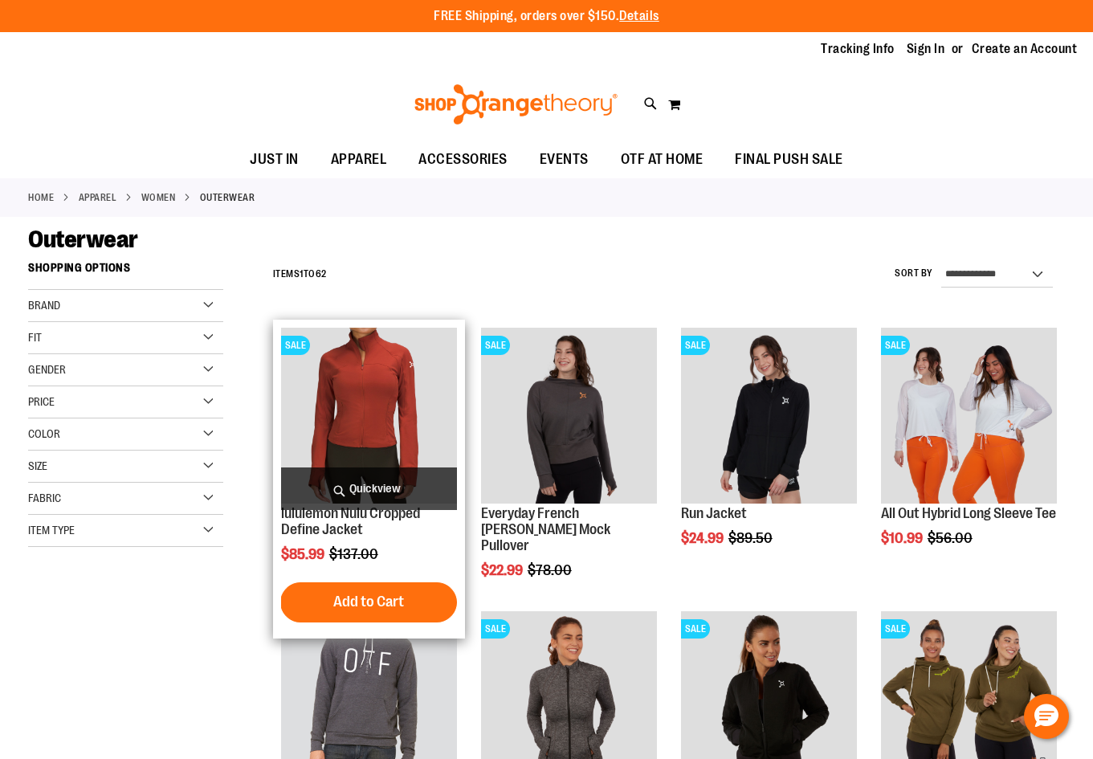
click at [410, 455] on img "product" at bounding box center [369, 416] width 176 height 176
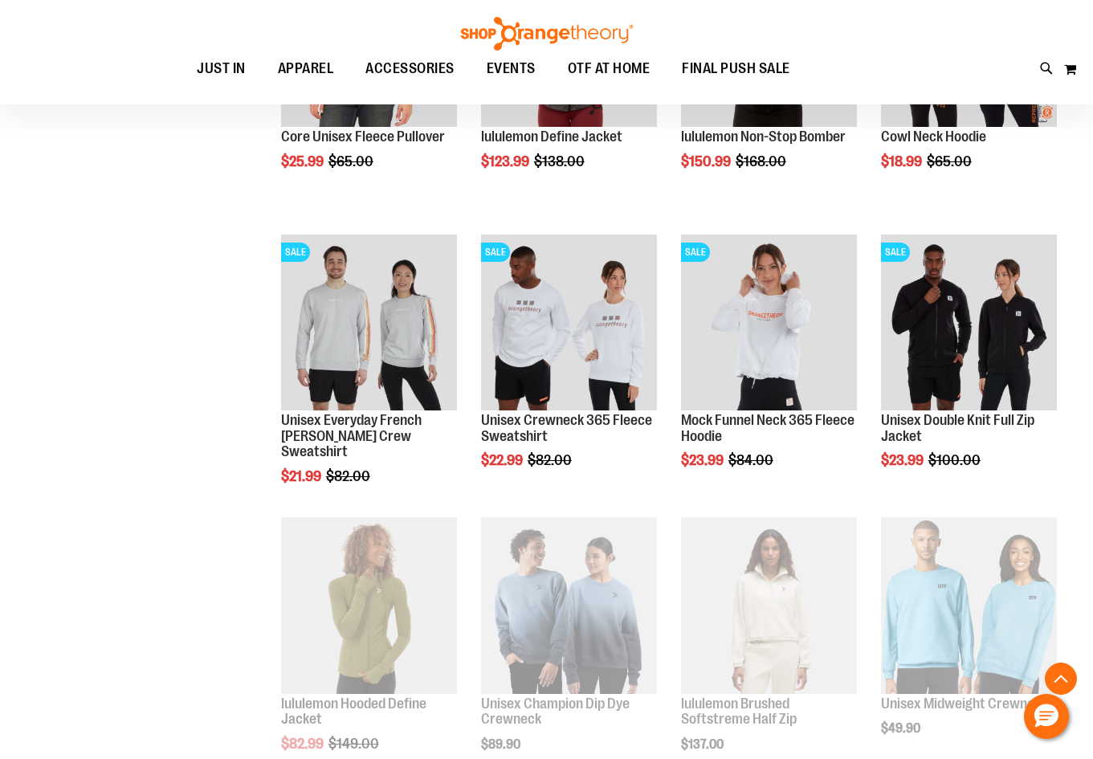
scroll to position [722, 0]
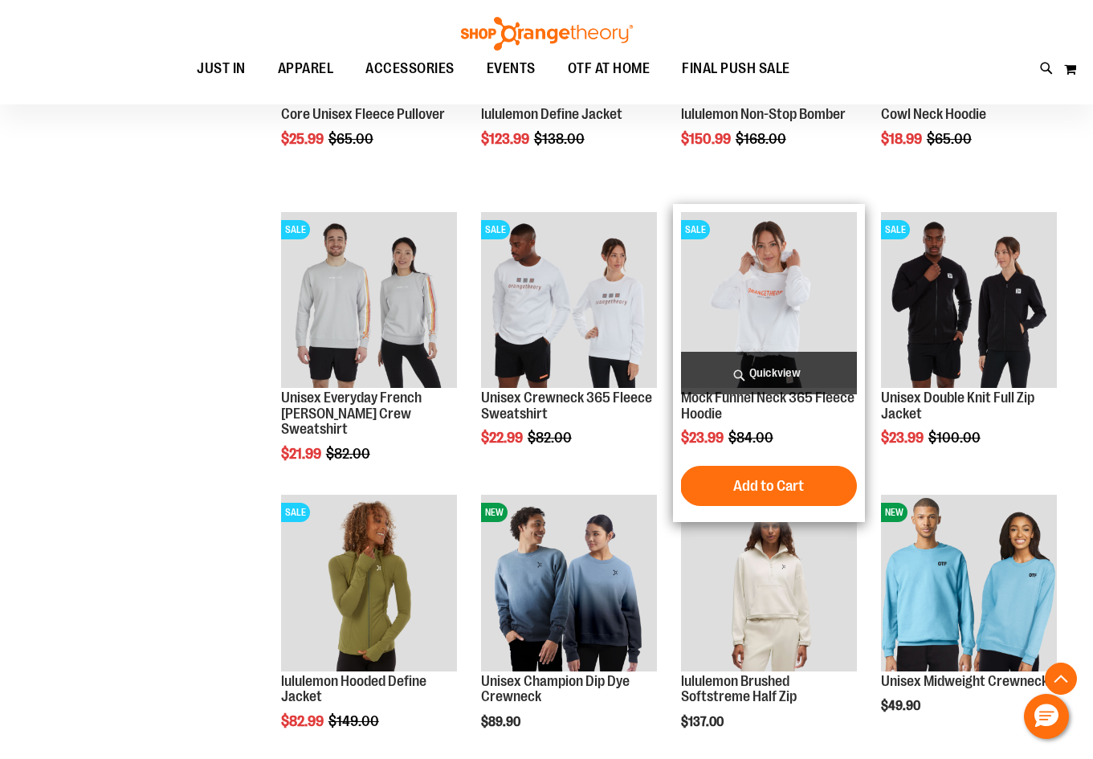
click at [780, 288] on img "product" at bounding box center [769, 300] width 176 height 176
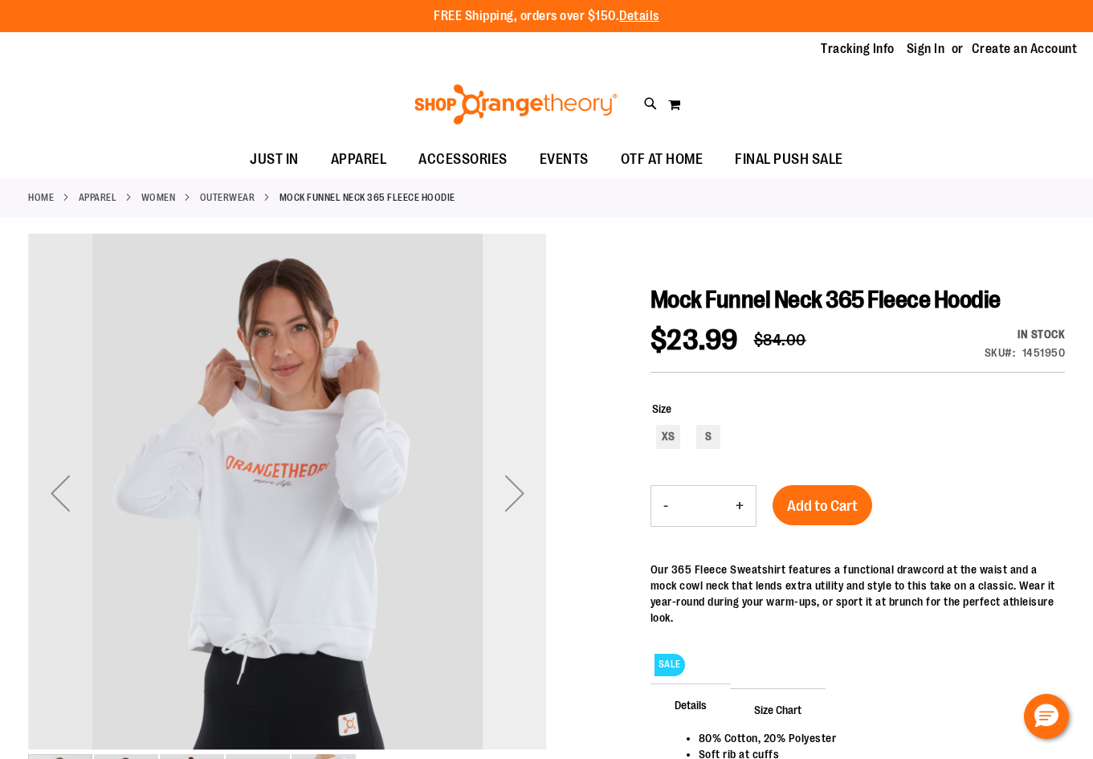
click at [524, 496] on div "Next" at bounding box center [515, 493] width 64 height 64
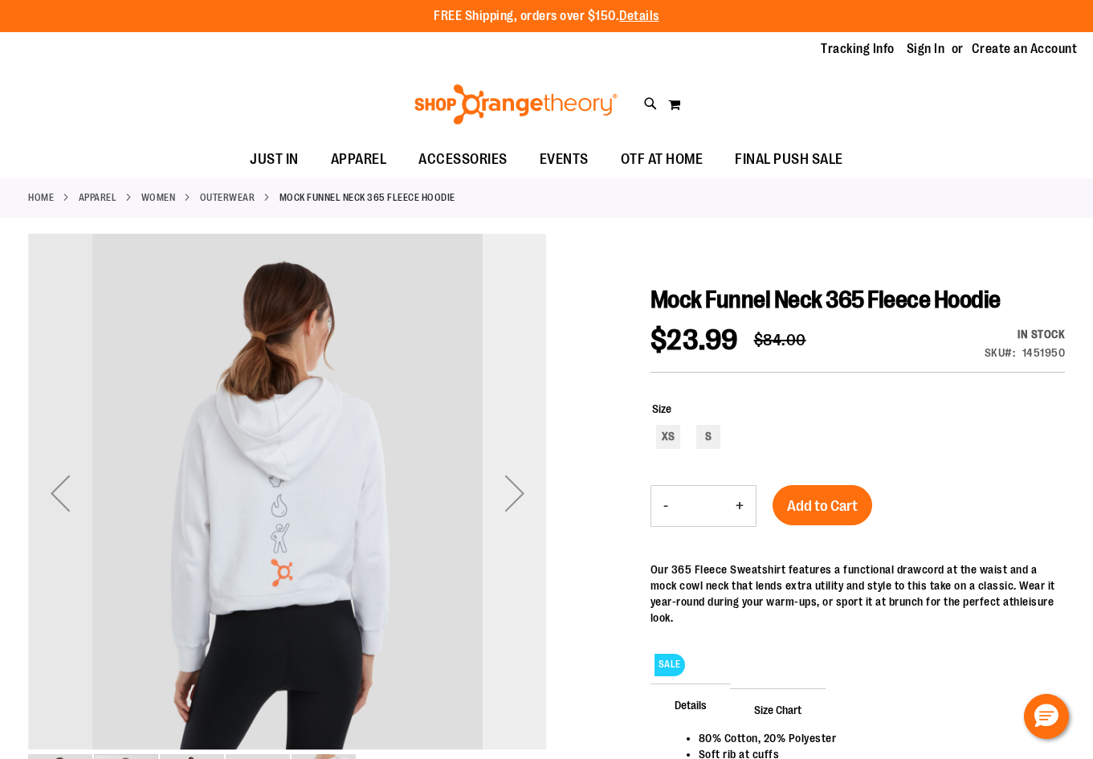
click at [521, 496] on div "Next" at bounding box center [515, 493] width 64 height 64
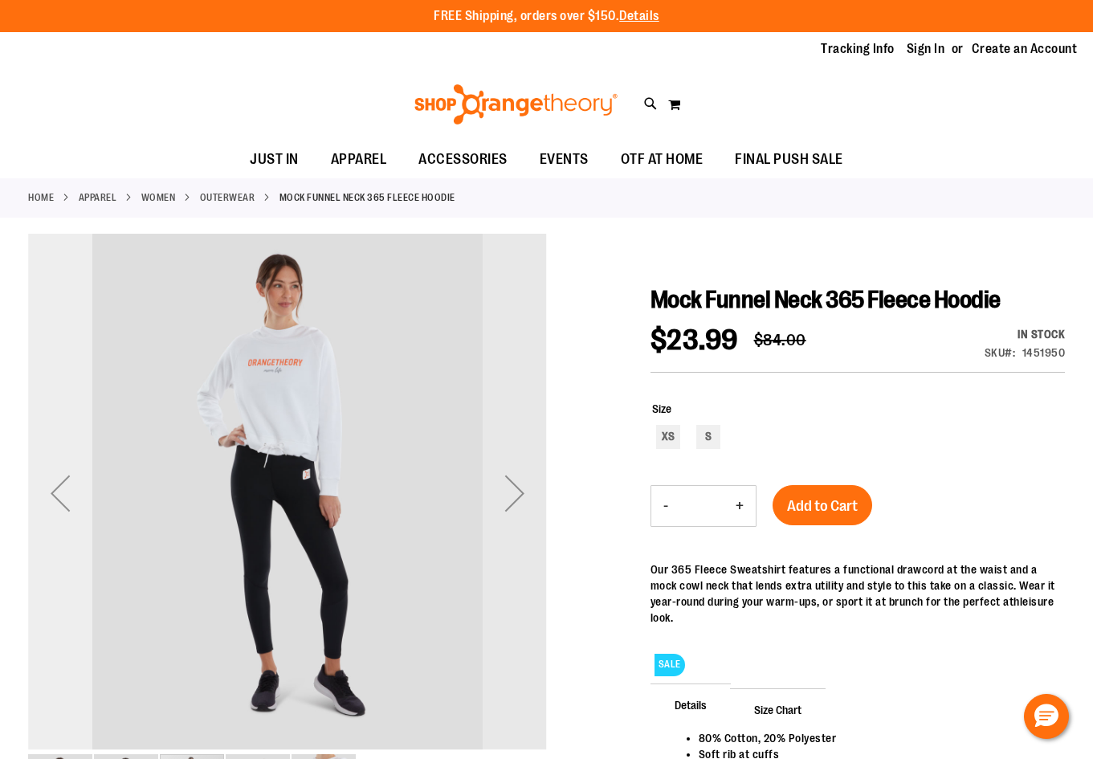
click at [42, 491] on div "Previous" at bounding box center [60, 493] width 64 height 64
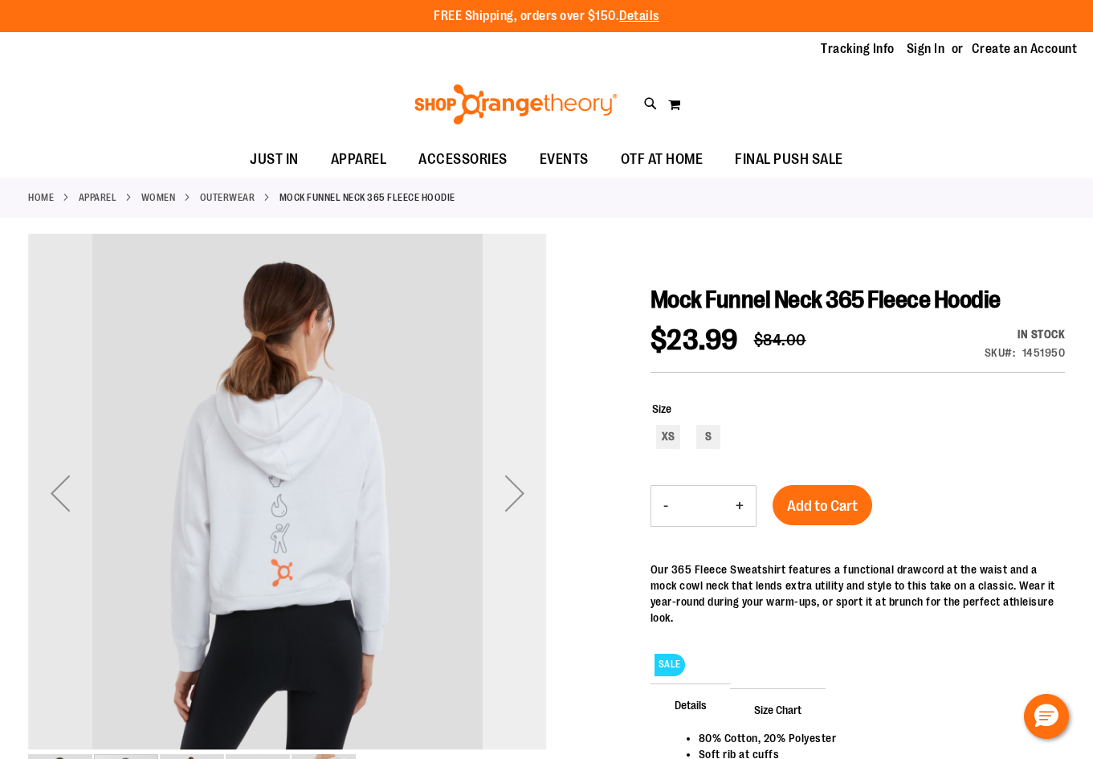
click at [512, 487] on div "Next" at bounding box center [515, 493] width 64 height 64
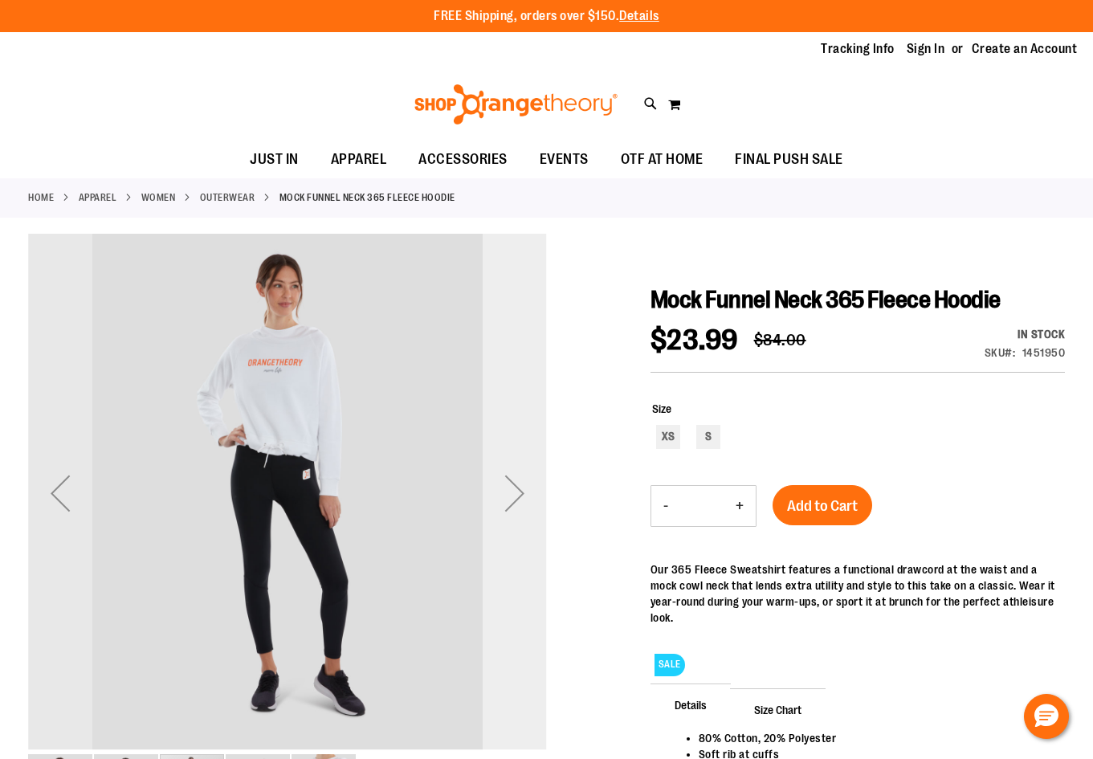
click at [522, 506] on div "Next" at bounding box center [515, 493] width 64 height 64
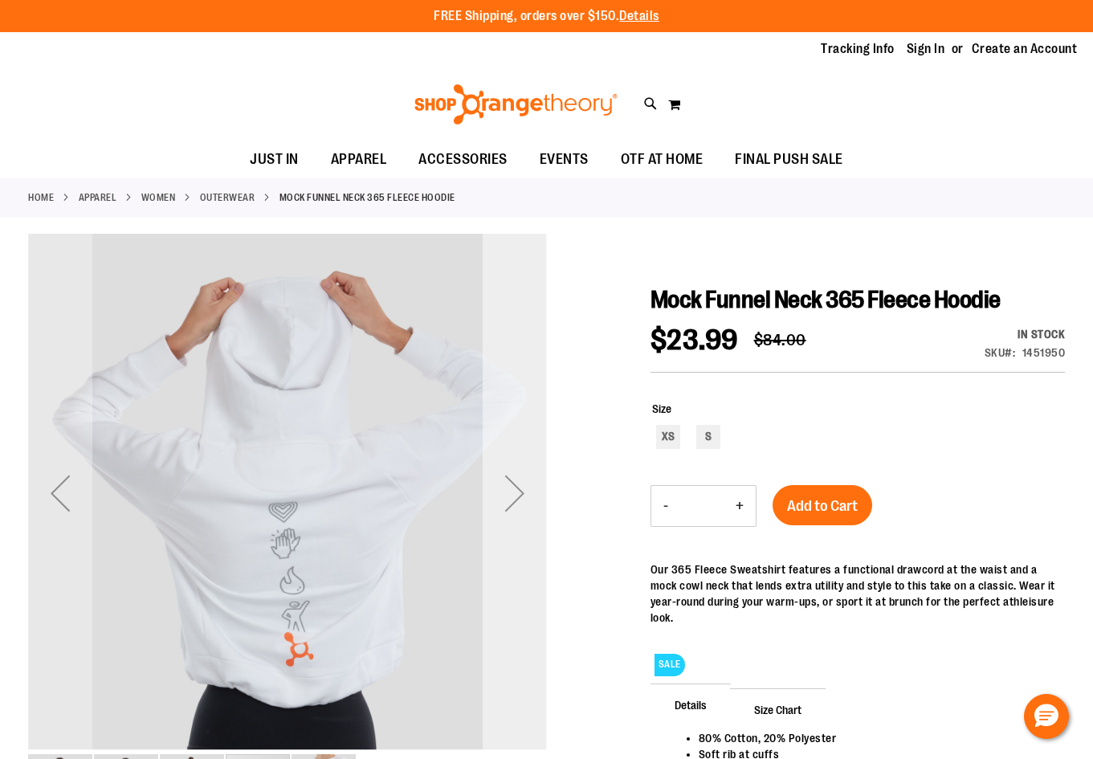
click at [514, 502] on div "Next" at bounding box center [515, 493] width 64 height 64
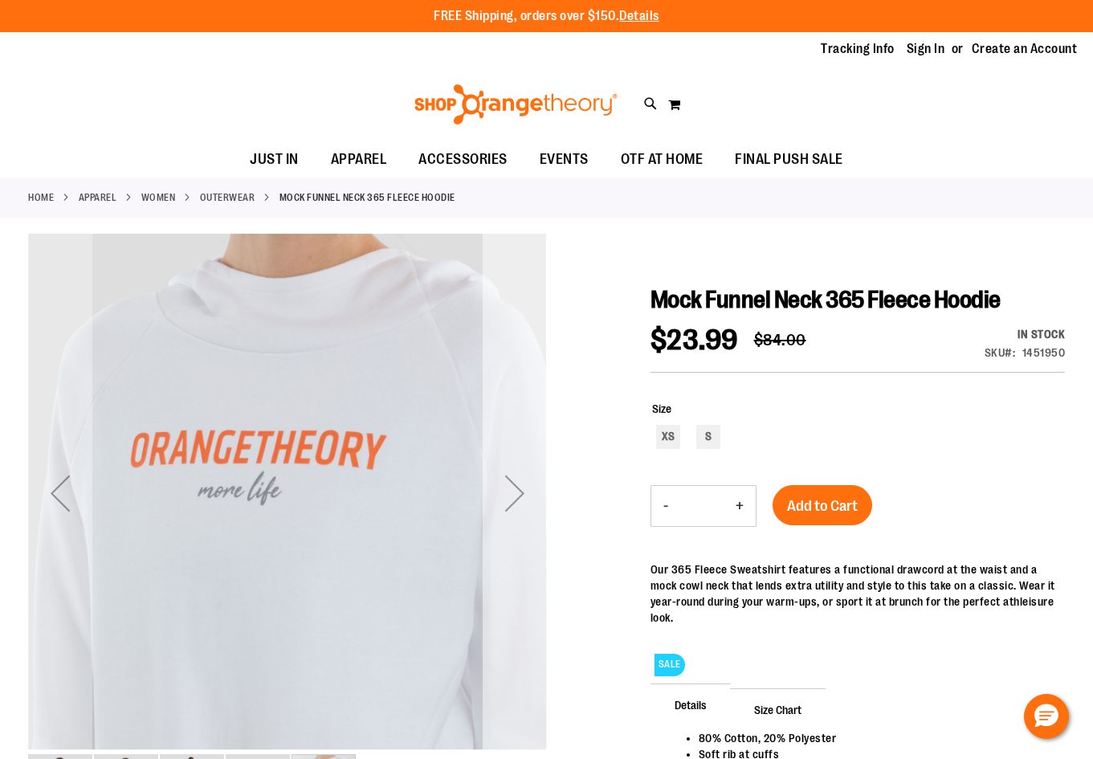
click at [514, 502] on div "Next" at bounding box center [515, 493] width 64 height 64
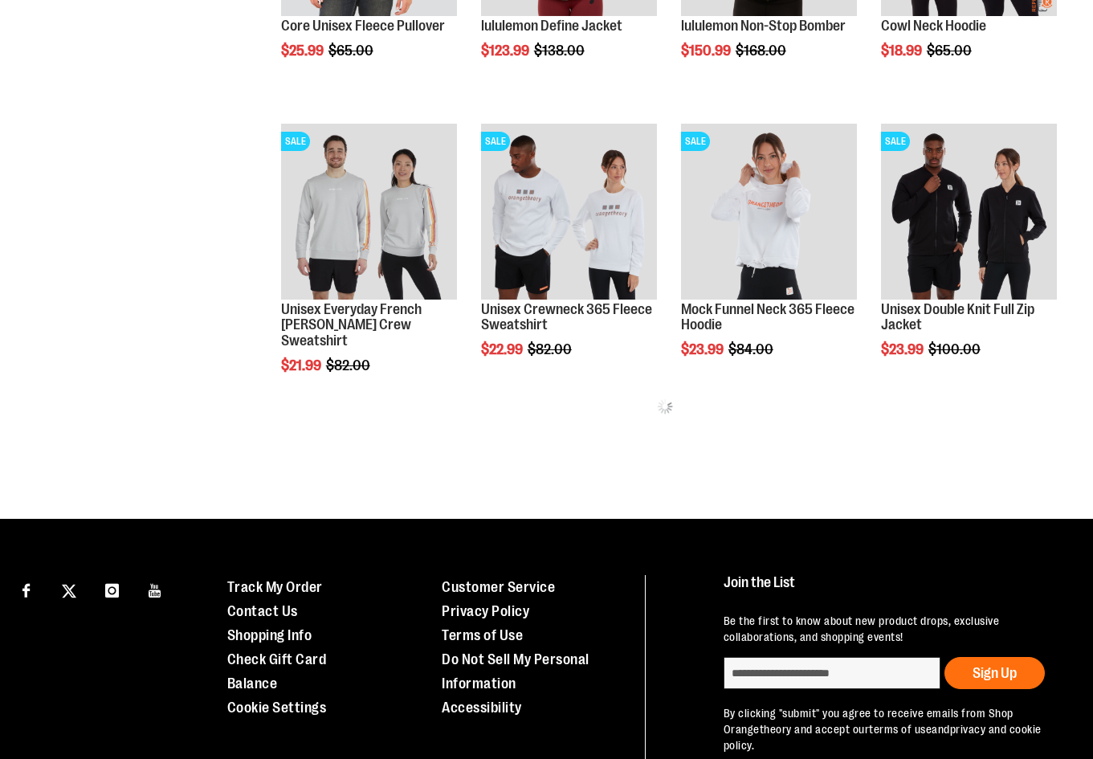
scroll to position [771, 0]
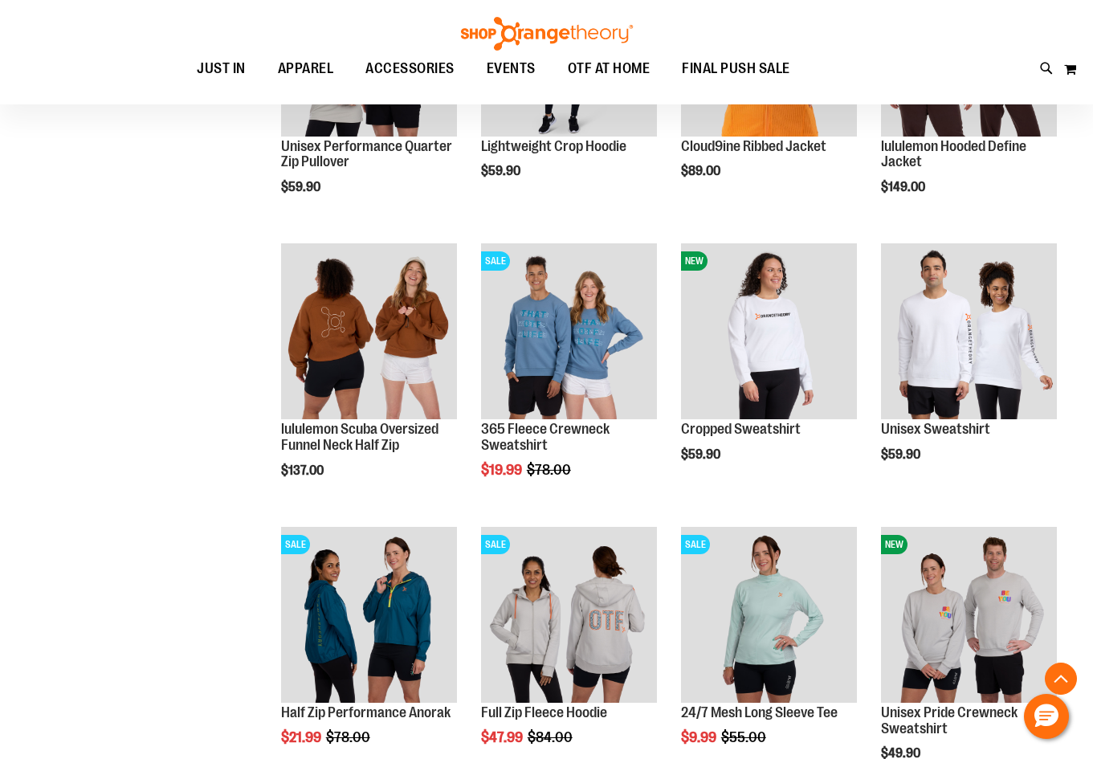
scroll to position [2074, 0]
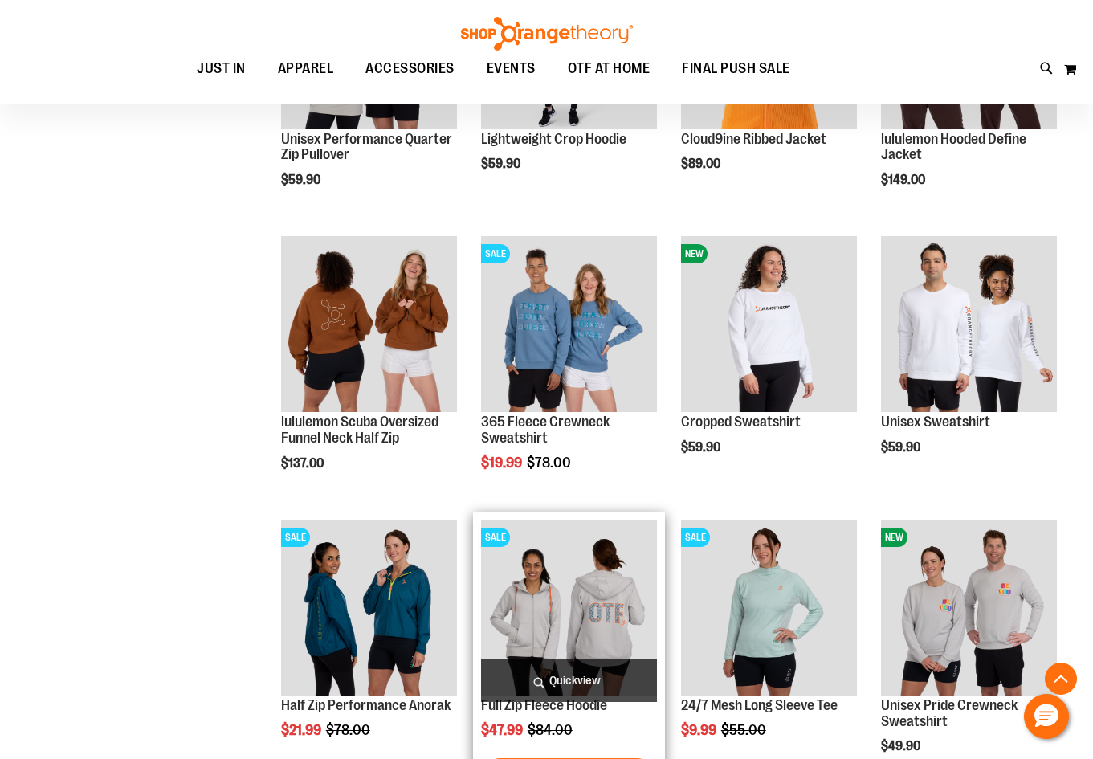
click at [601, 639] on img "product" at bounding box center [569, 608] width 176 height 176
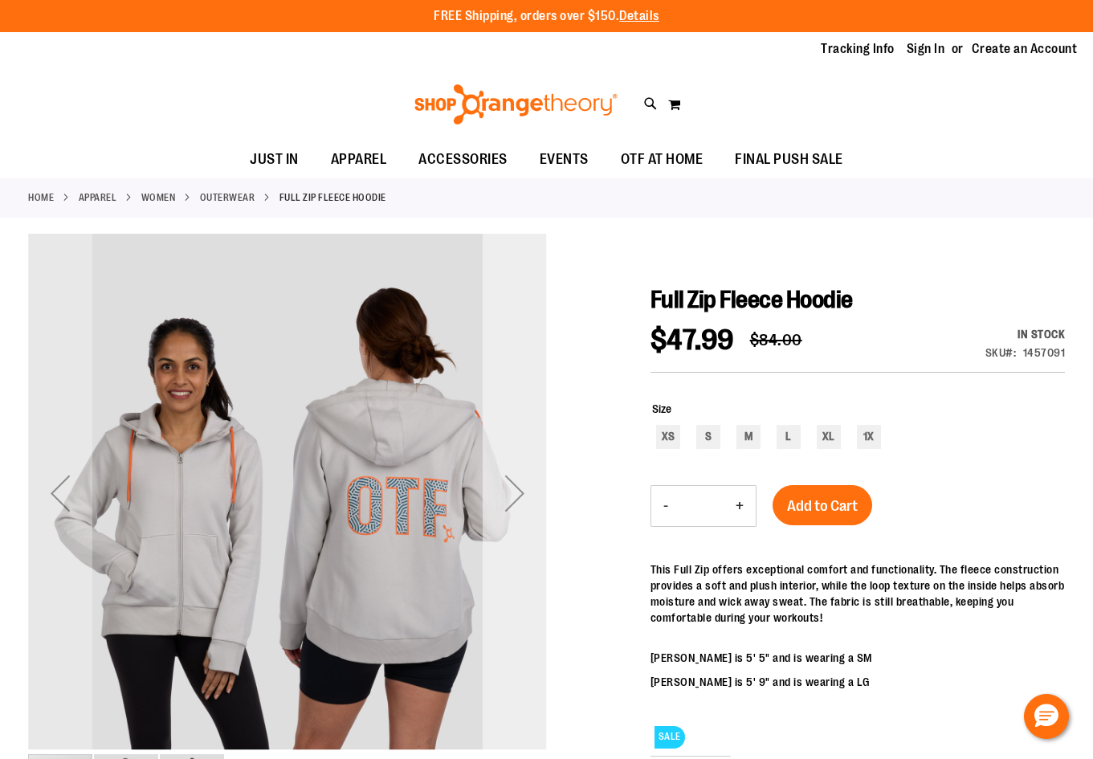
click at [516, 499] on div "Next" at bounding box center [515, 493] width 64 height 64
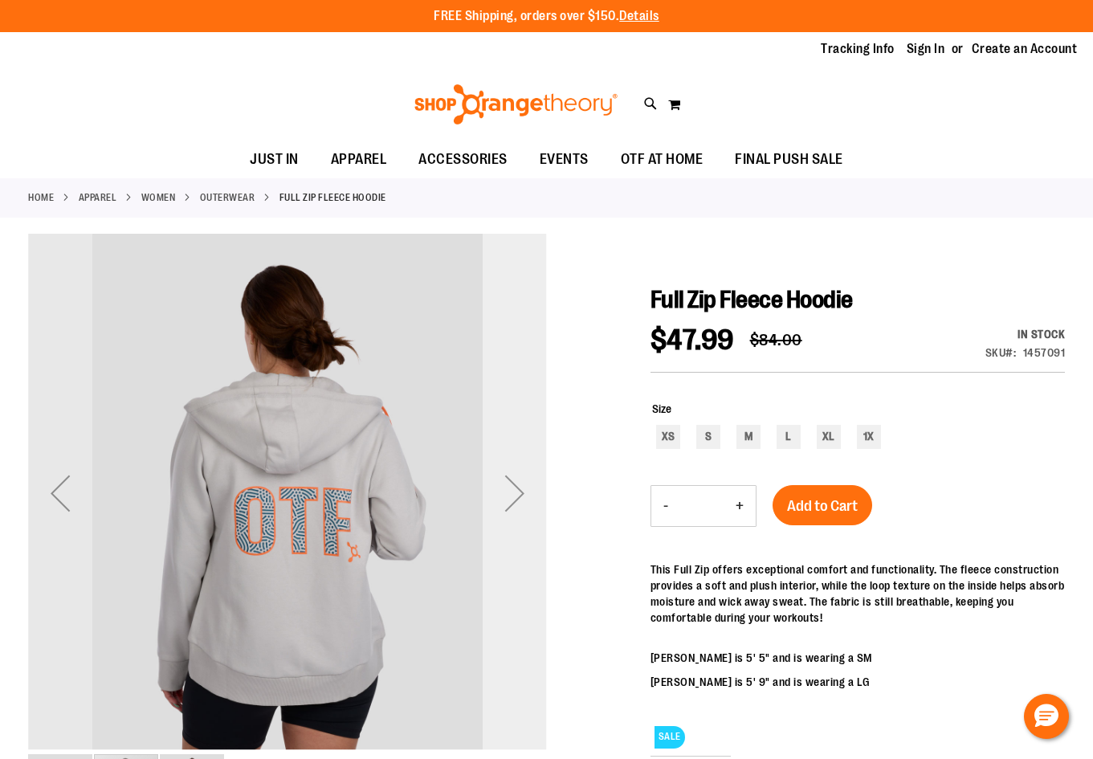
click at [516, 499] on div "Next" at bounding box center [515, 493] width 64 height 64
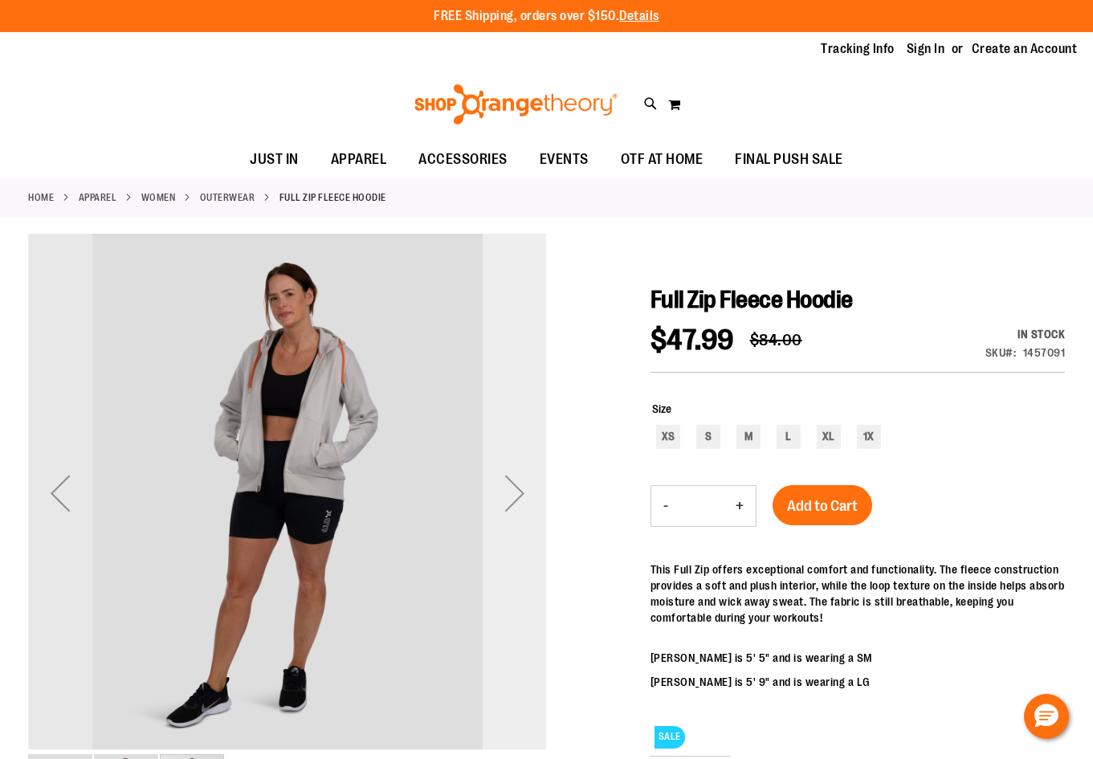
click at [516, 499] on div "Next" at bounding box center [515, 493] width 64 height 64
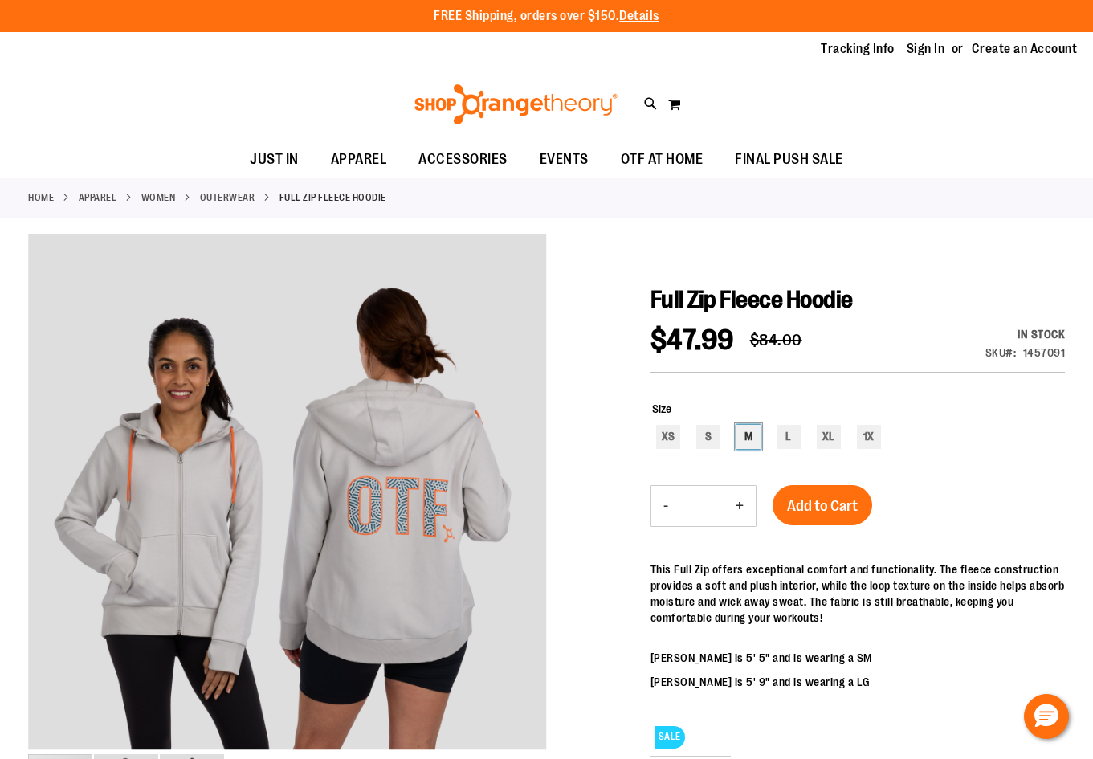
click at [750, 431] on div "M" at bounding box center [749, 437] width 24 height 24
type input "***"
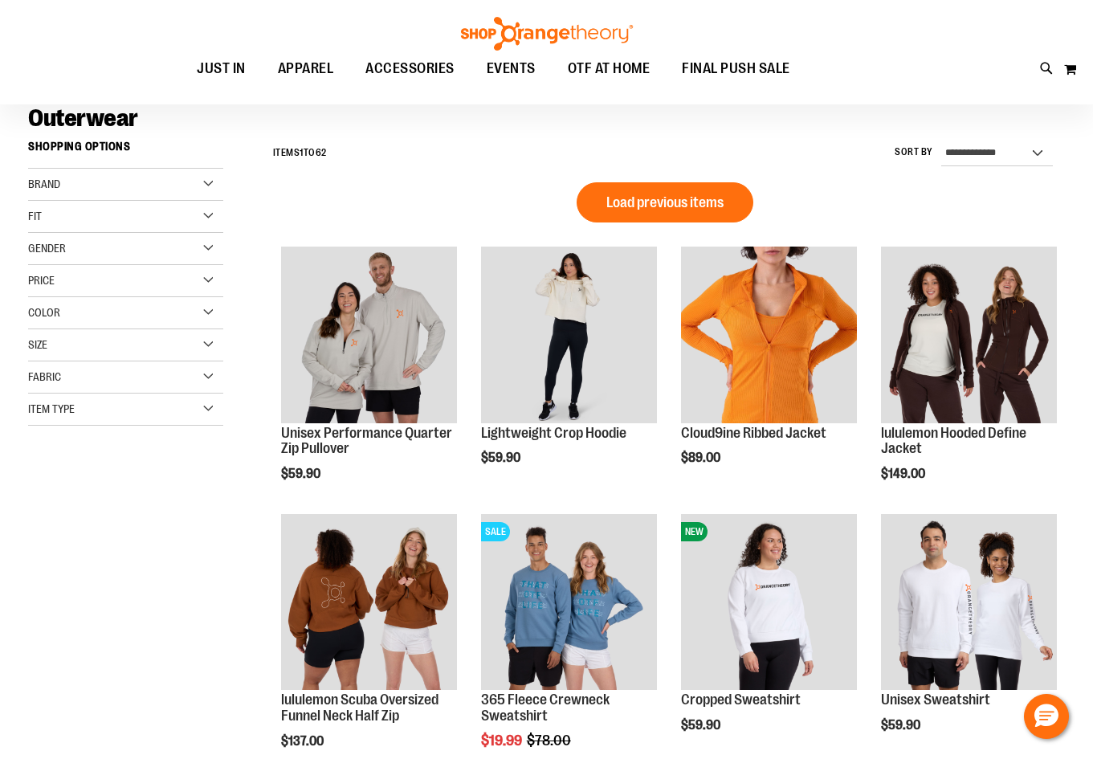
scroll to position [92, 0]
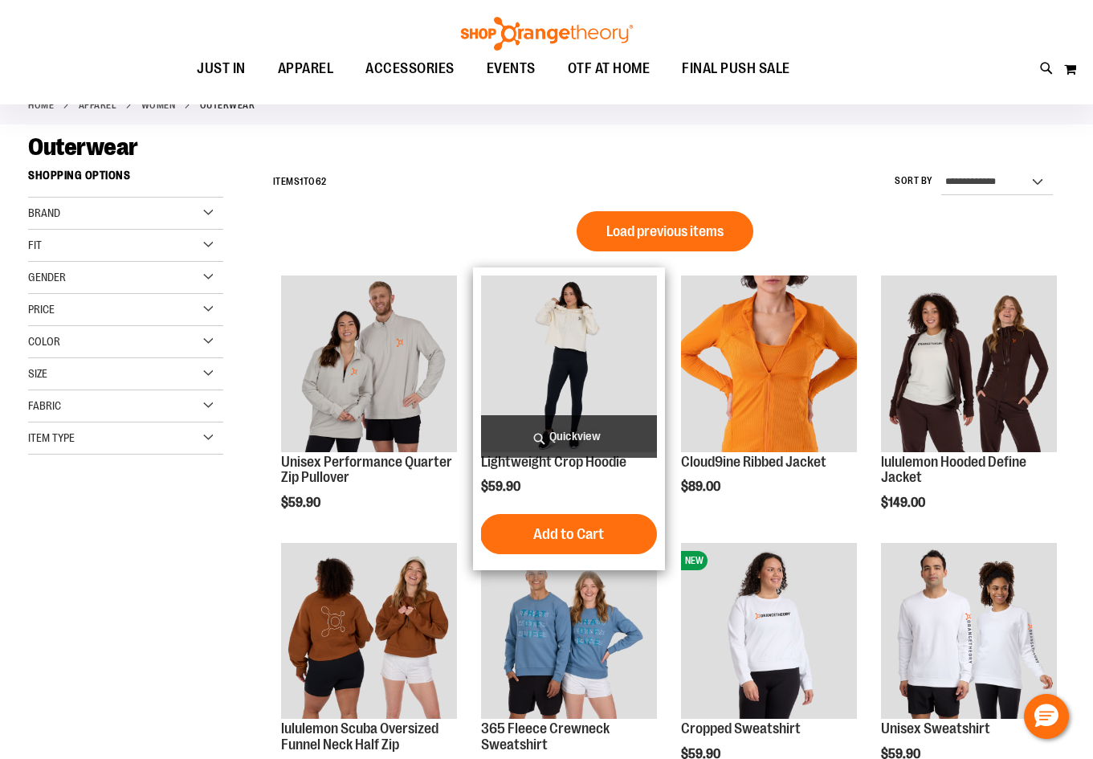
click at [559, 331] on img "product" at bounding box center [569, 363] width 176 height 176
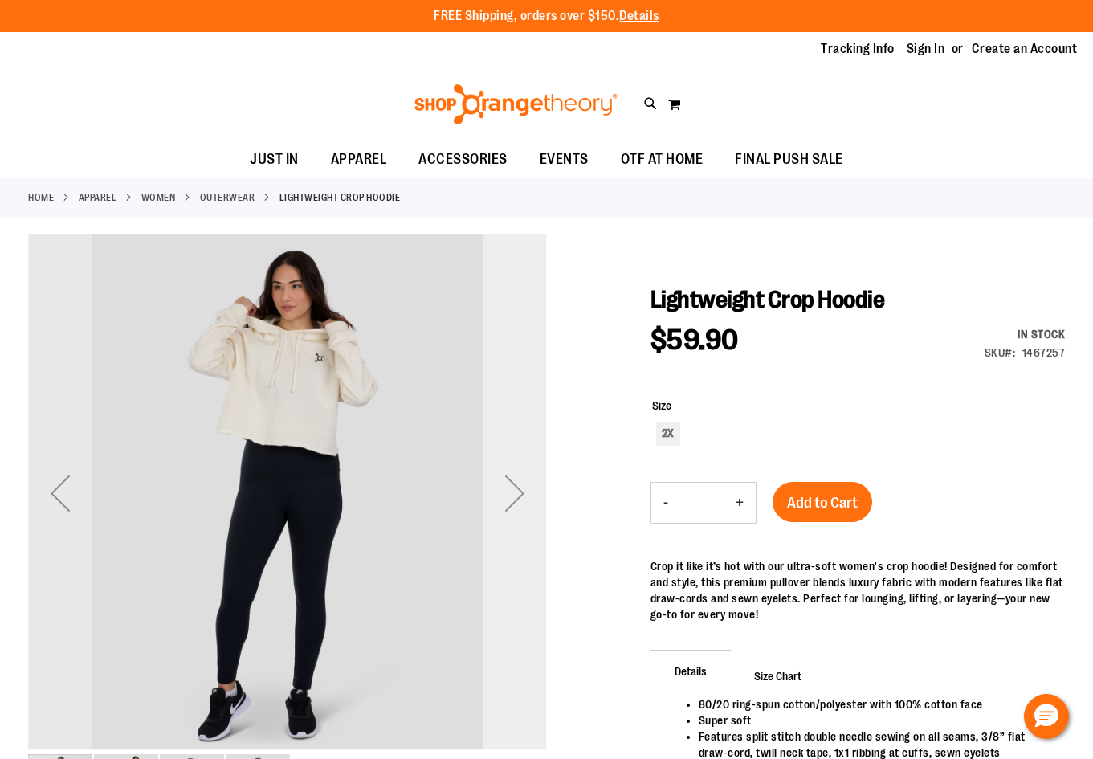
click at [509, 486] on div "Next" at bounding box center [515, 493] width 64 height 64
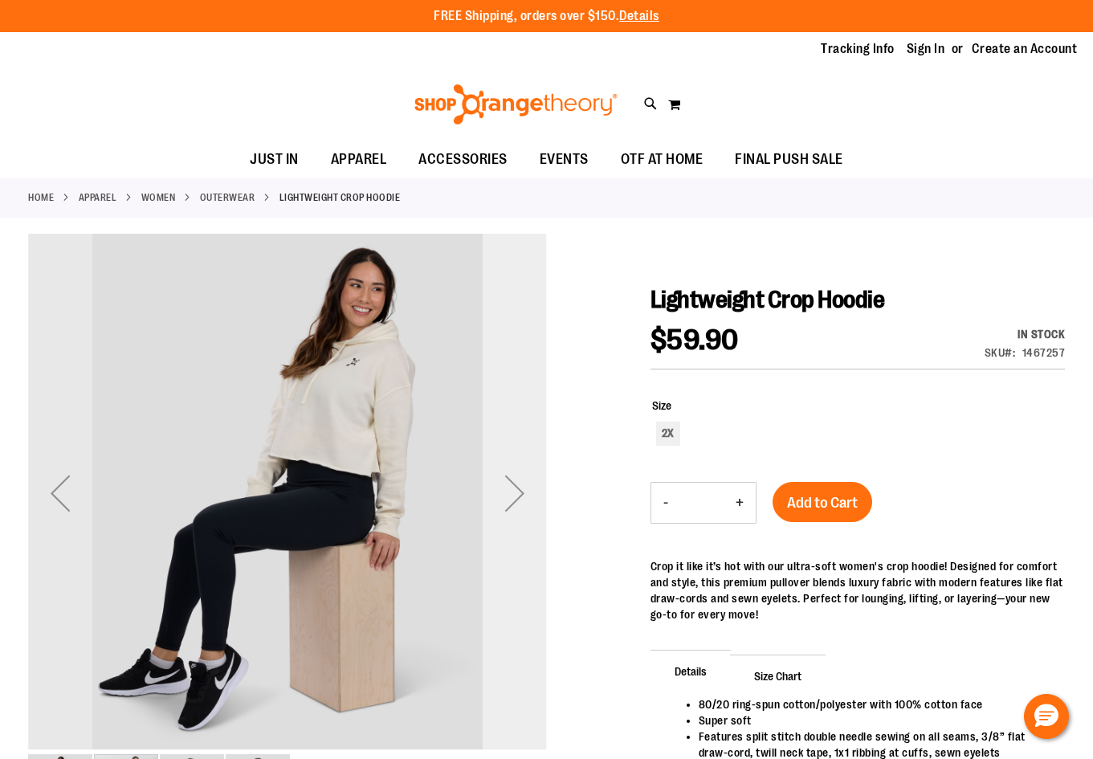
click at [509, 486] on div "Next" at bounding box center [515, 493] width 64 height 64
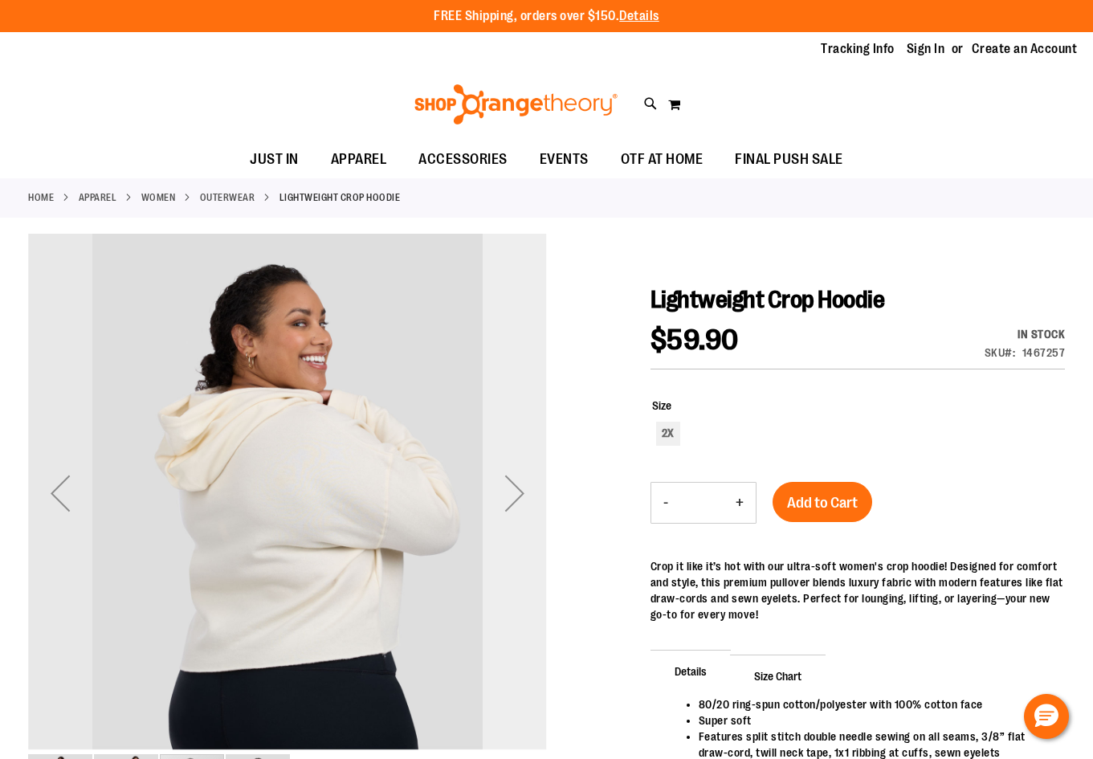
click at [509, 486] on div "Next" at bounding box center [515, 493] width 64 height 64
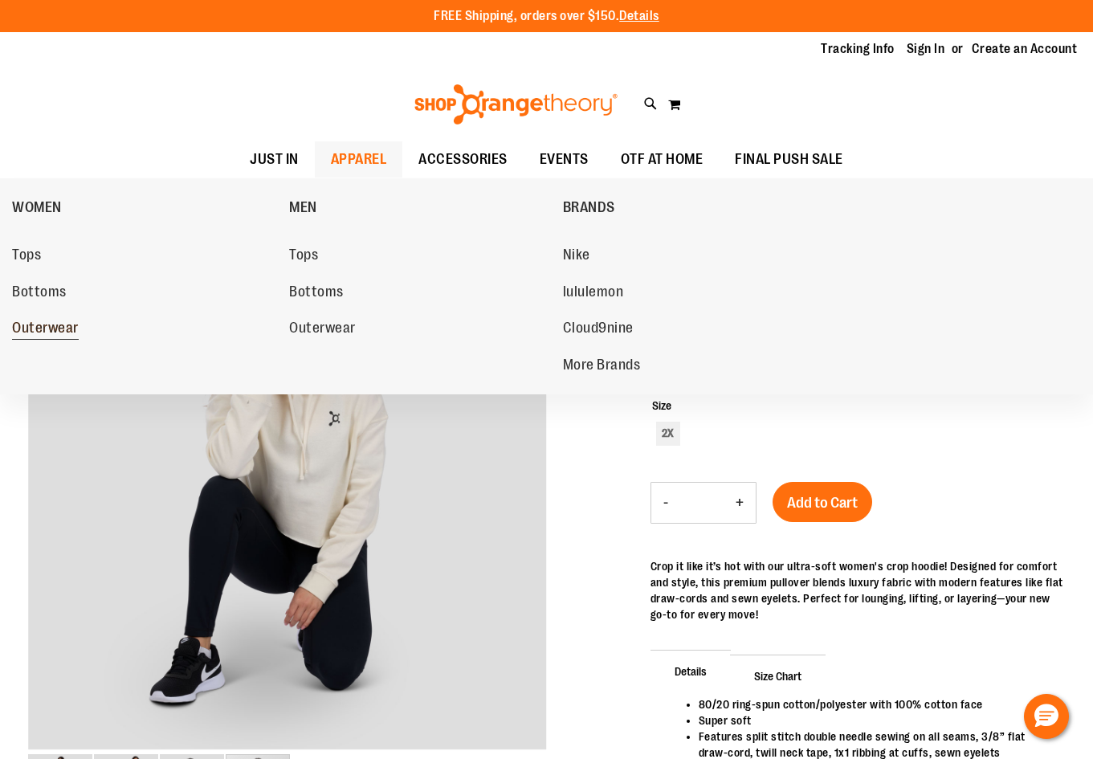
click at [47, 326] on span "Outerwear" at bounding box center [45, 330] width 67 height 20
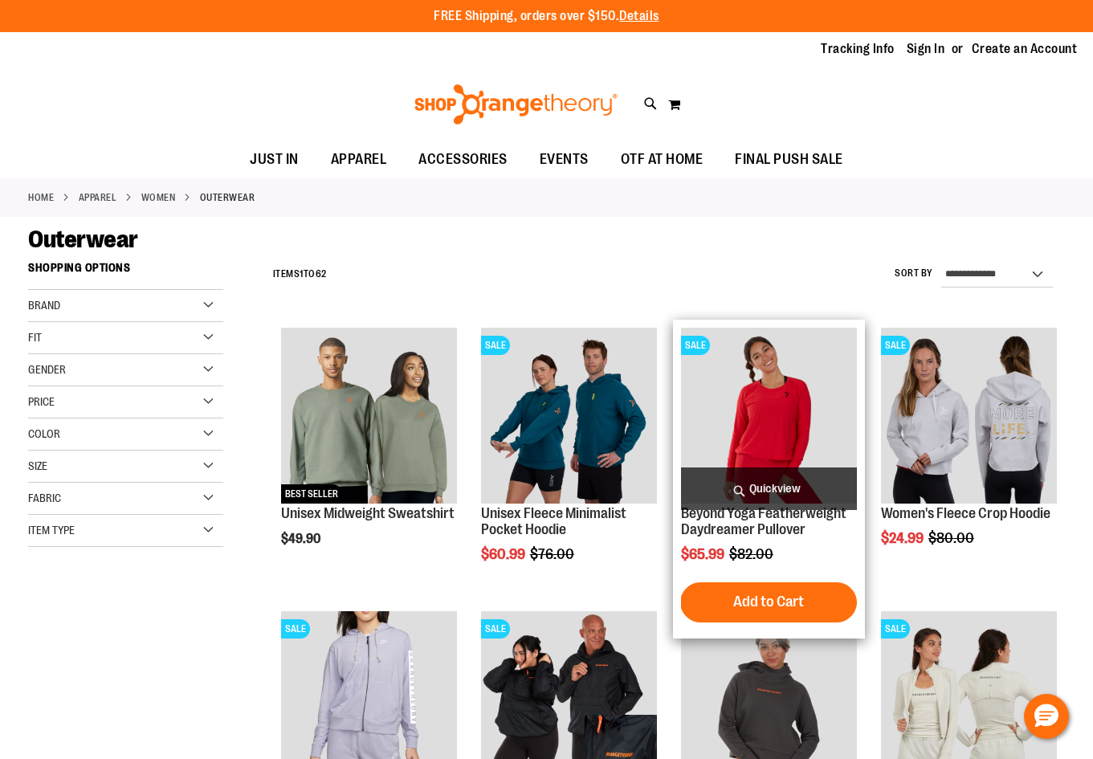
click at [791, 406] on img "product" at bounding box center [769, 416] width 176 height 176
click at [796, 490] on span "Quickview" at bounding box center [769, 488] width 176 height 43
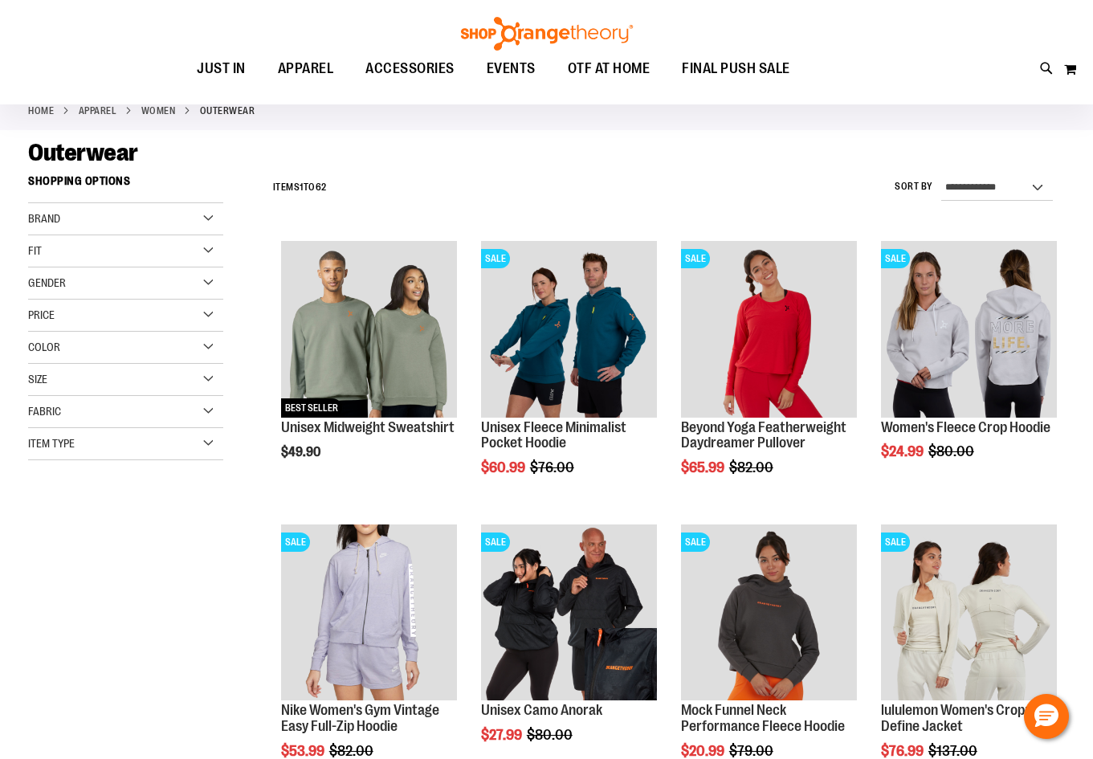
scroll to position [160, 0]
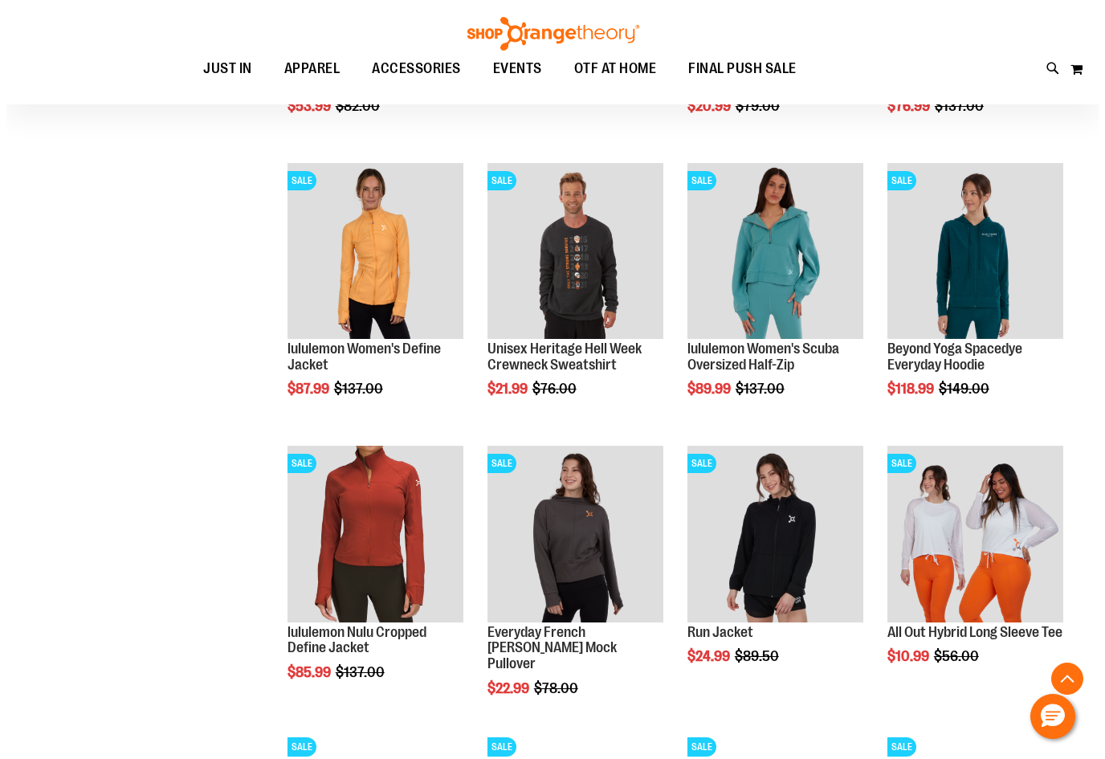
scroll to position [737, 0]
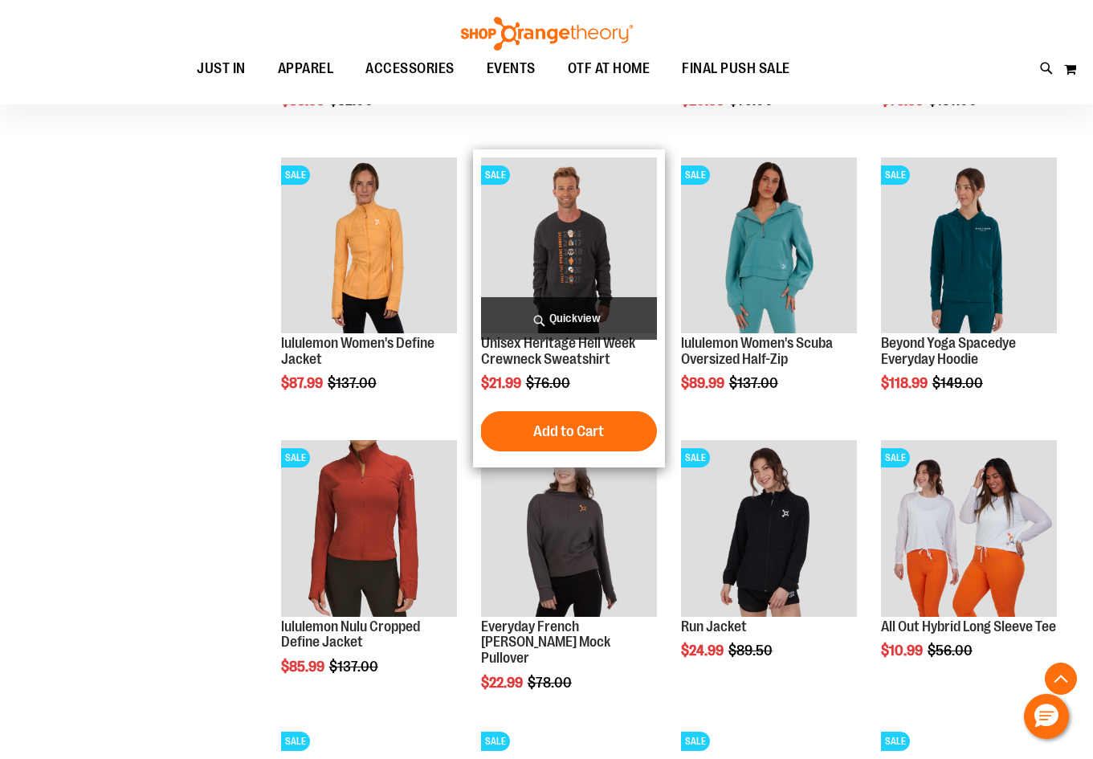
click at [610, 264] on img "product" at bounding box center [569, 245] width 176 height 176
click at [572, 320] on span "Quickview" at bounding box center [569, 318] width 176 height 43
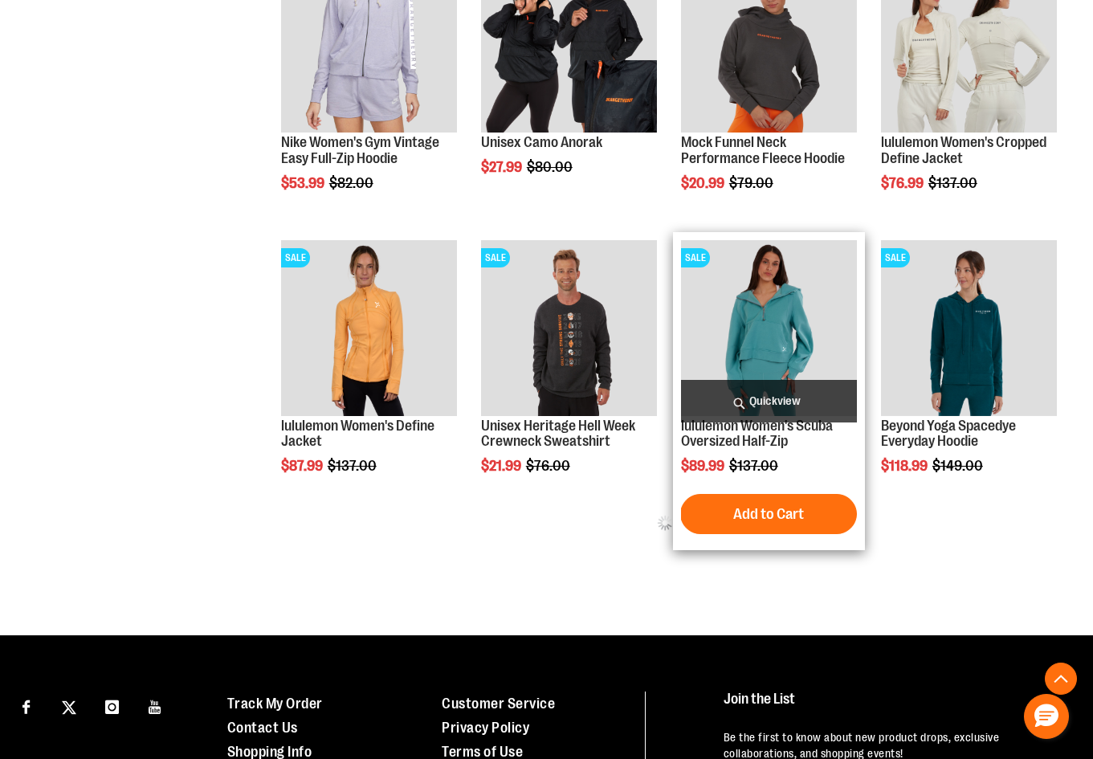
scroll to position [655, 0]
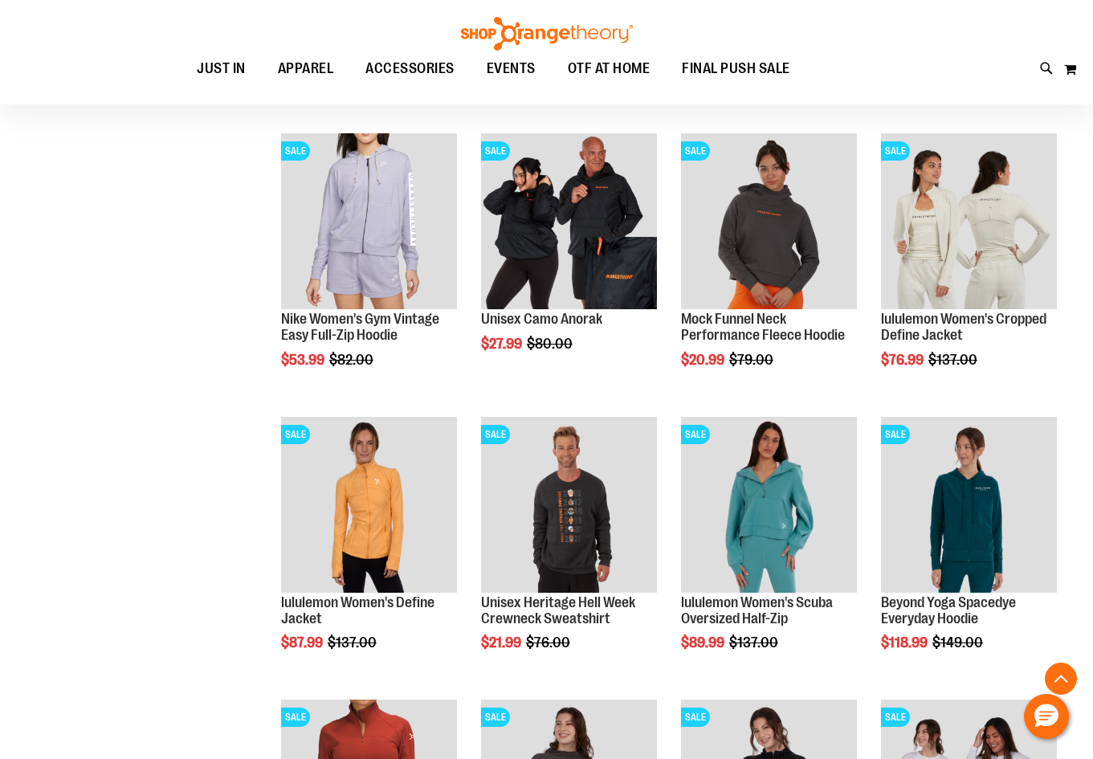
scroll to position [483, 0]
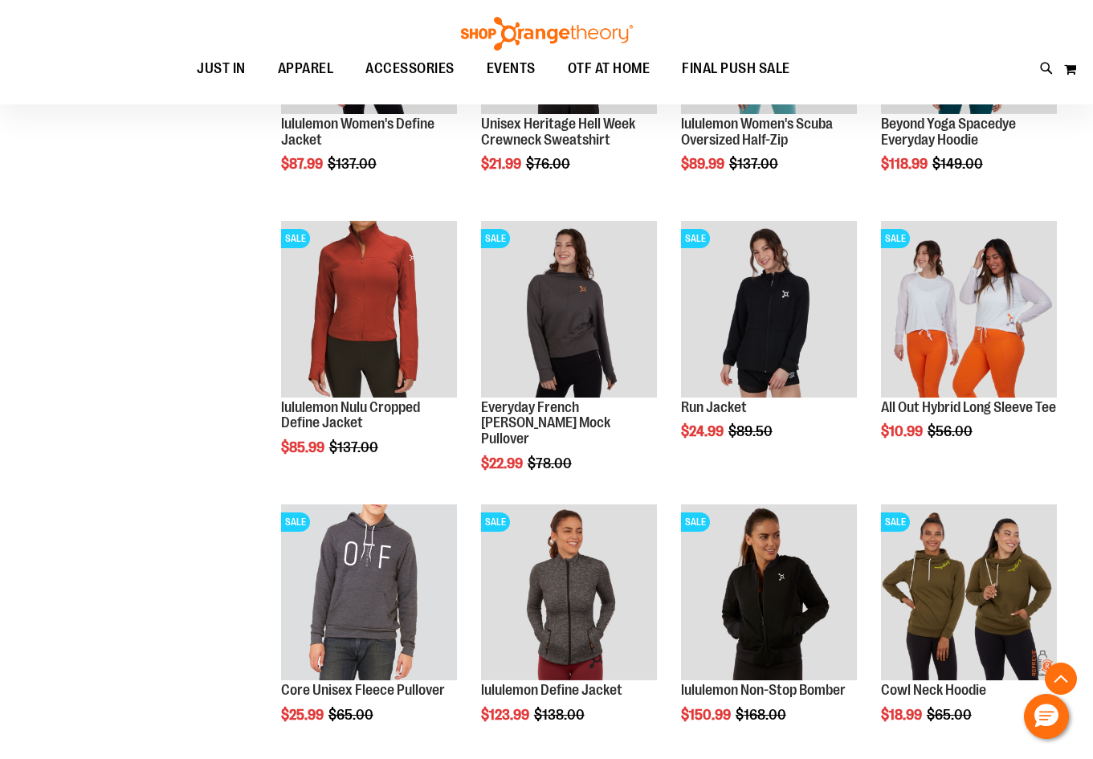
scroll to position [966, 0]
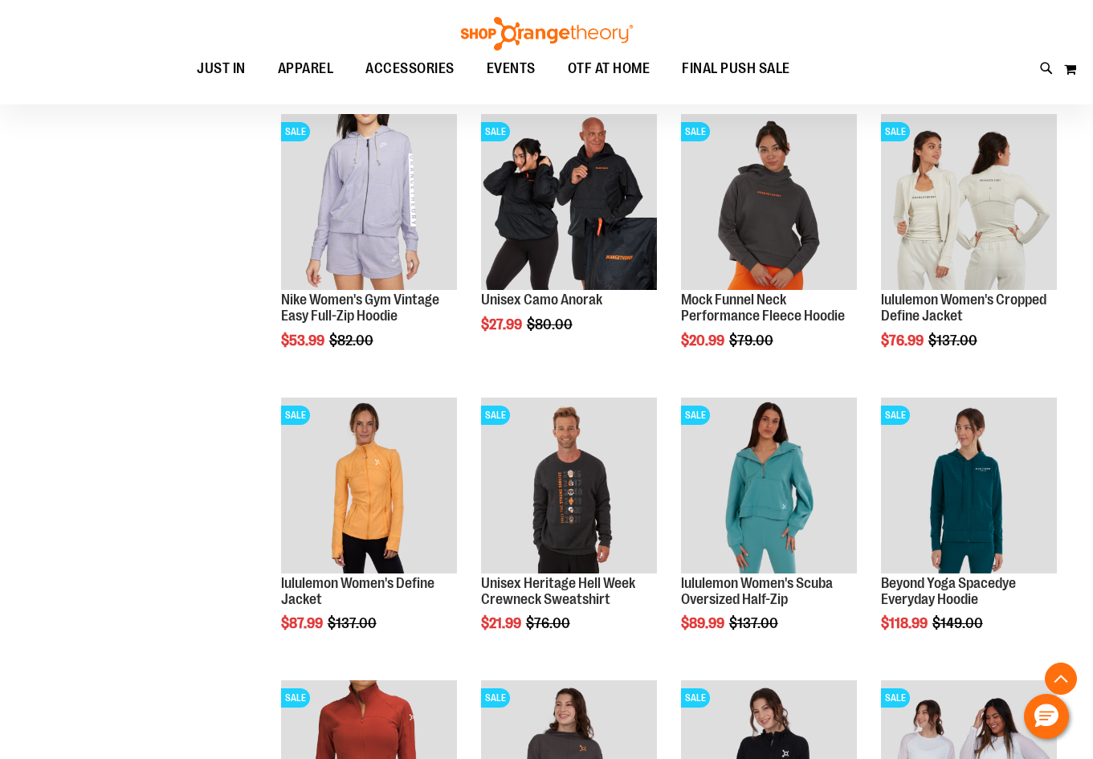
scroll to position [459, 0]
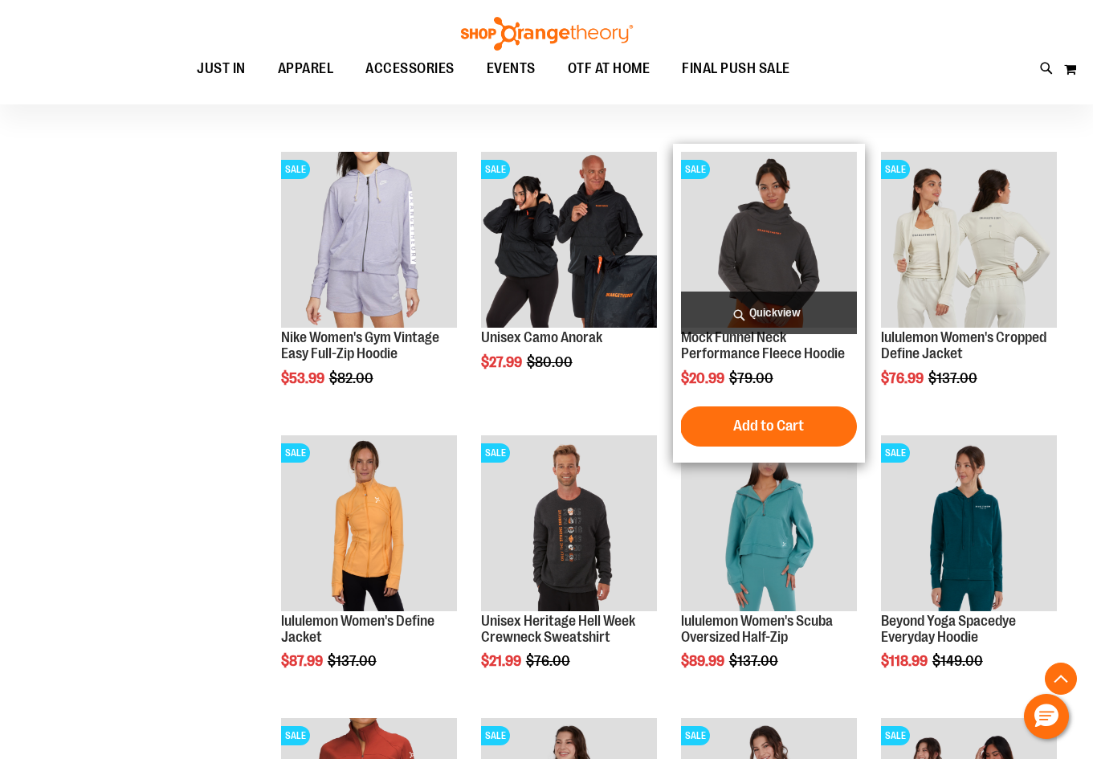
click at [753, 202] on img "product" at bounding box center [769, 240] width 176 height 176
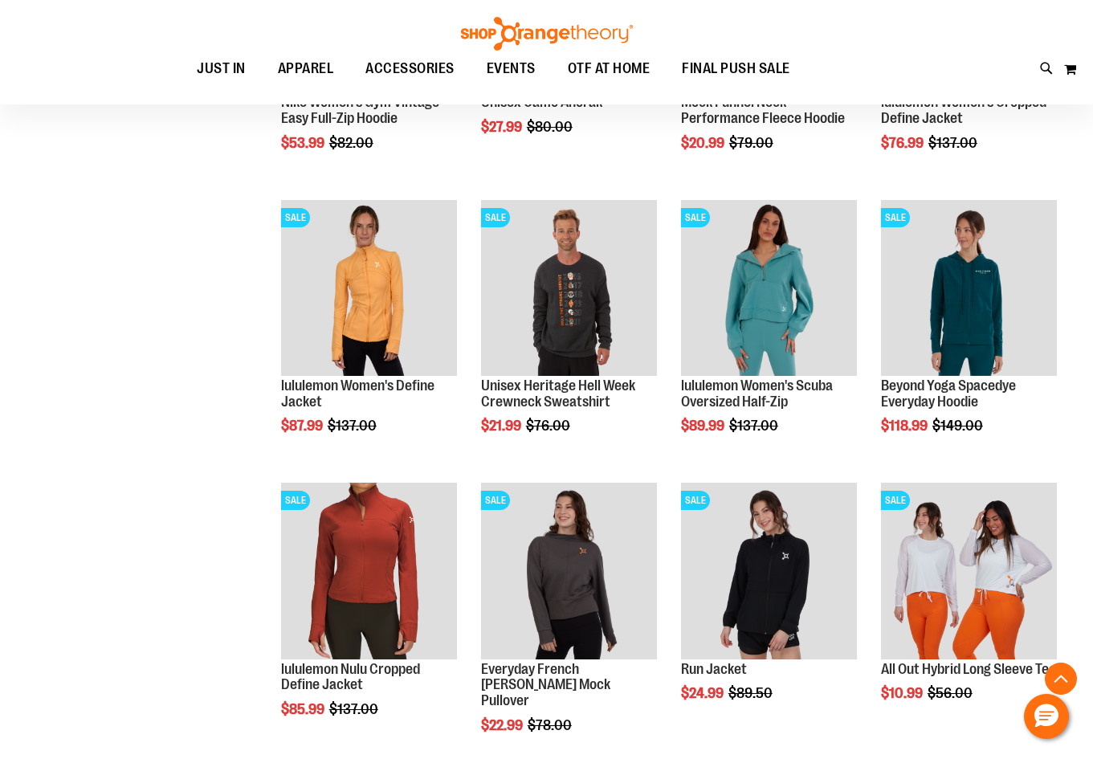
scroll to position [732, 0]
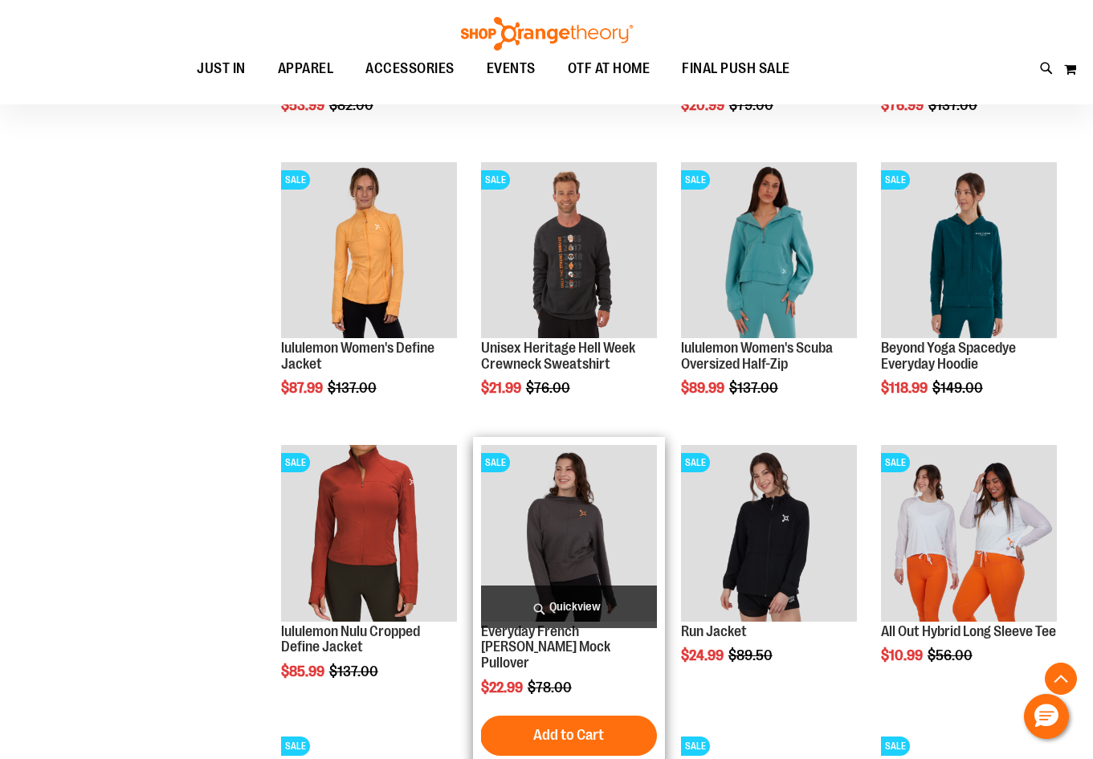
click at [577, 490] on img "product" at bounding box center [569, 533] width 176 height 176
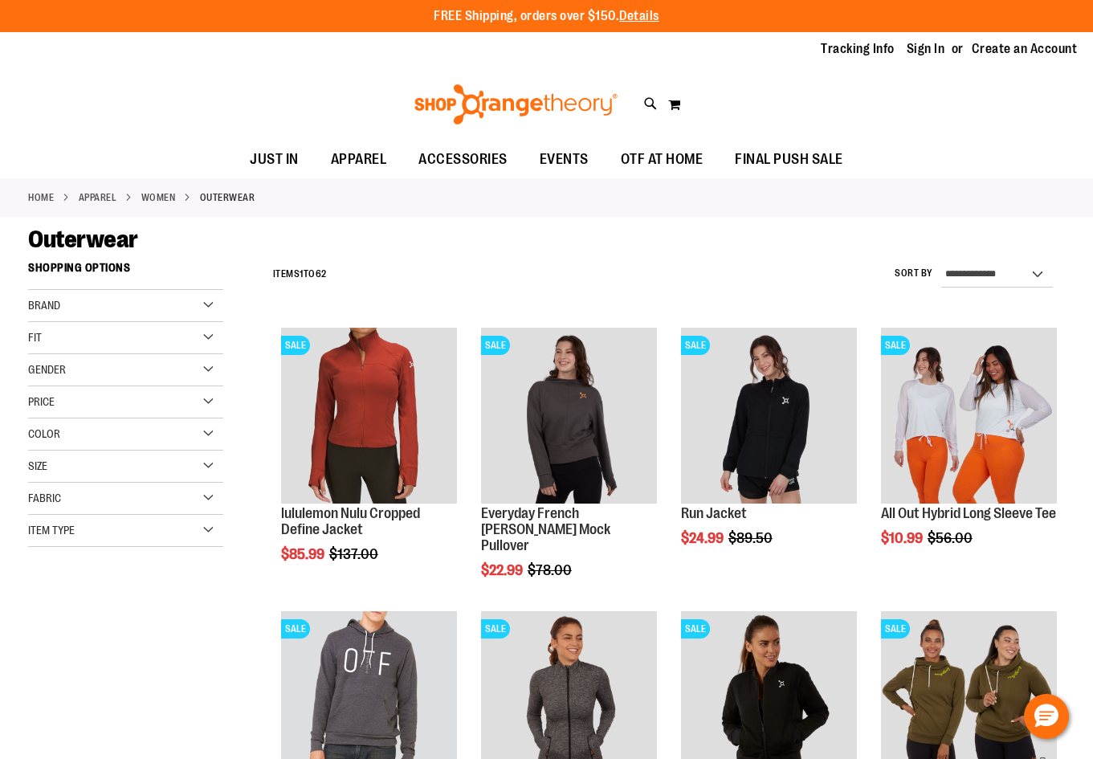
scroll to position [810, 0]
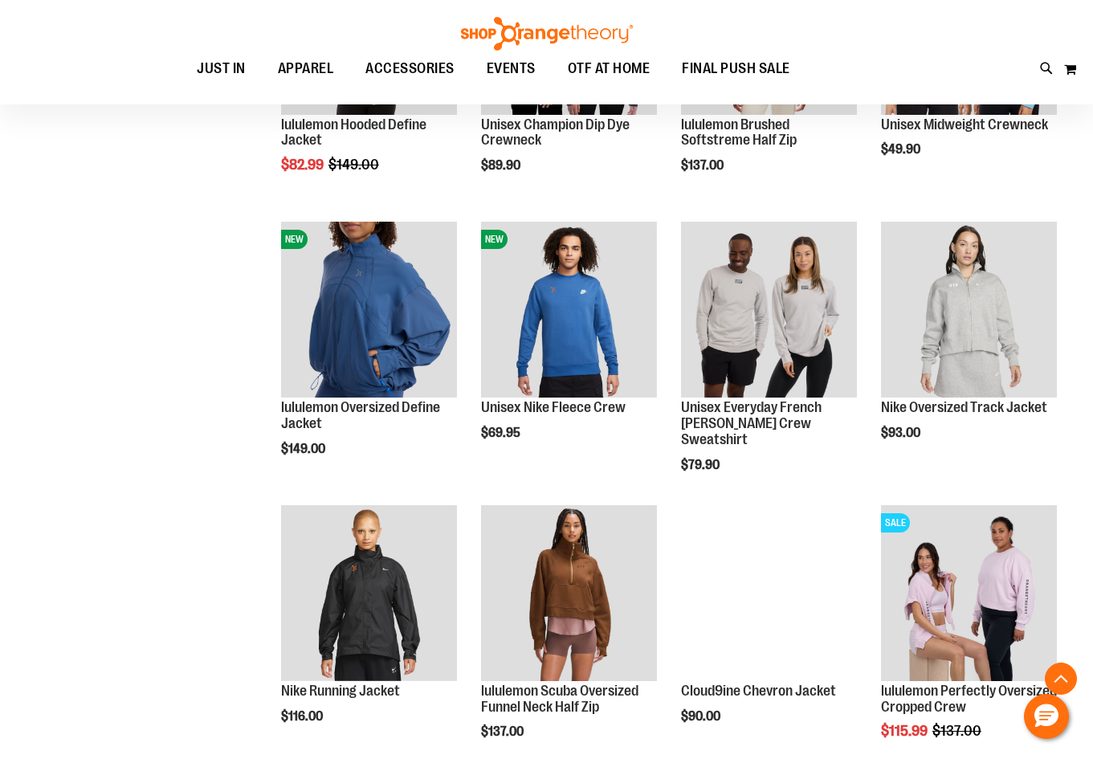
scroll to position [1241, 0]
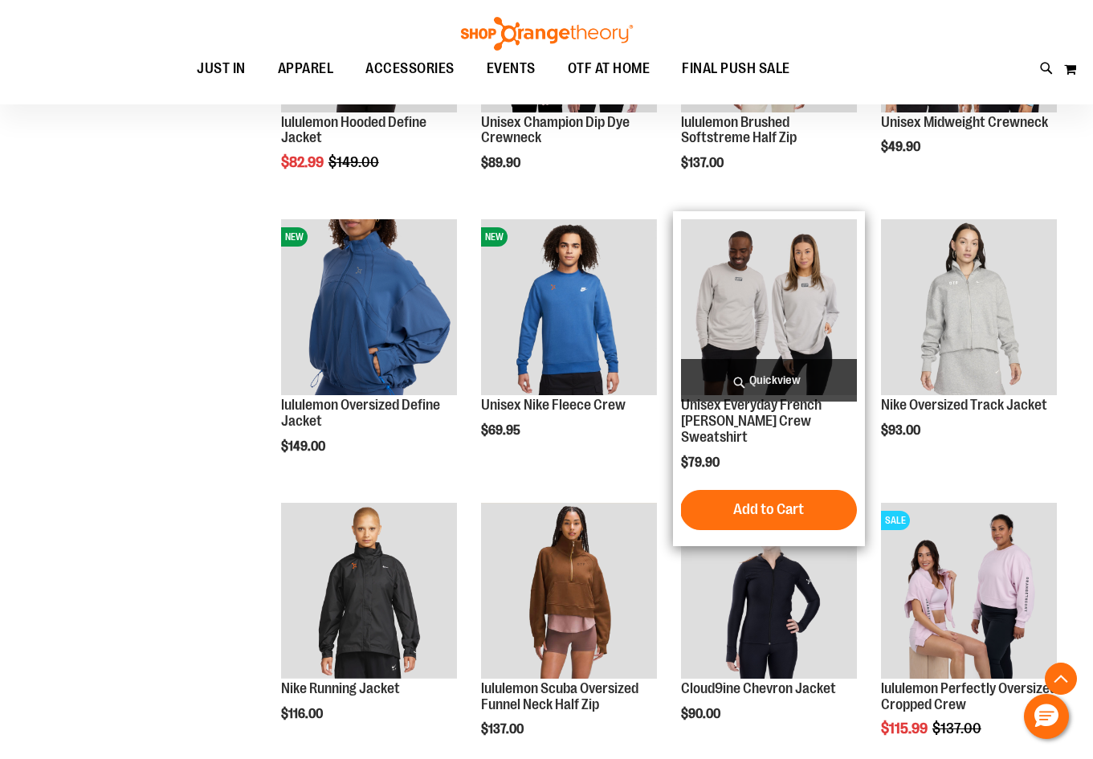
click at [770, 309] on img "product" at bounding box center [769, 307] width 176 height 176
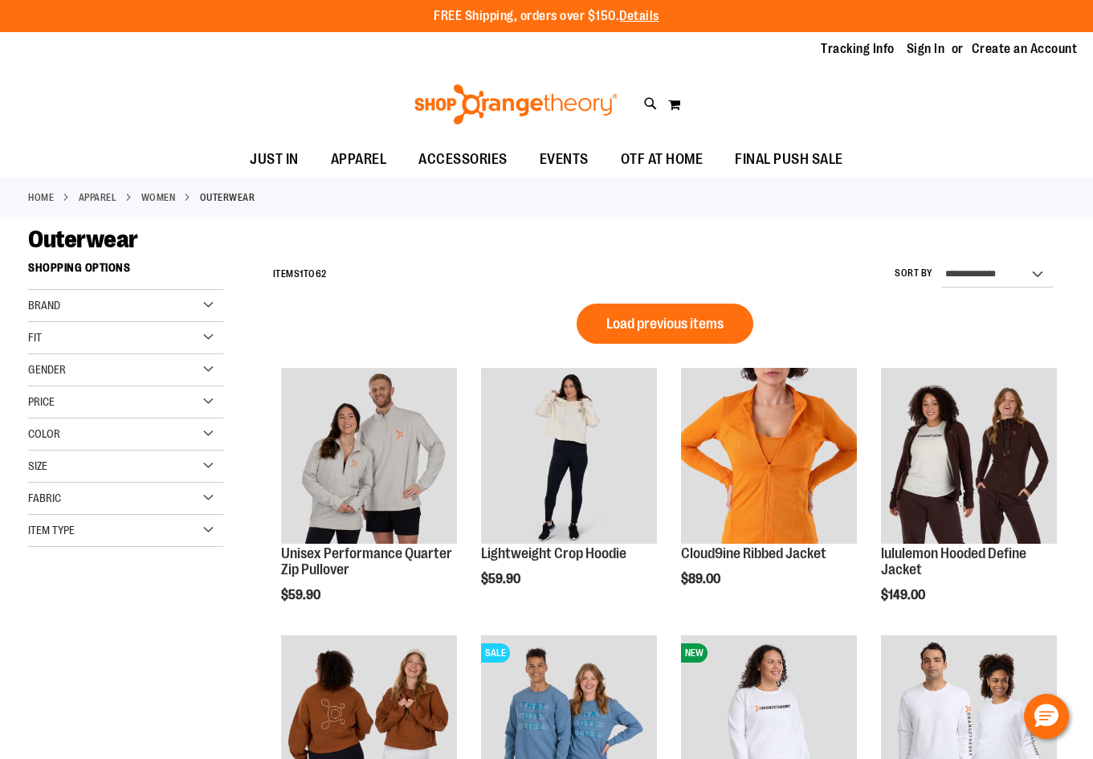
scroll to position [839, 0]
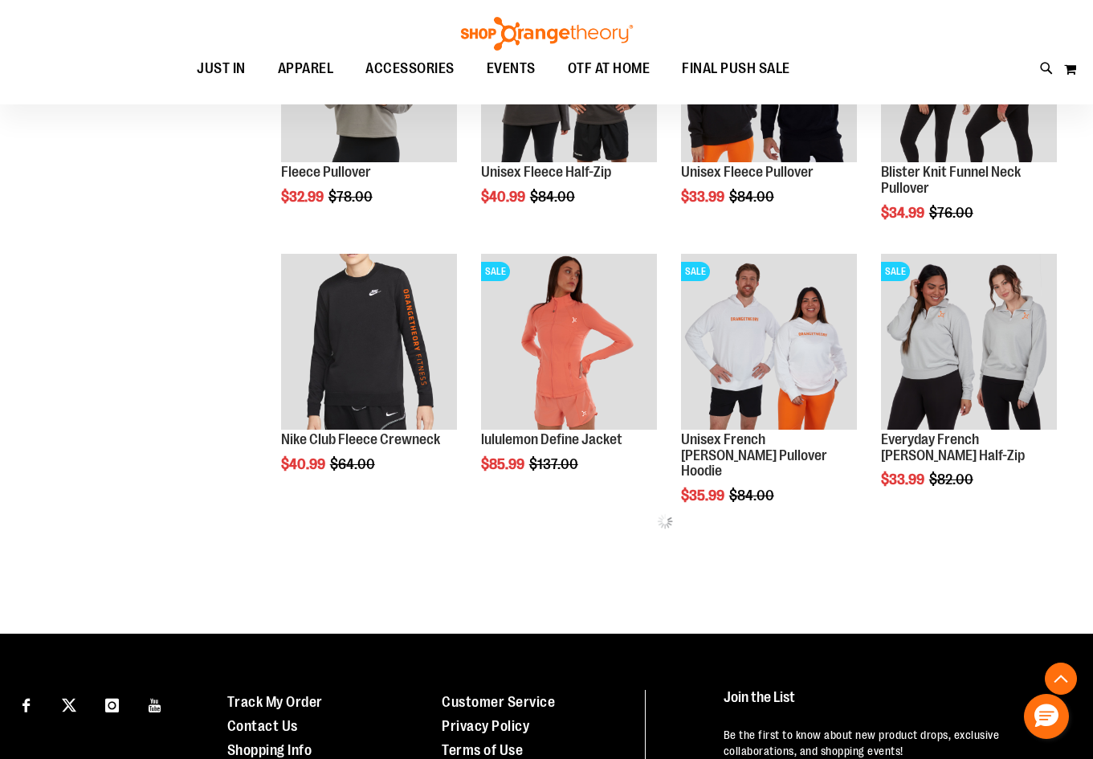
scroll to position [1459, 0]
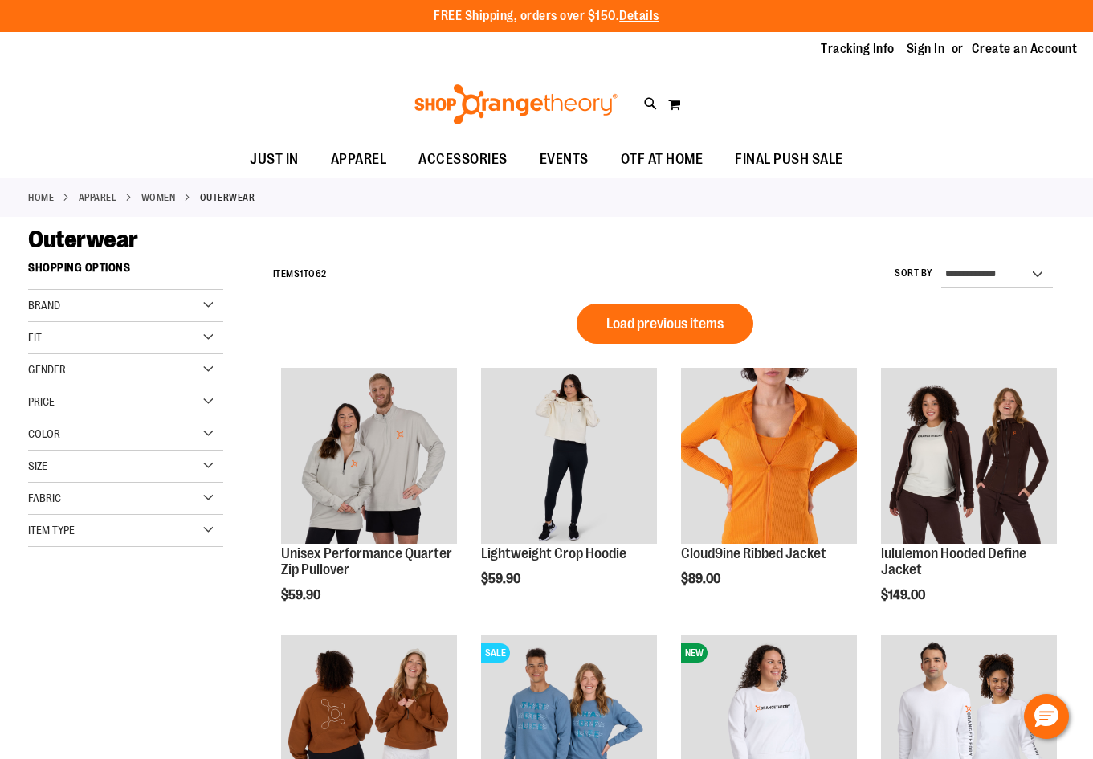
scroll to position [92, 0]
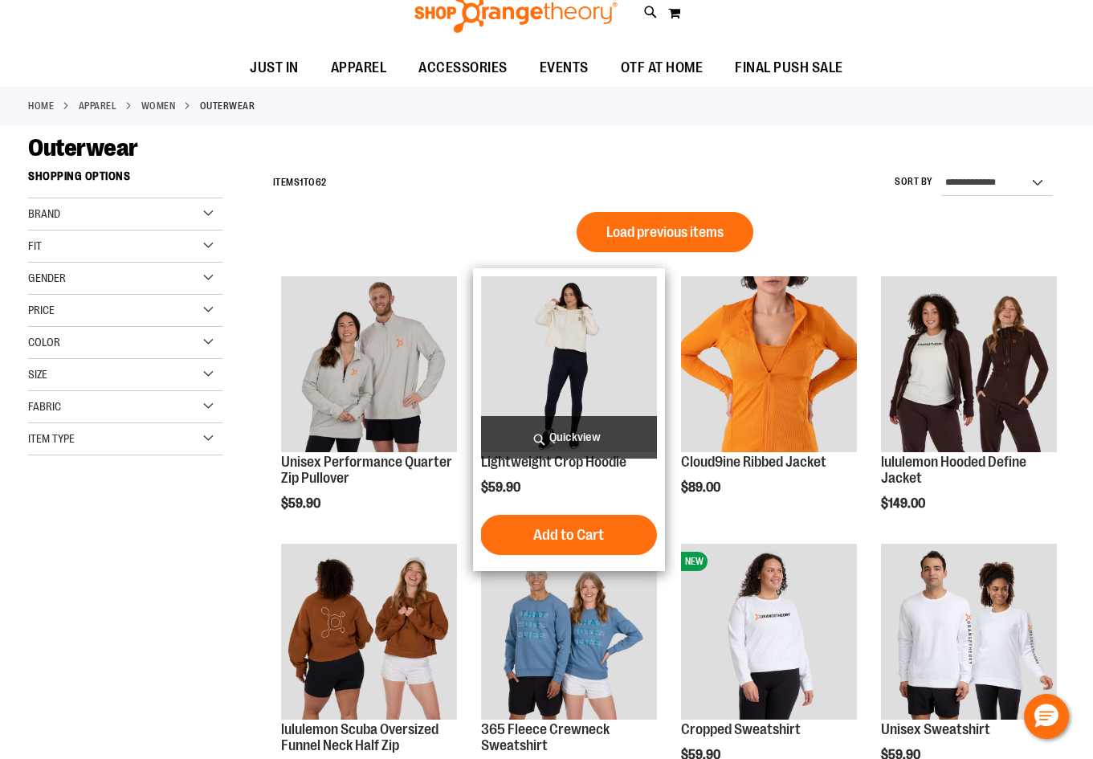
drag, startPoint x: 655, startPoint y: 213, endPoint x: 663, endPoint y: 231, distance: 20.1
click at [663, 229] on button "Load previous items" at bounding box center [665, 232] width 177 height 40
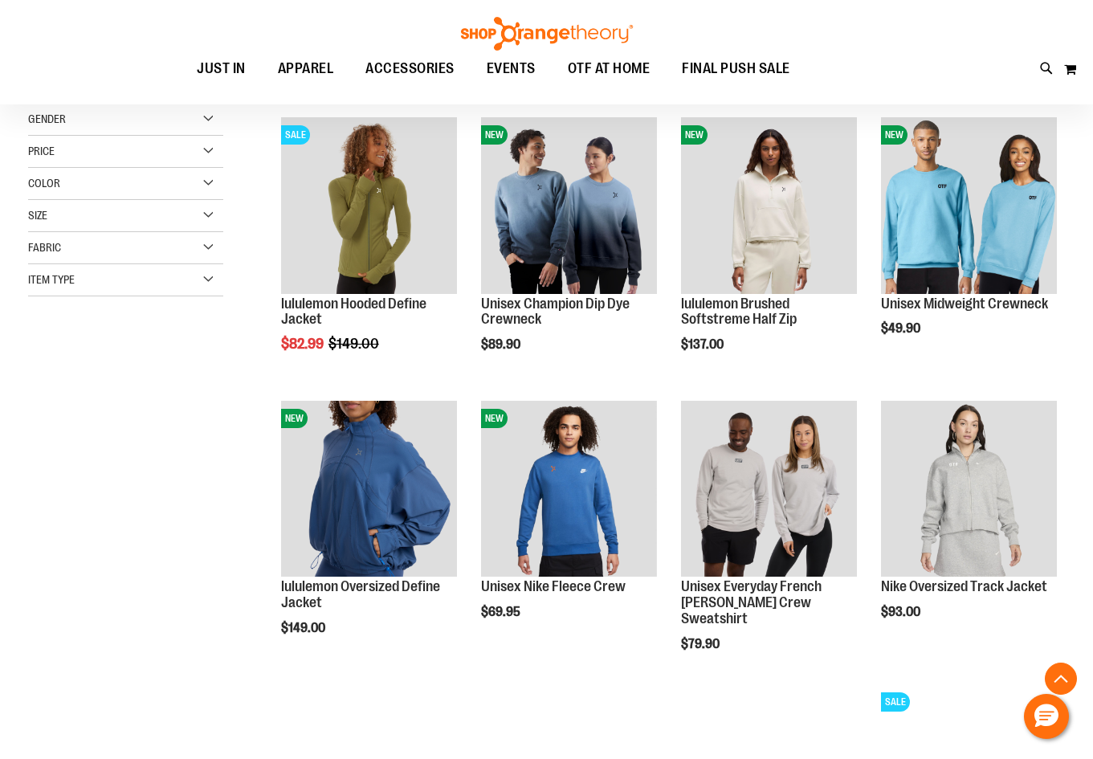
scroll to position [467, 0]
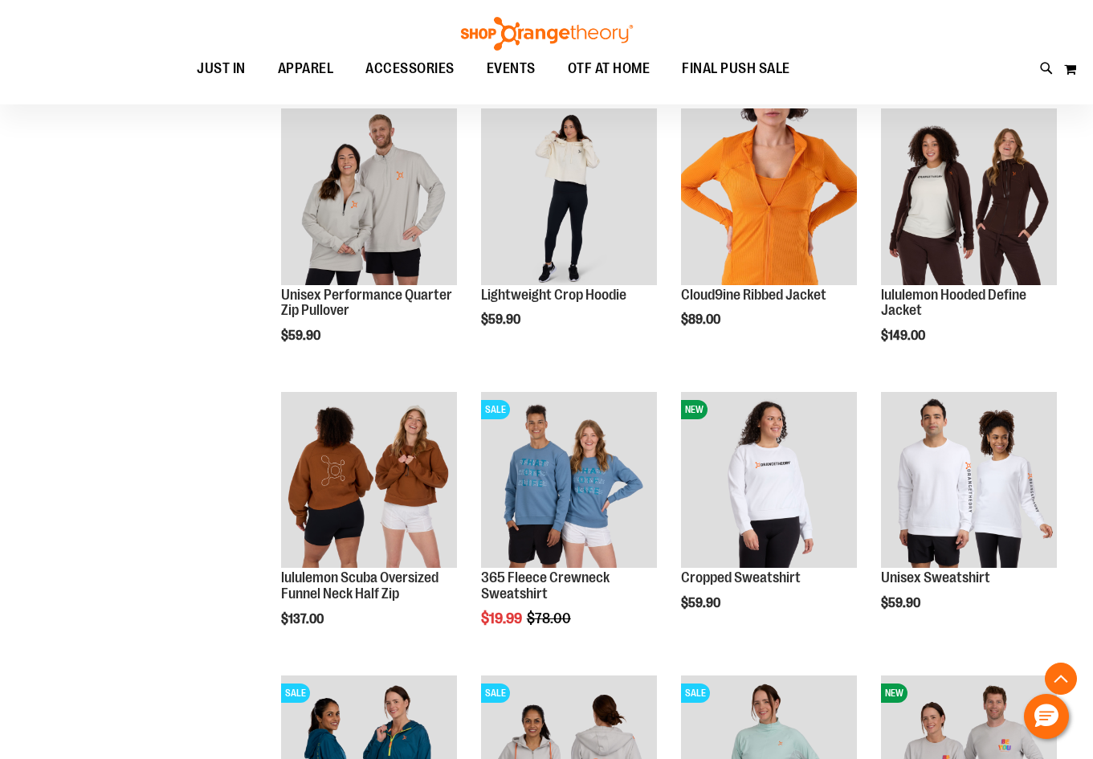
scroll to position [1112, 0]
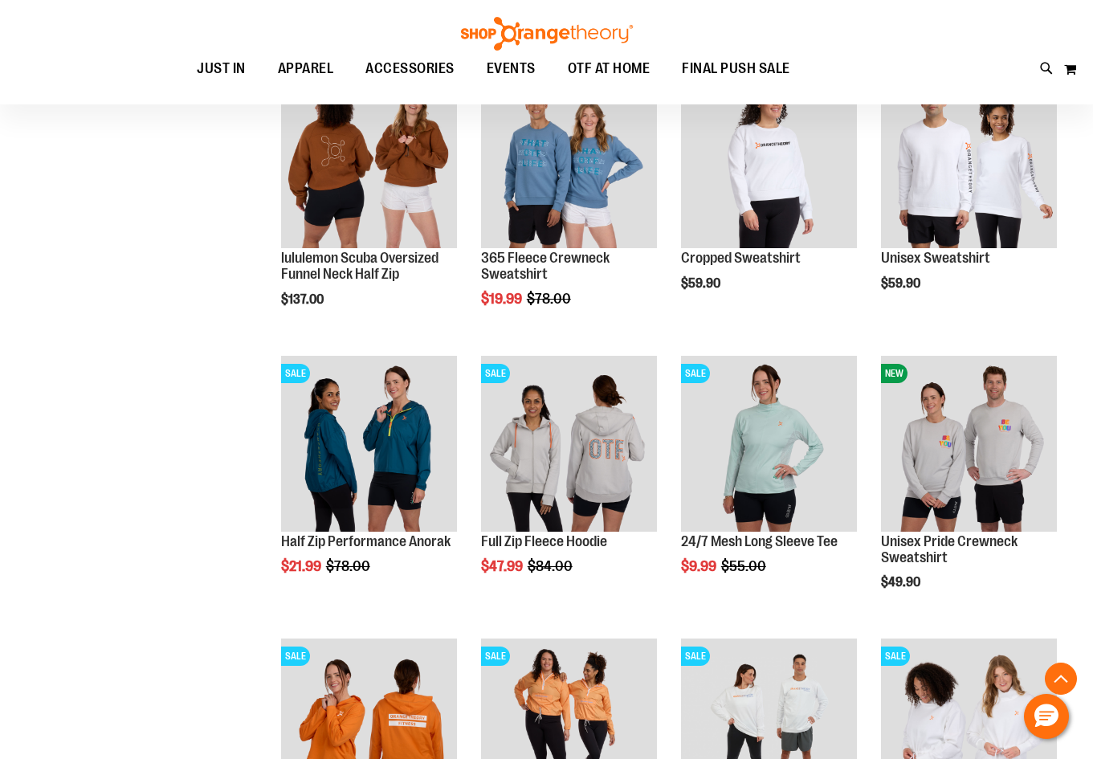
scroll to position [1524, 0]
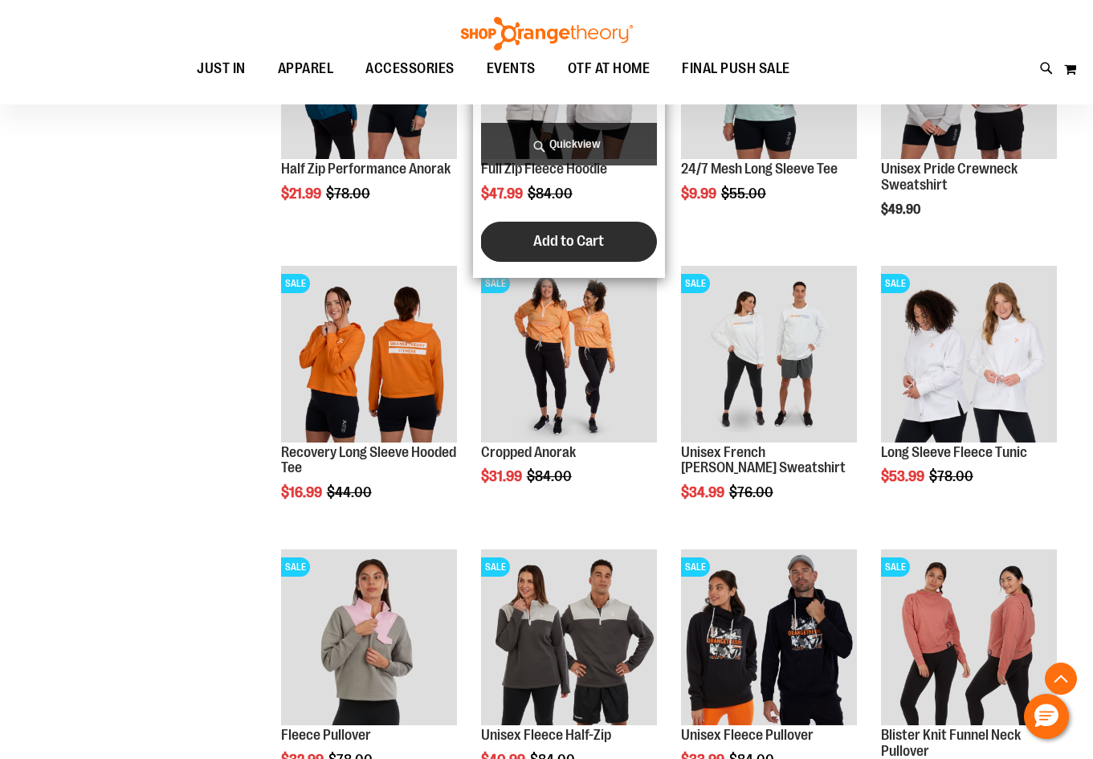
scroll to position [1828, 0]
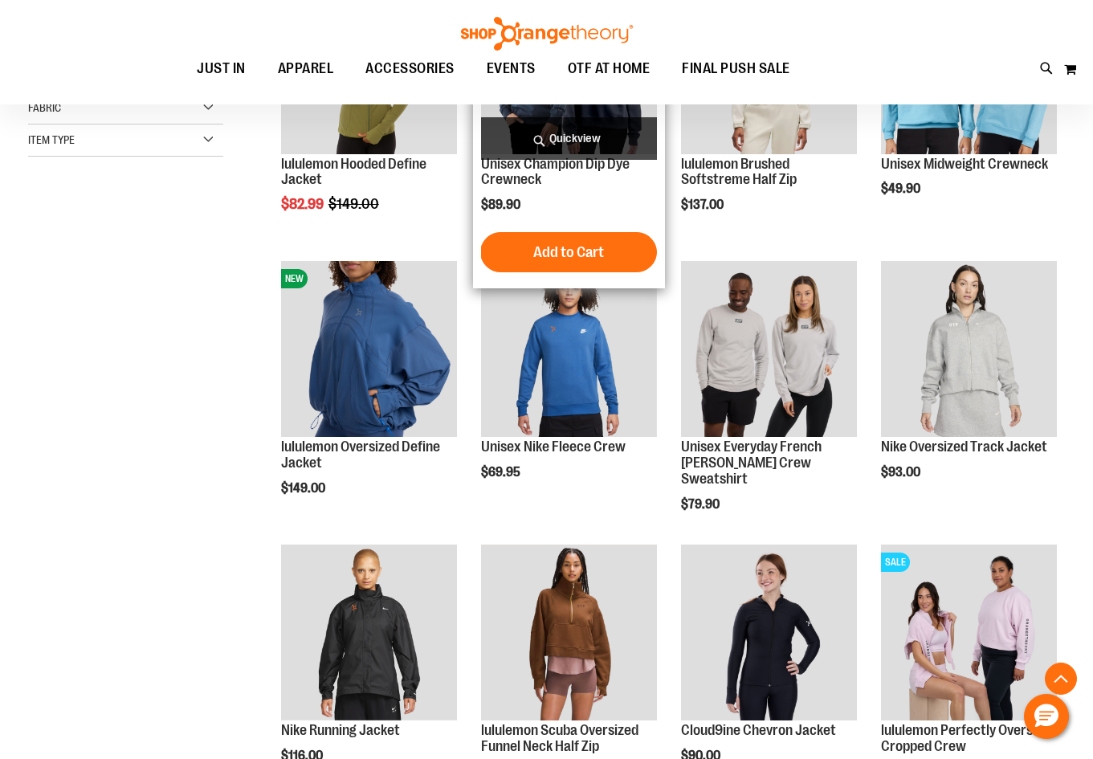
scroll to position [380, 0]
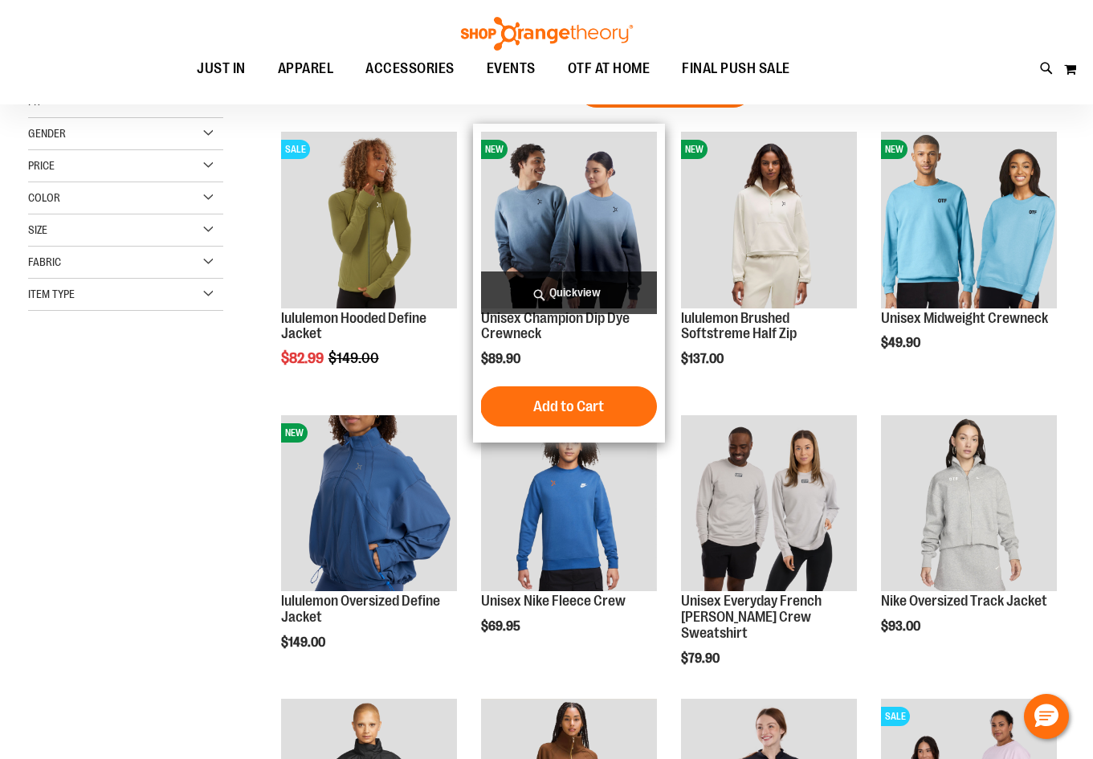
scroll to position [59, 0]
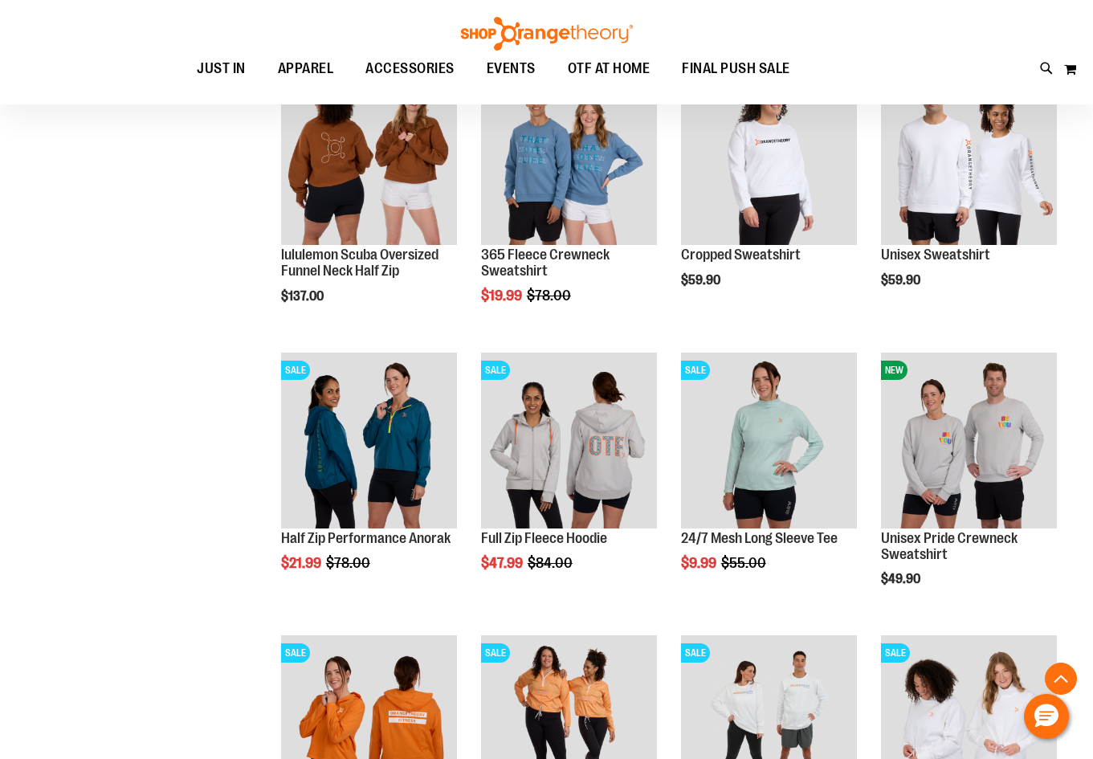
scroll to position [1463, 0]
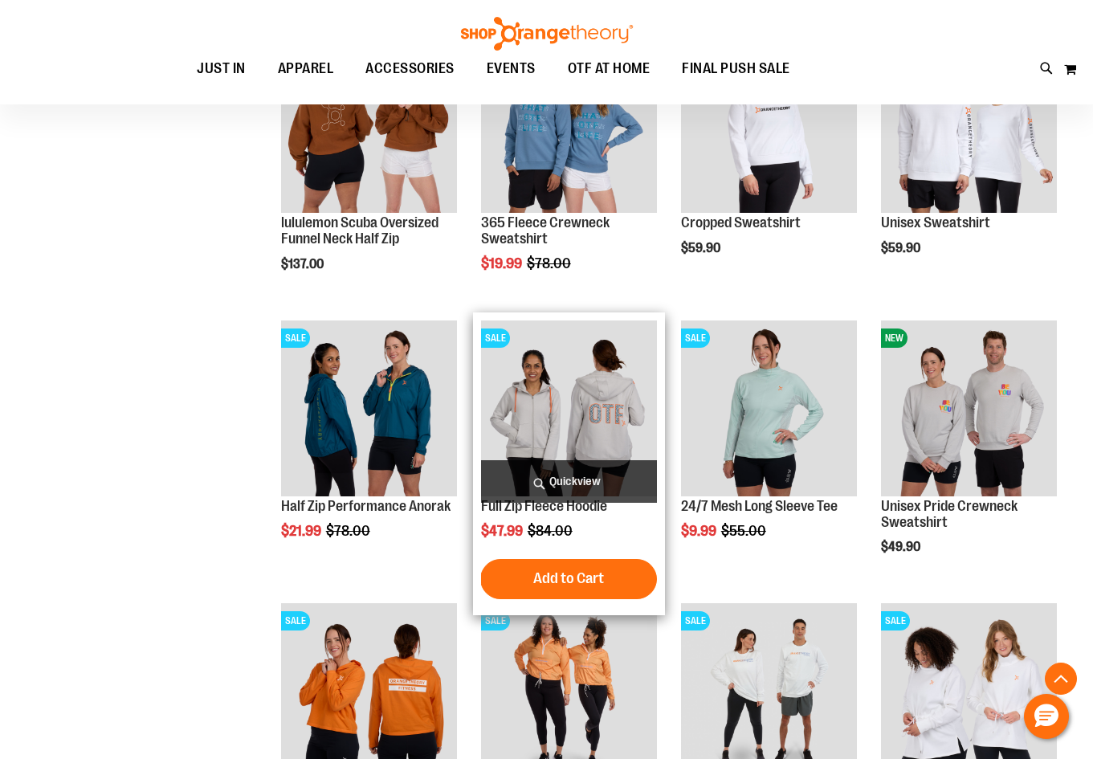
click at [573, 417] on img "product" at bounding box center [569, 408] width 176 height 176
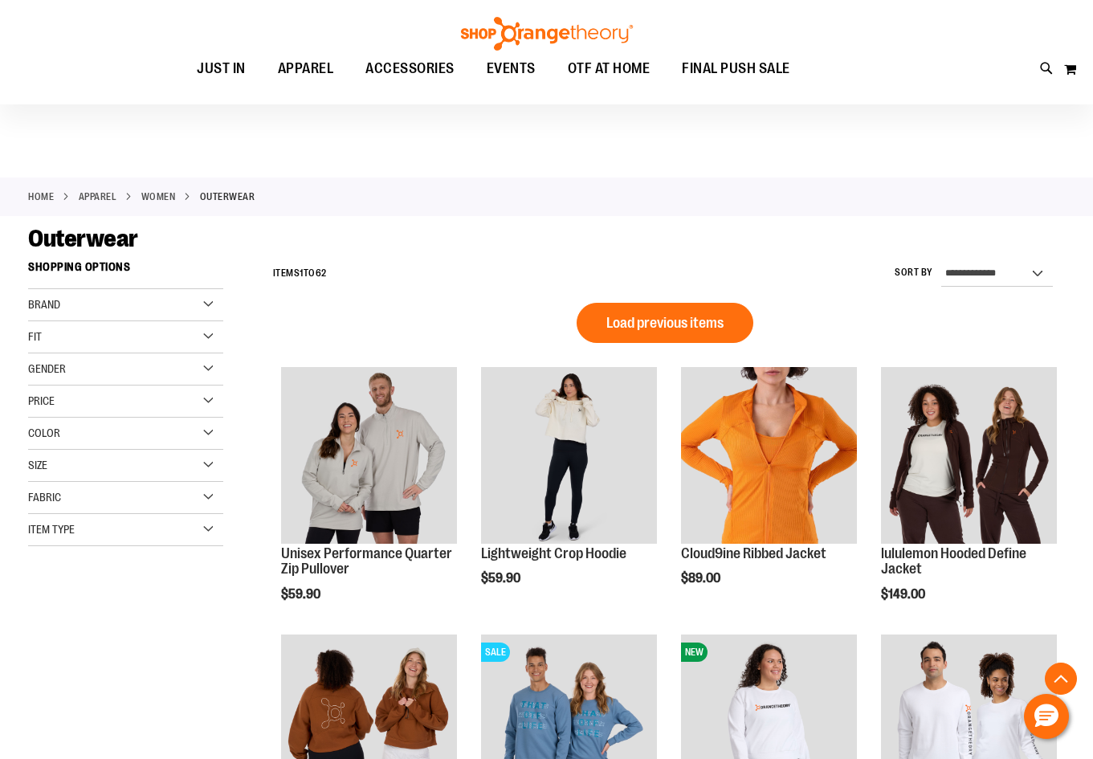
scroll to position [839, 0]
